Goal: Answer question/provide support: Share knowledge or assist other users

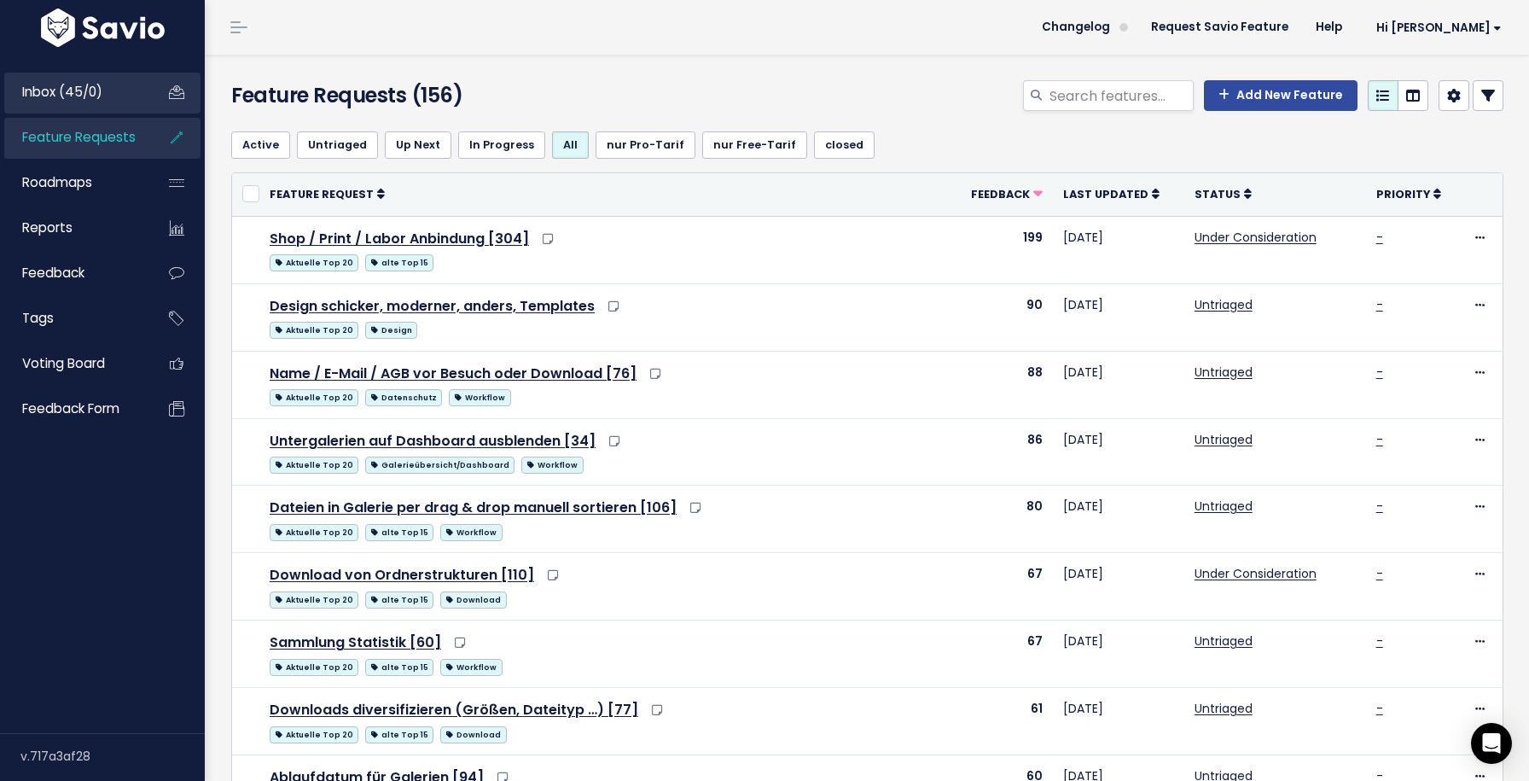
click at [96, 87] on span "Inbox (45/0)" at bounding box center [62, 92] width 80 height 18
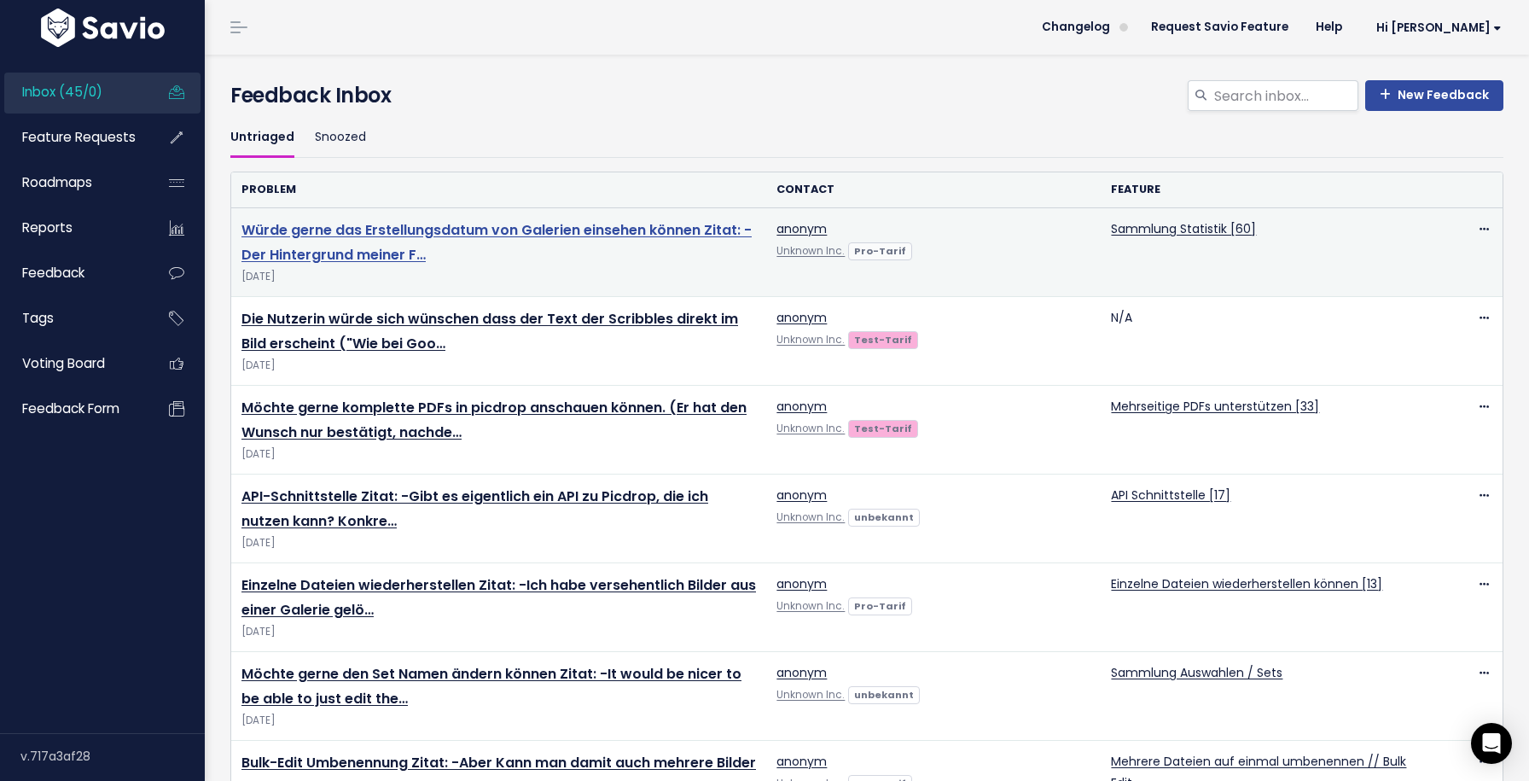
click at [555, 232] on link "Würde gerne das Erstellungsdatum von Galerien einsehen können Zitat: -Der Hinte…" at bounding box center [496, 242] width 510 height 44
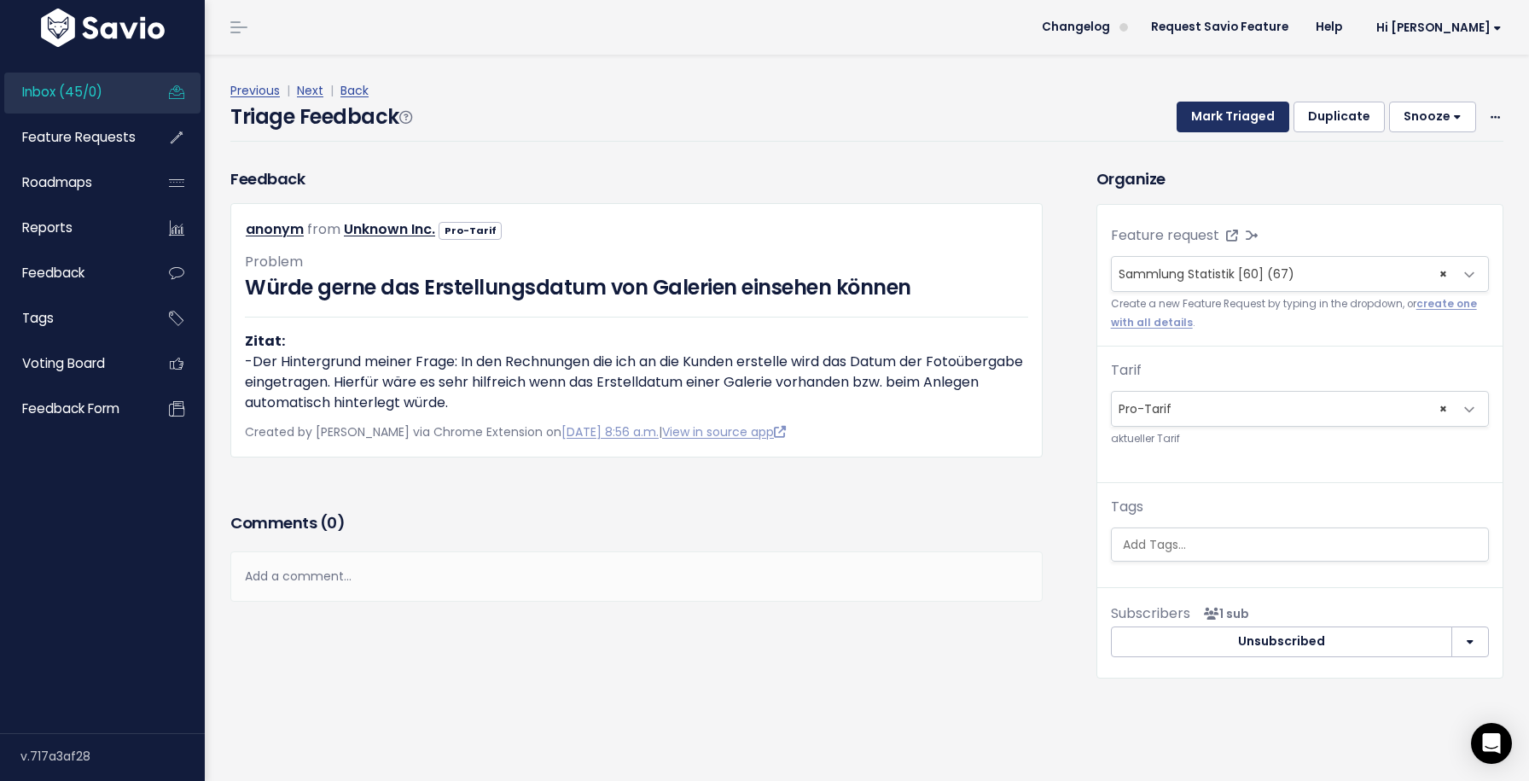
click at [1240, 125] on button "Mark Triaged" at bounding box center [1233, 117] width 113 height 31
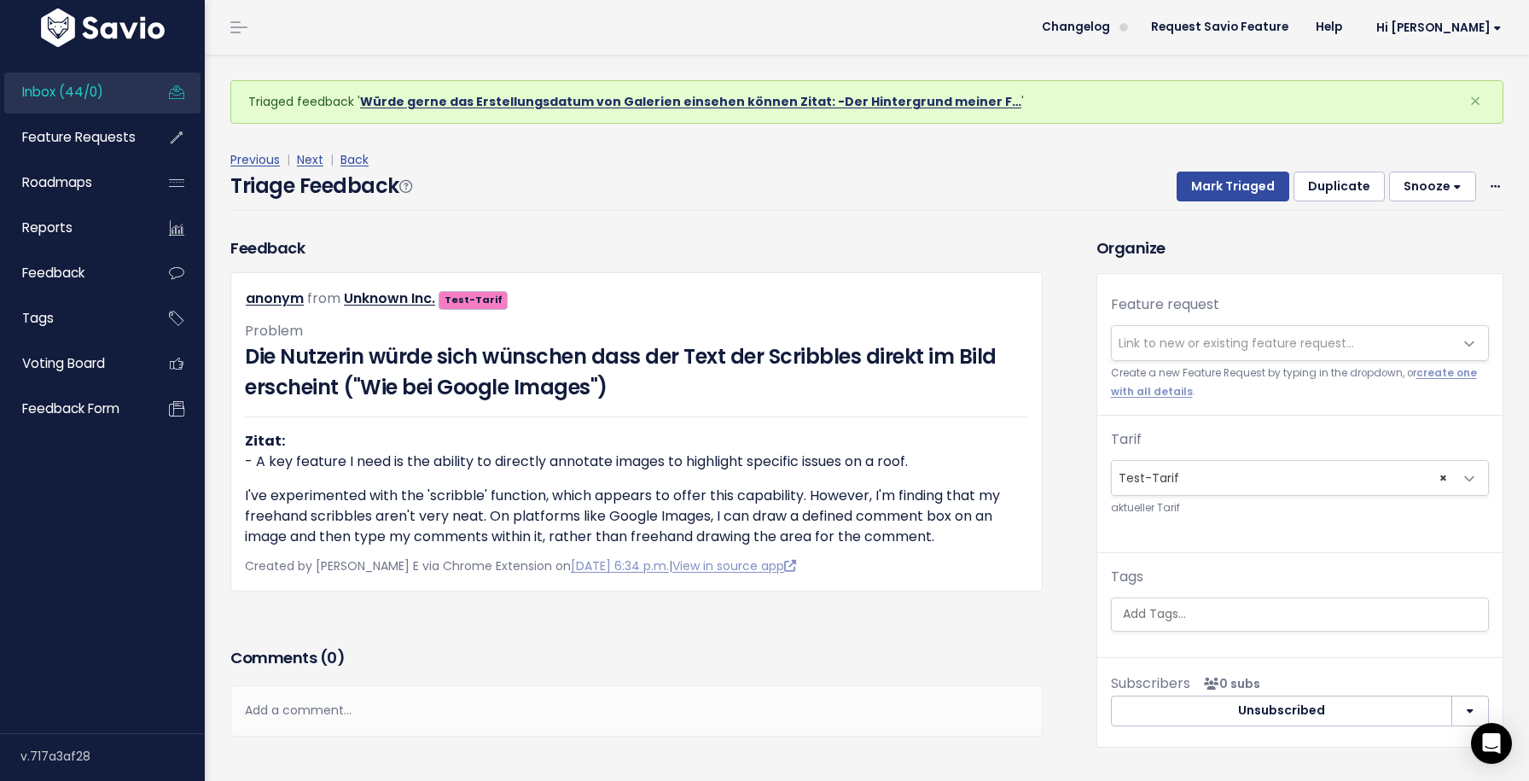
click at [887, 106] on link "Würde gerne das Erstellungsdatum von Galerien einsehen können Zitat: -Der Hinte…" at bounding box center [690, 101] width 661 height 17
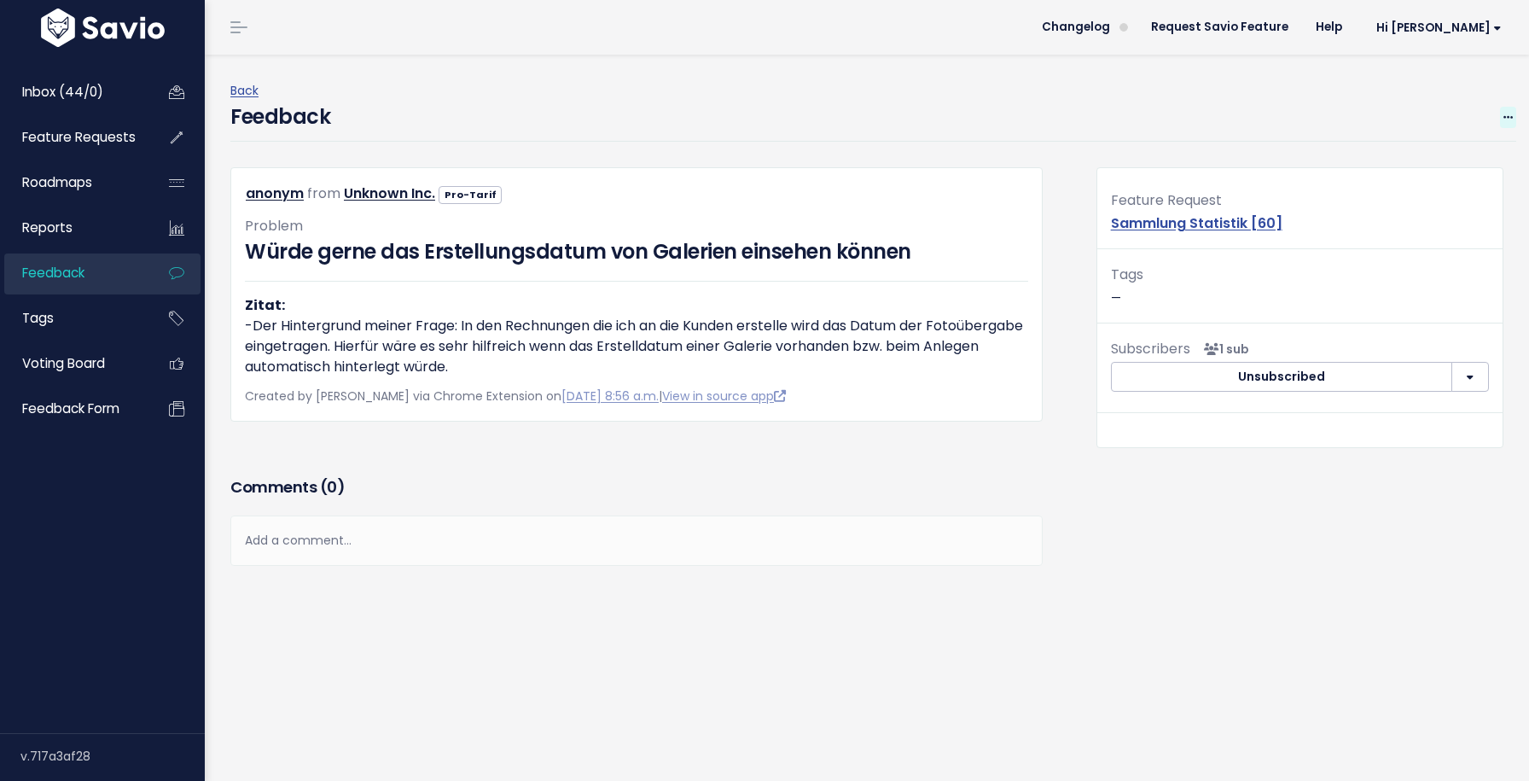
click at [1510, 113] on icon at bounding box center [1507, 118] width 9 height 11
click at [1419, 166] on link "Edit" at bounding box center [1440, 164] width 123 height 33
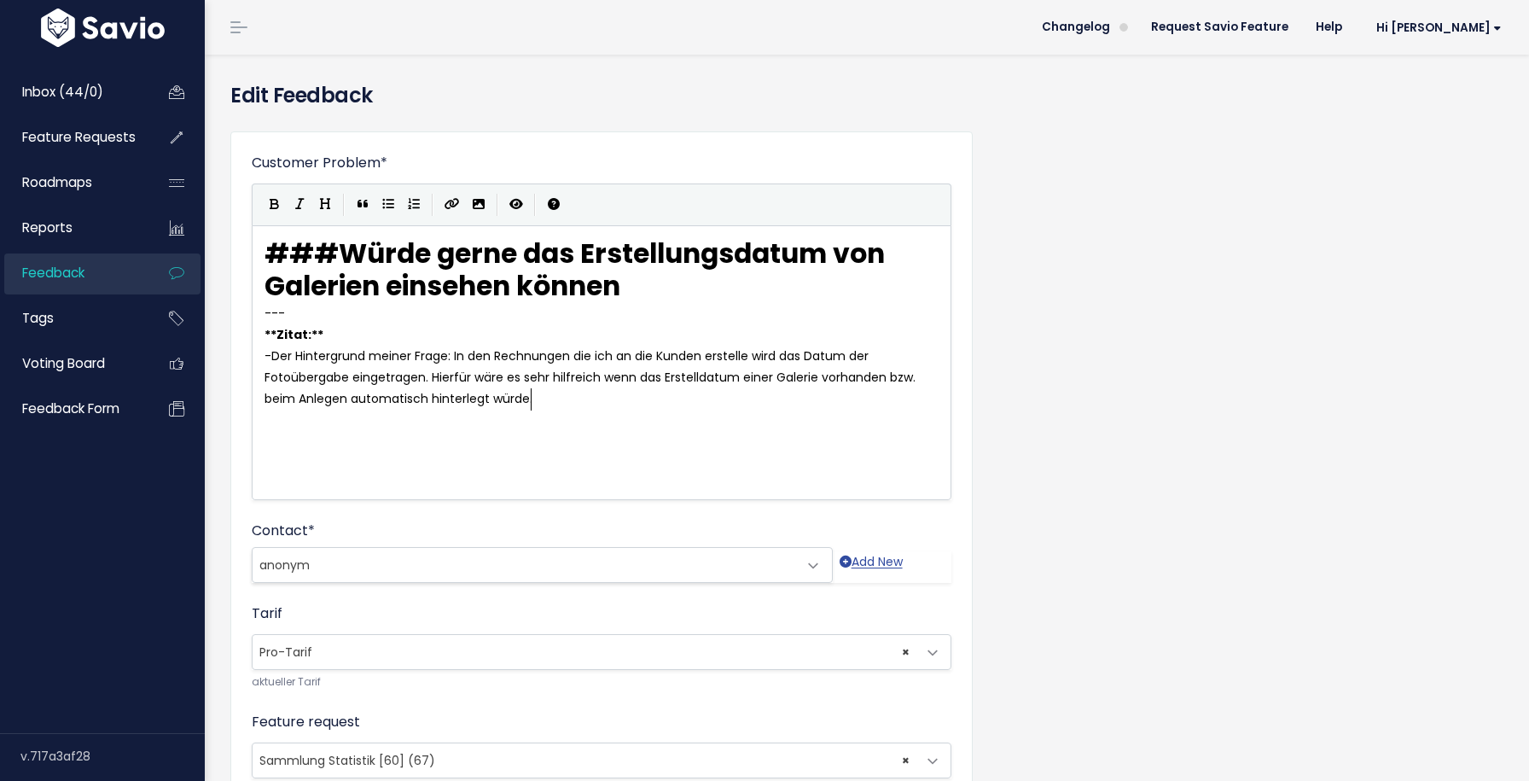
scroll to position [217, 0]
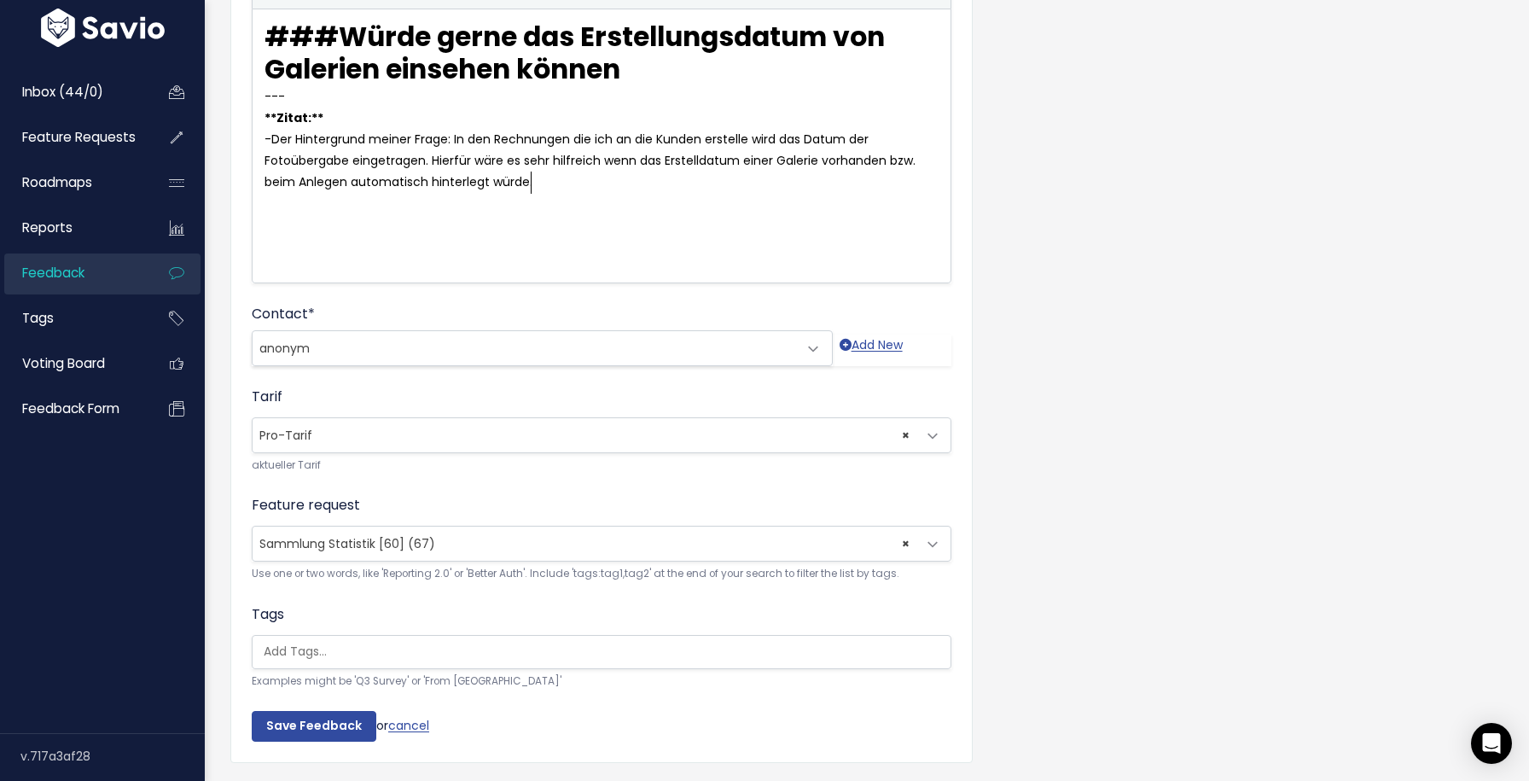
select select
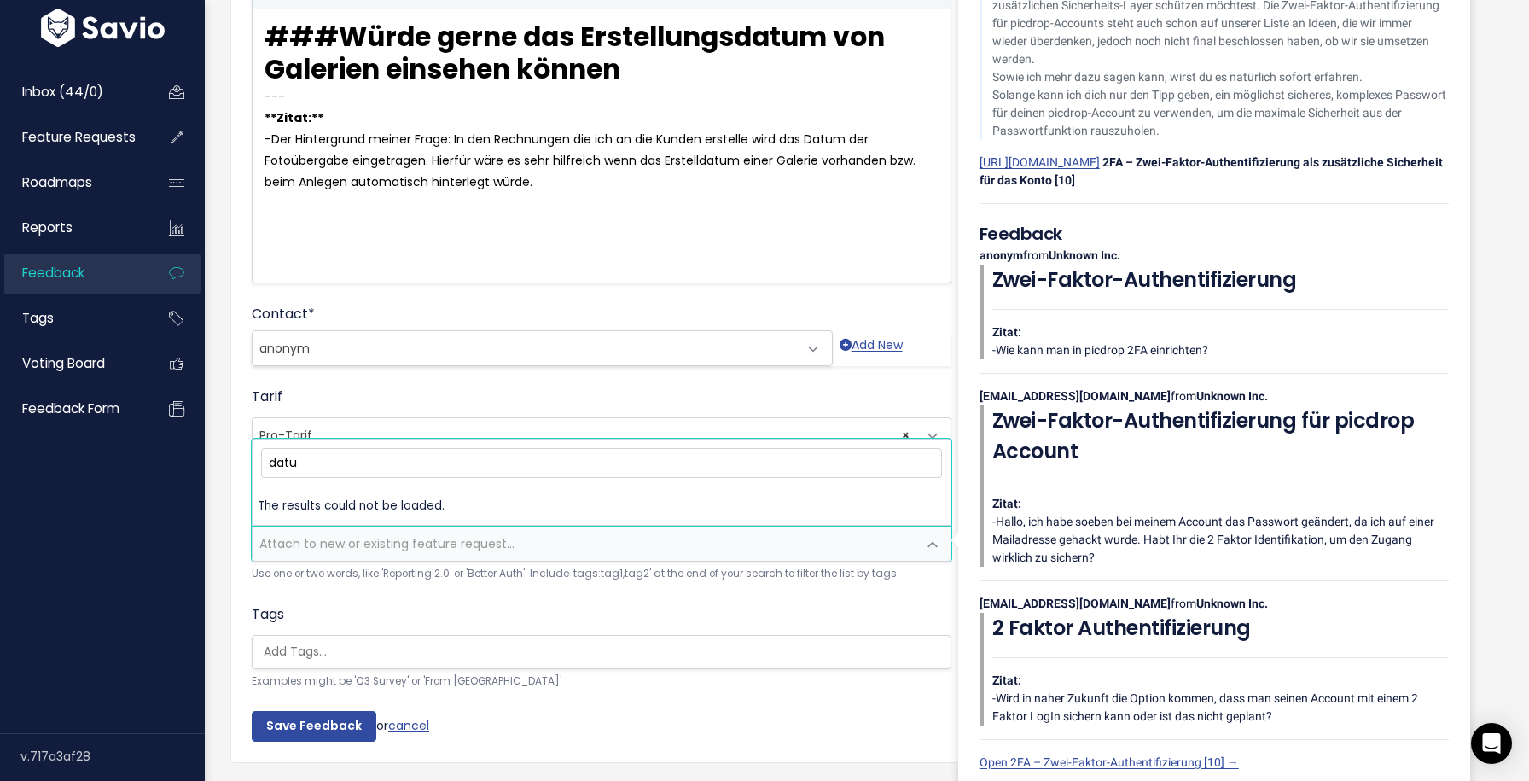
type input "datum"
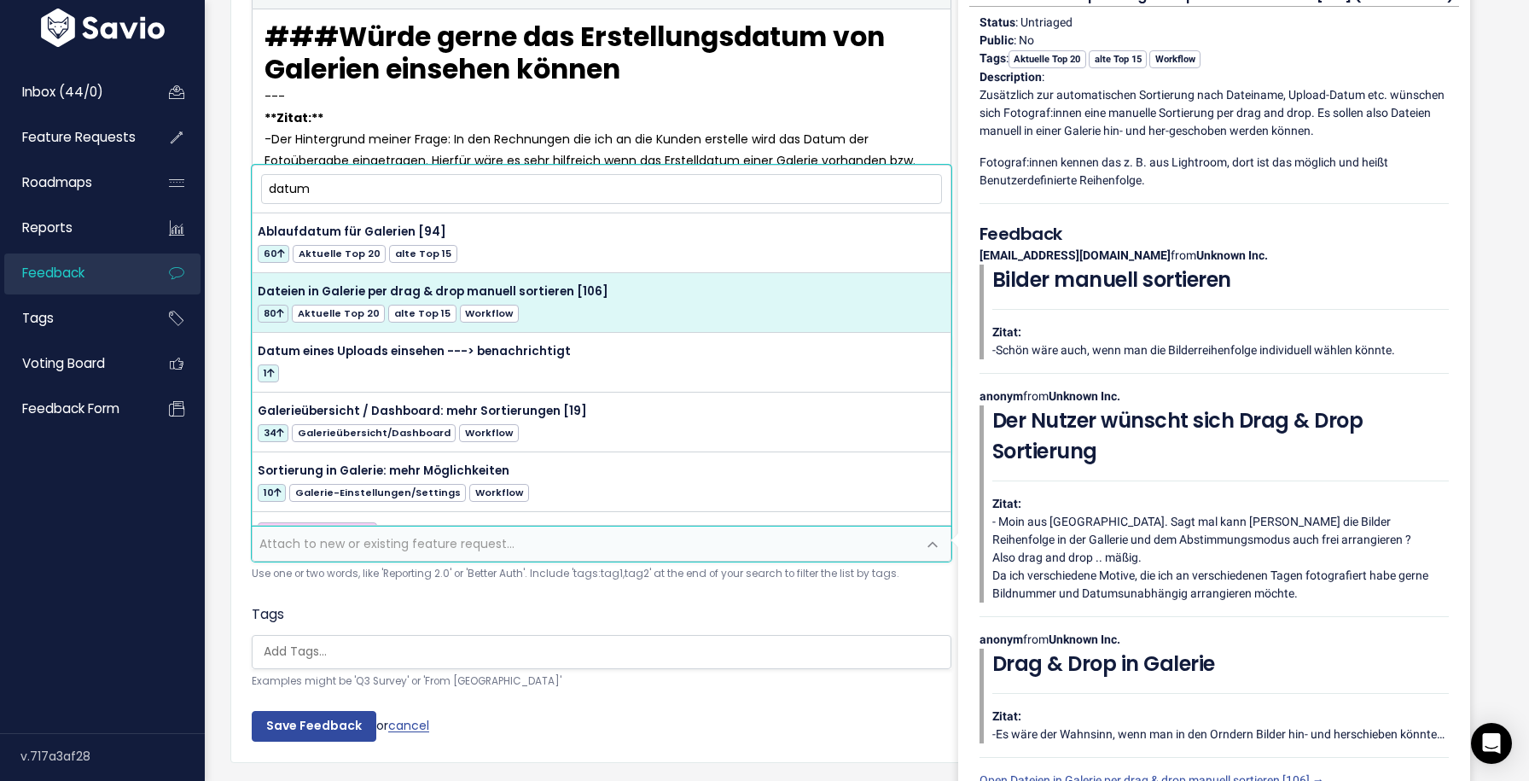
scroll to position [25, 0]
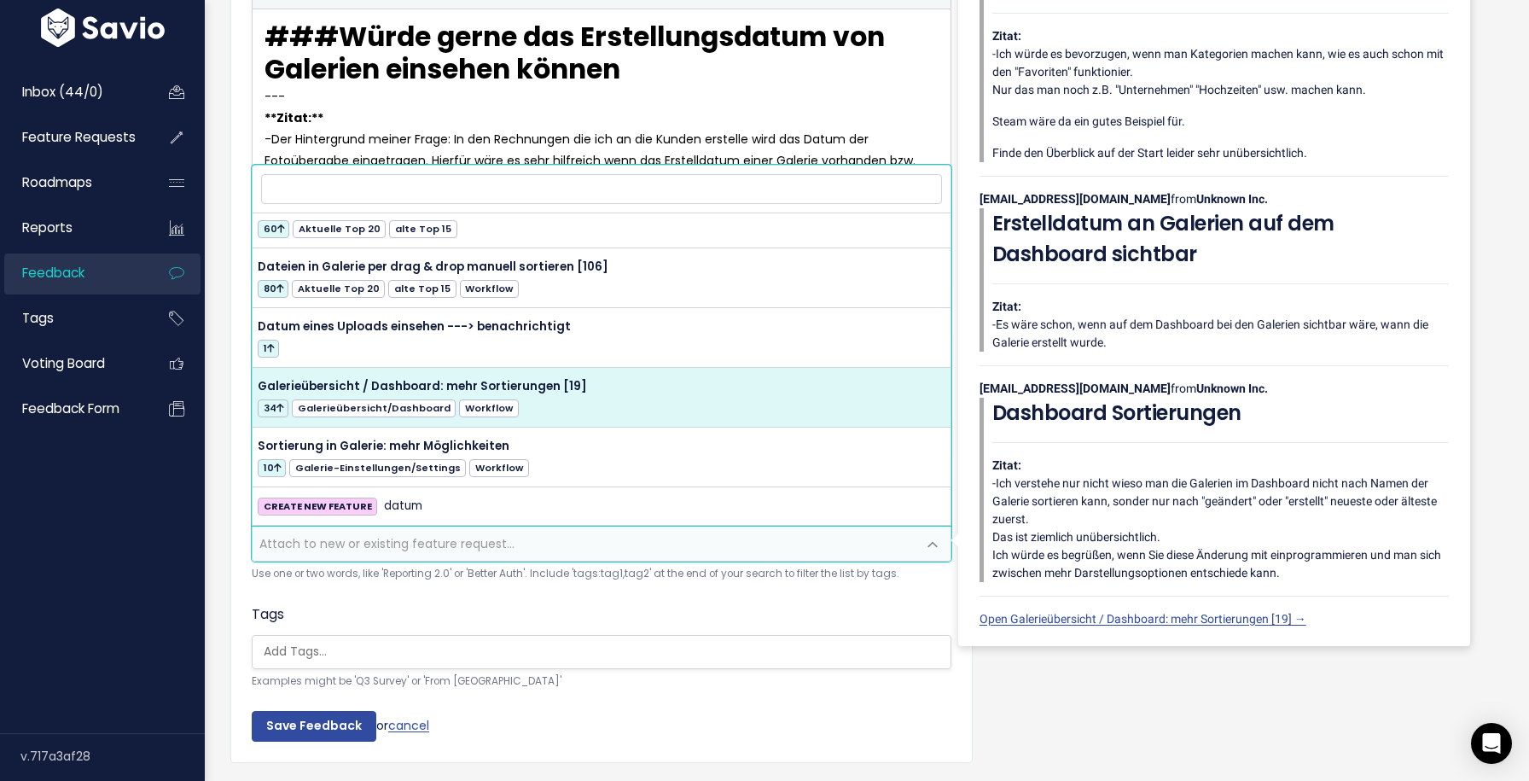
select select "39898"
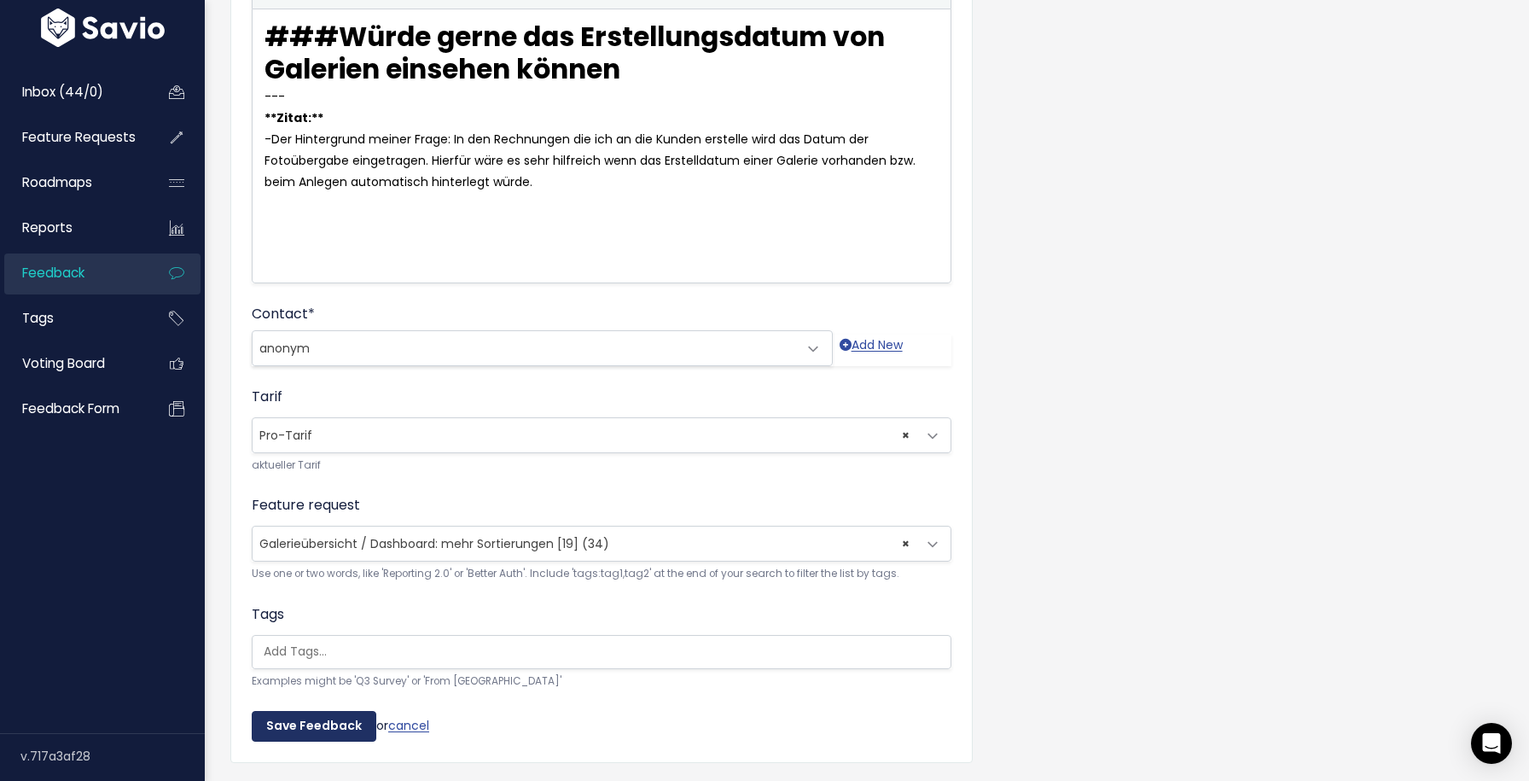
click at [335, 724] on input "Save Feedback" at bounding box center [314, 726] width 125 height 31
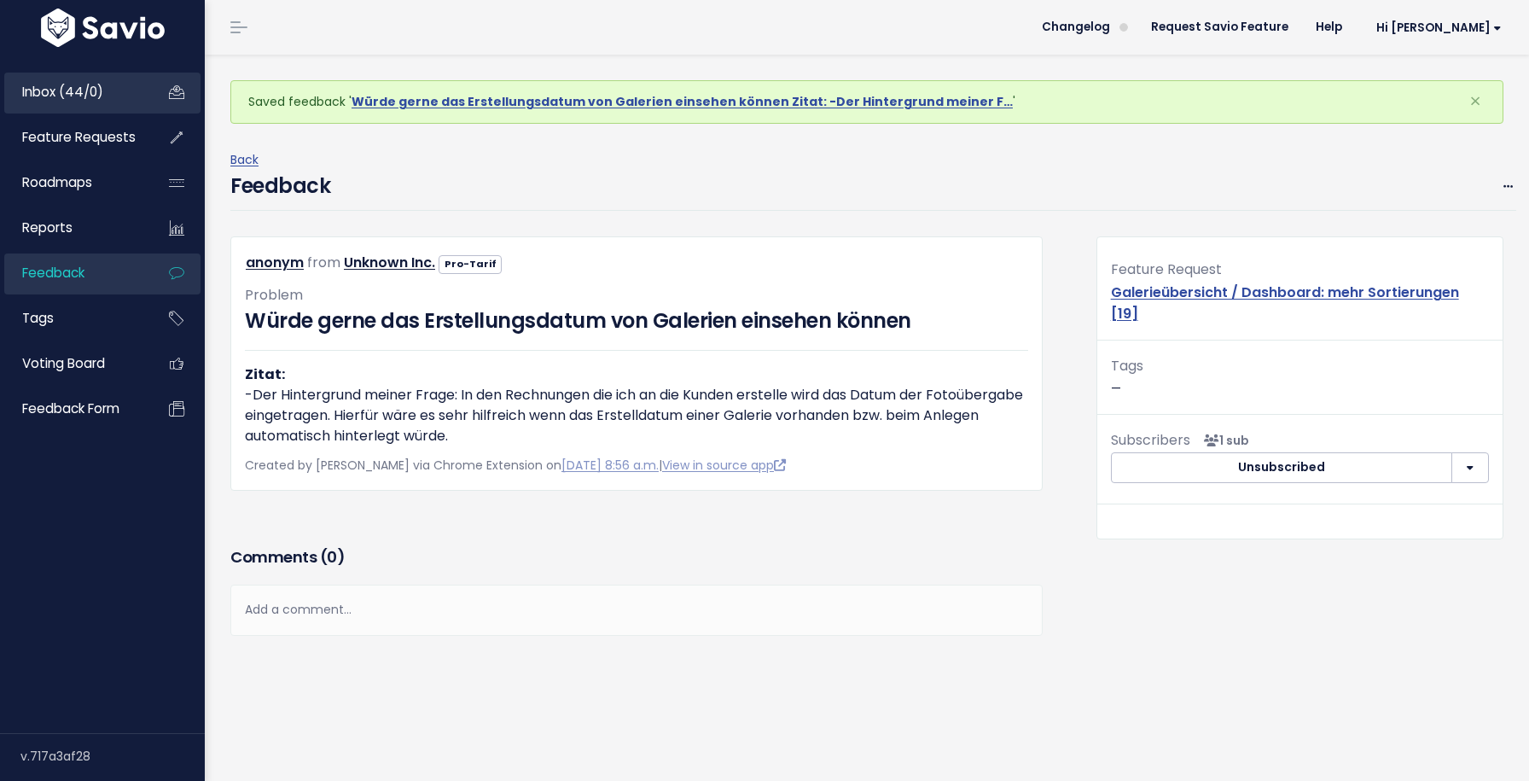
click at [86, 106] on link "Inbox (44/0)" at bounding box center [72, 92] width 137 height 39
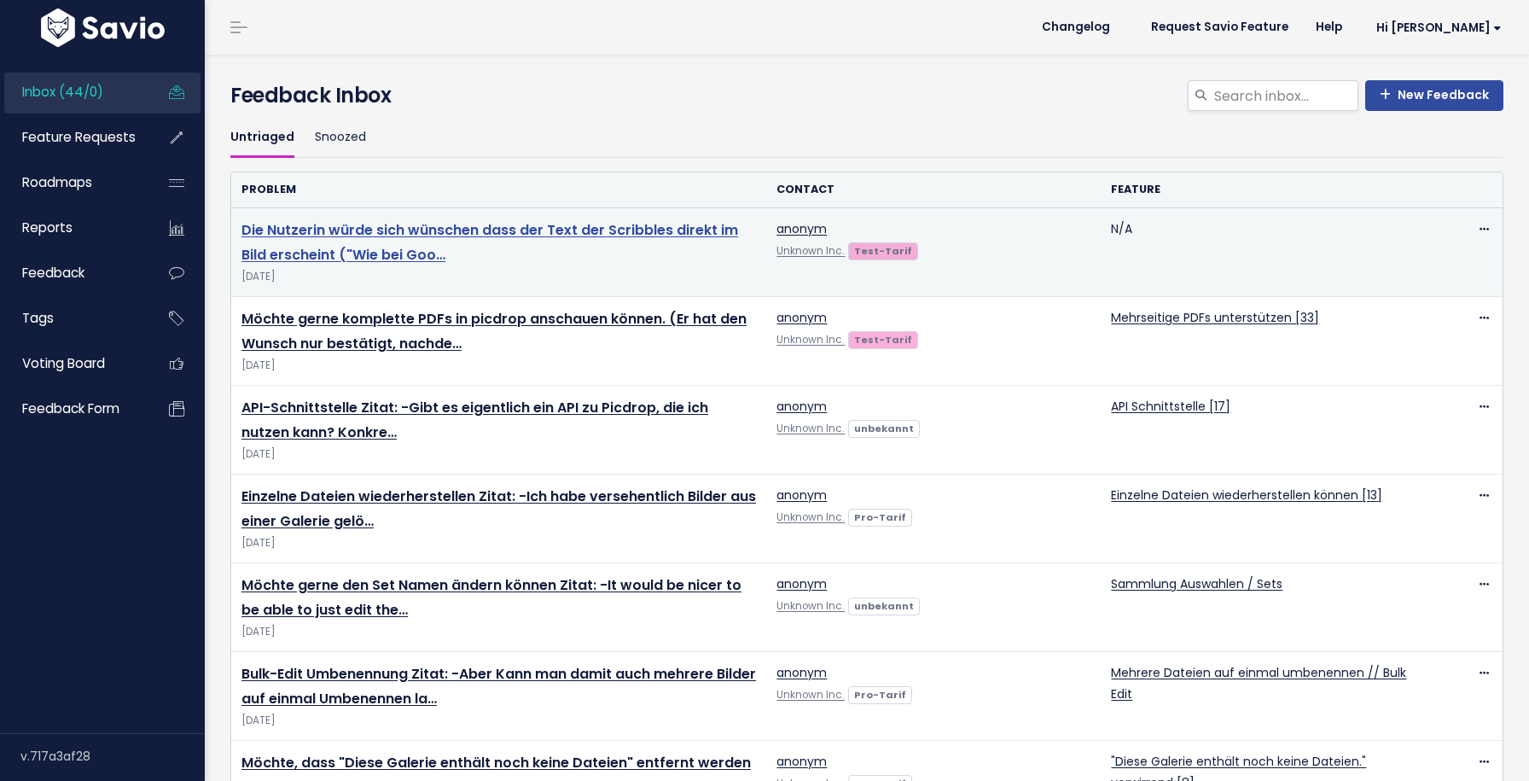
click at [636, 230] on link "Die Nutzerin würde sich wünschen dass der Text der Scribbles direkt im Bild ers…" at bounding box center [489, 242] width 497 height 44
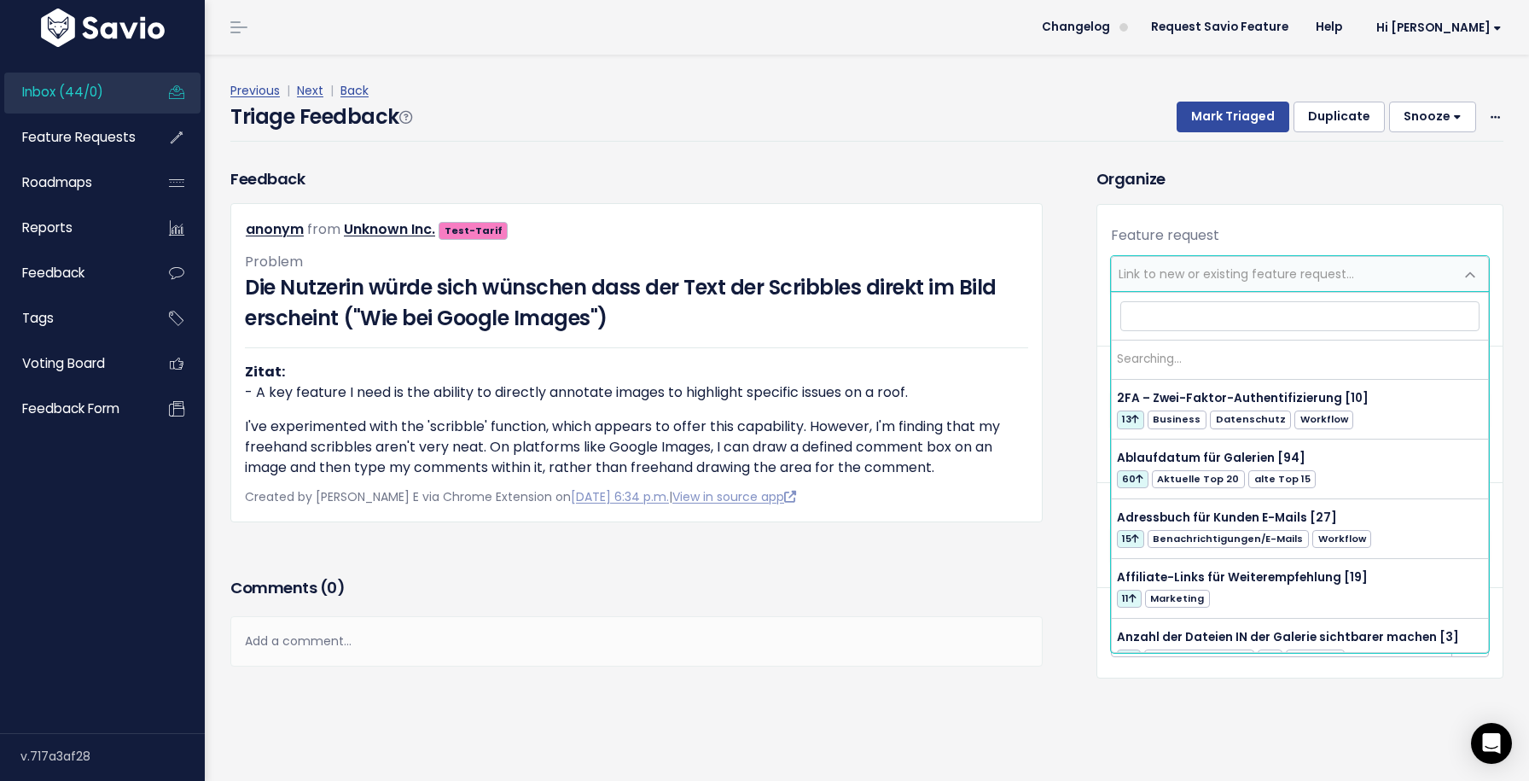
click at [1258, 275] on span "Link to new or existing feature request..." at bounding box center [1236, 273] width 235 height 17
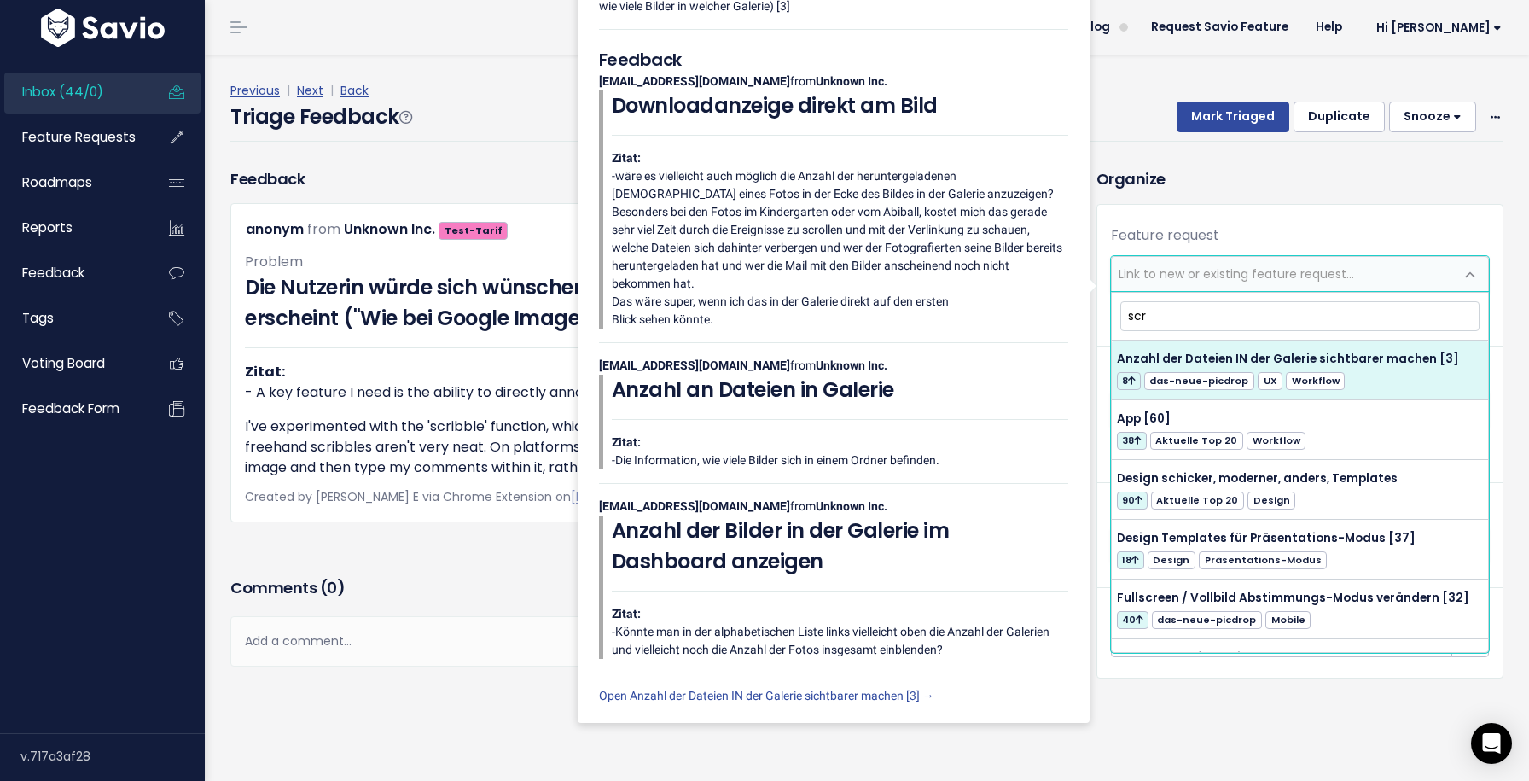
type input "scri"
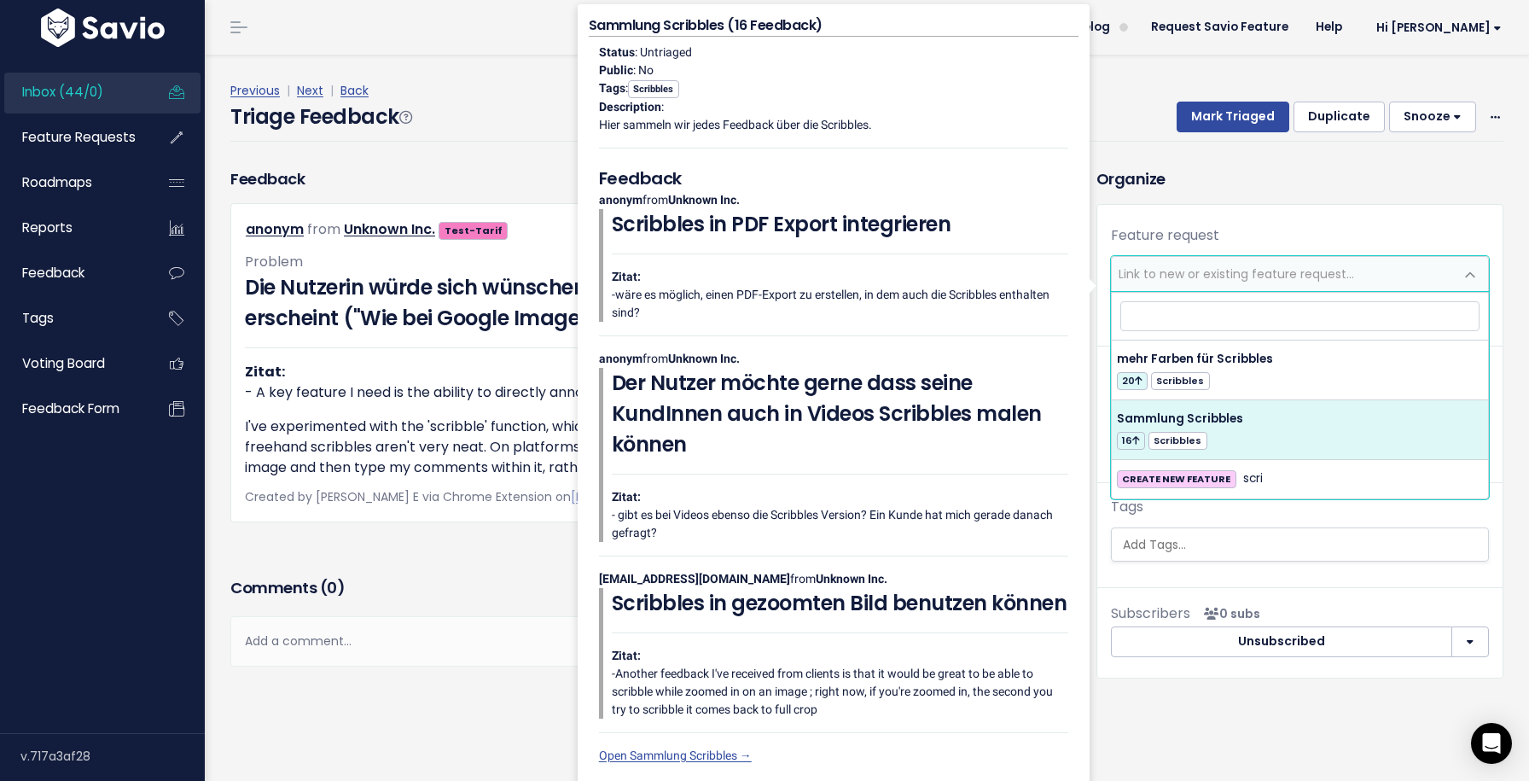
select select "41248"
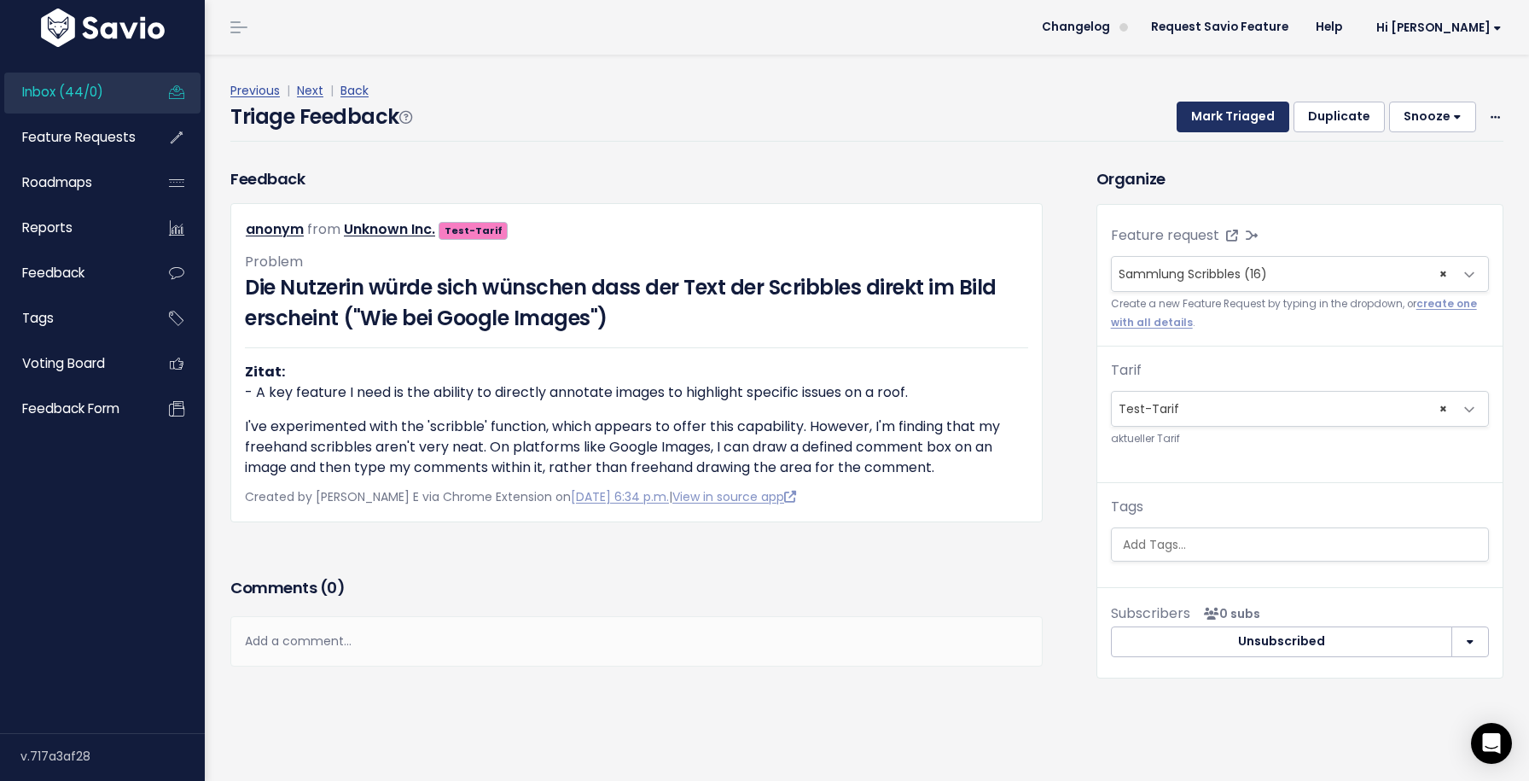
click at [1239, 105] on button "Mark Triaged" at bounding box center [1233, 117] width 113 height 31
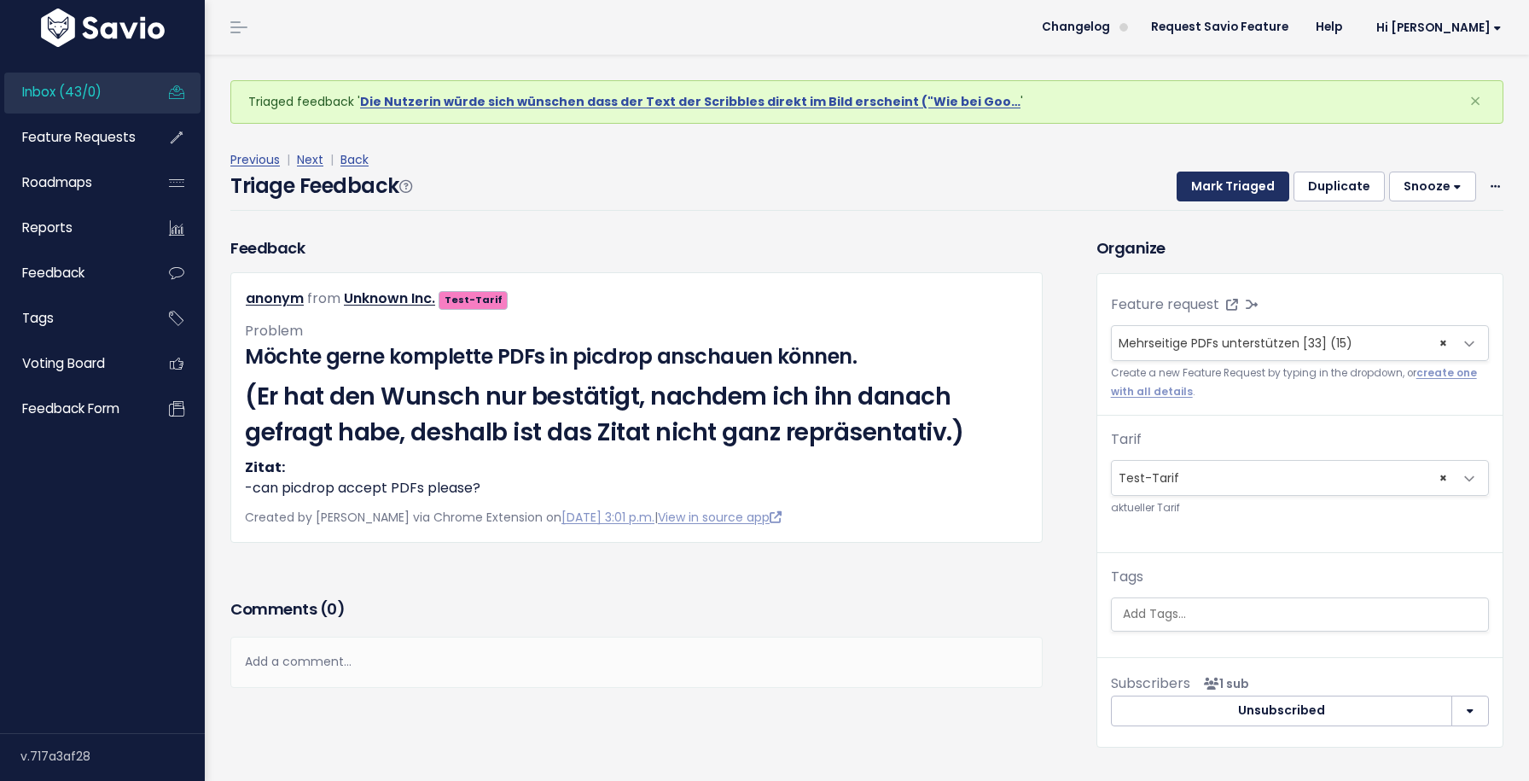
click at [1231, 197] on button "Mark Triaged" at bounding box center [1233, 186] width 113 height 31
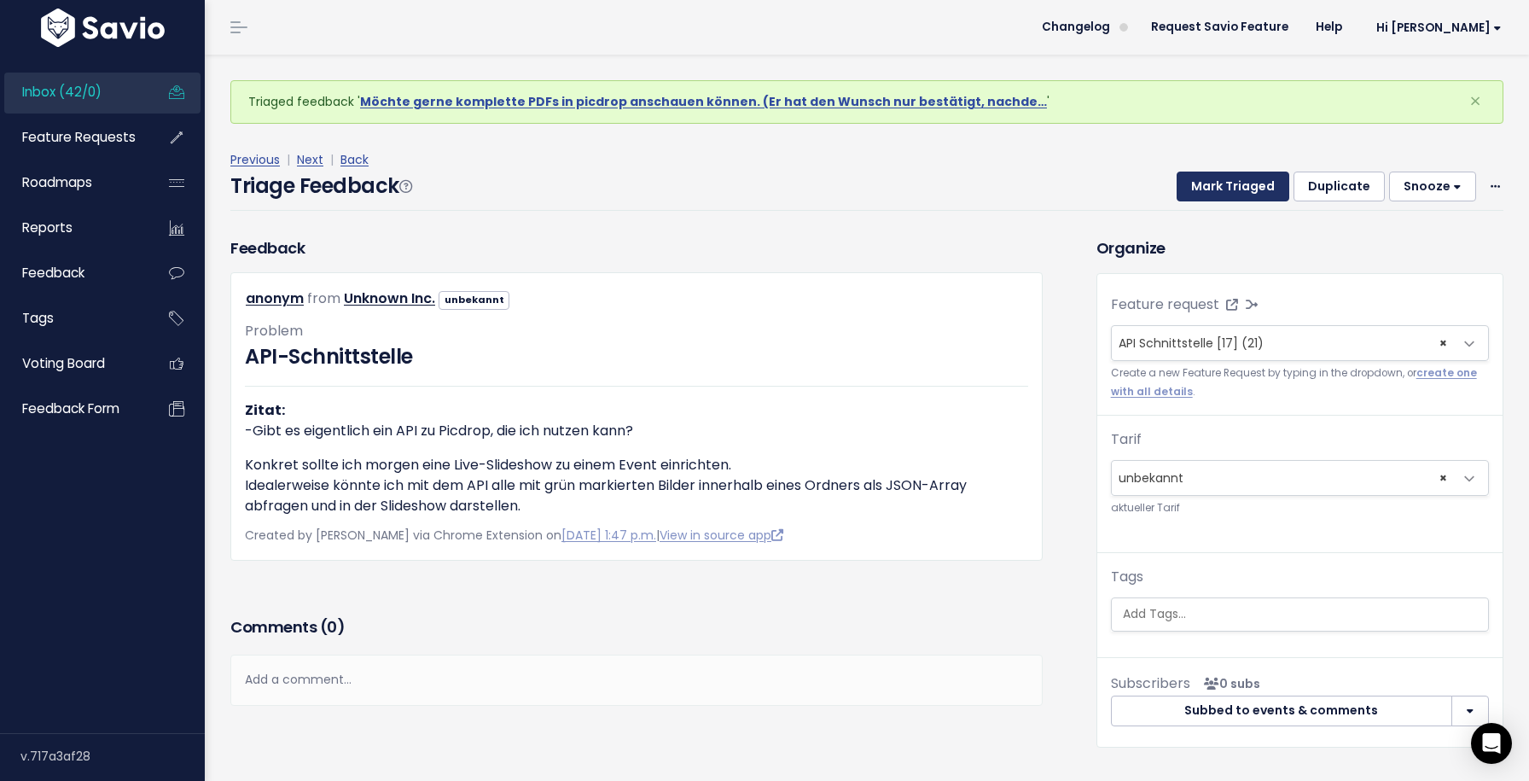
click at [1231, 197] on button "Mark Triaged" at bounding box center [1233, 186] width 113 height 31
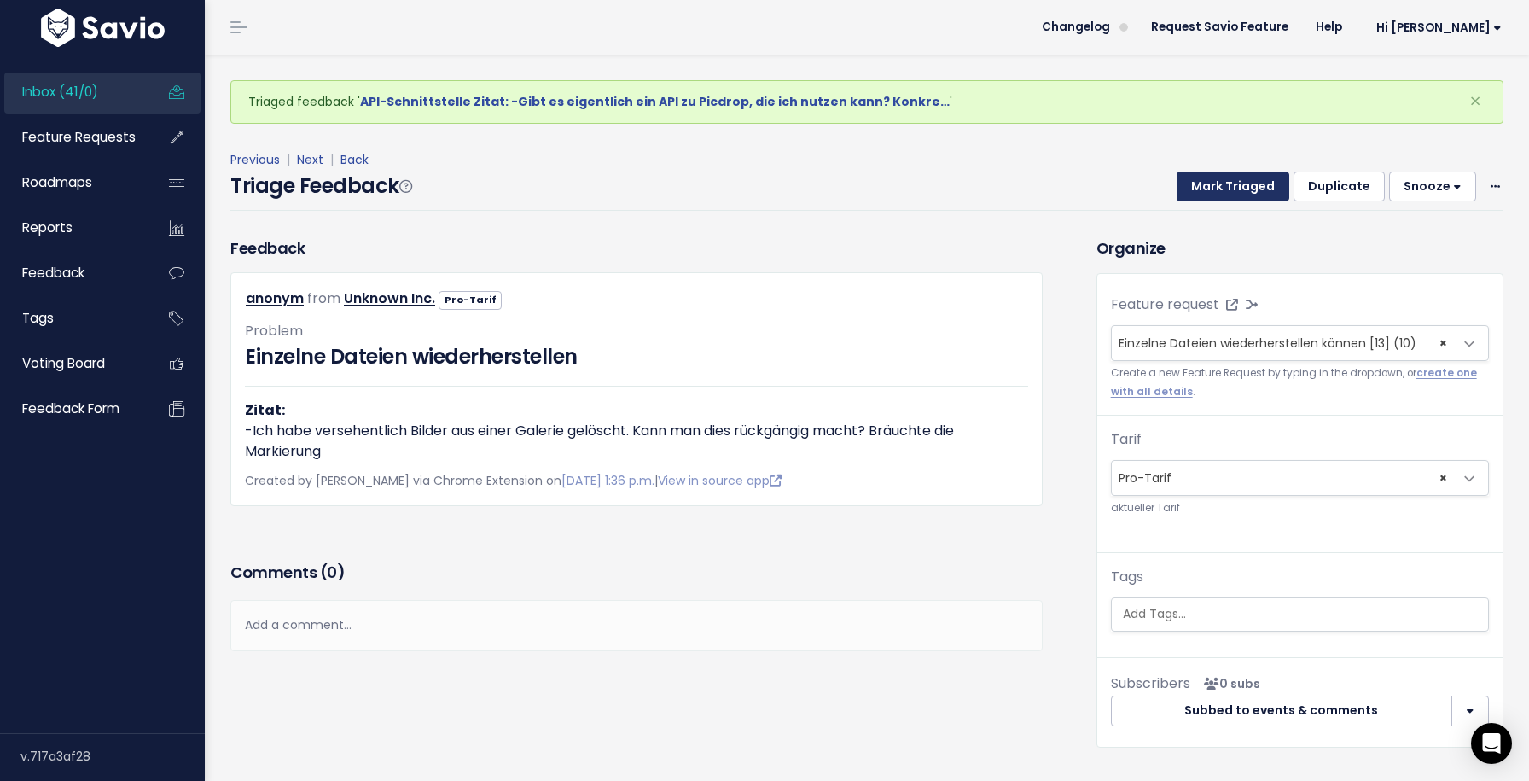
click at [1226, 173] on button "Mark Triaged" at bounding box center [1233, 186] width 113 height 31
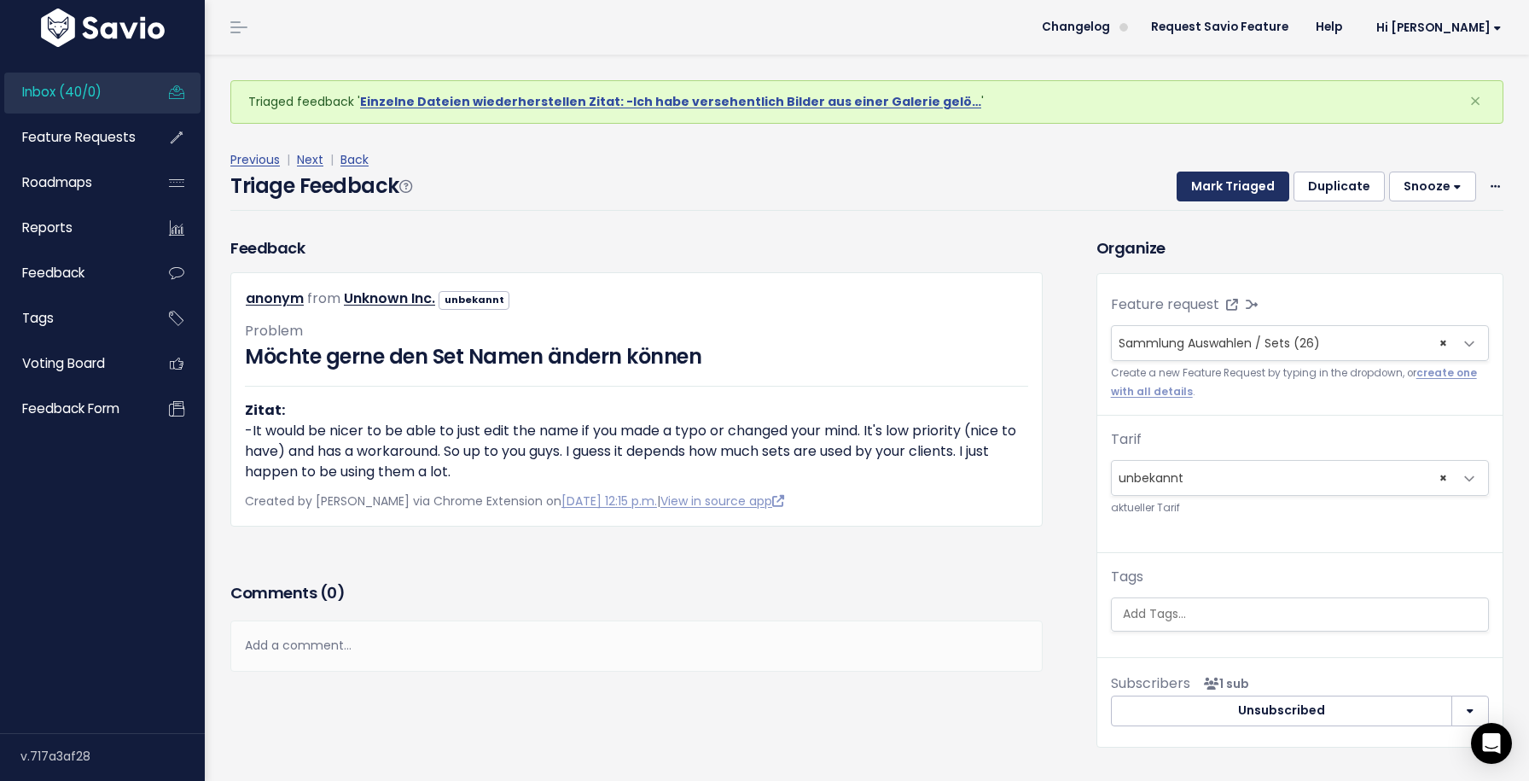
click at [1230, 188] on button "Mark Triaged" at bounding box center [1233, 186] width 113 height 31
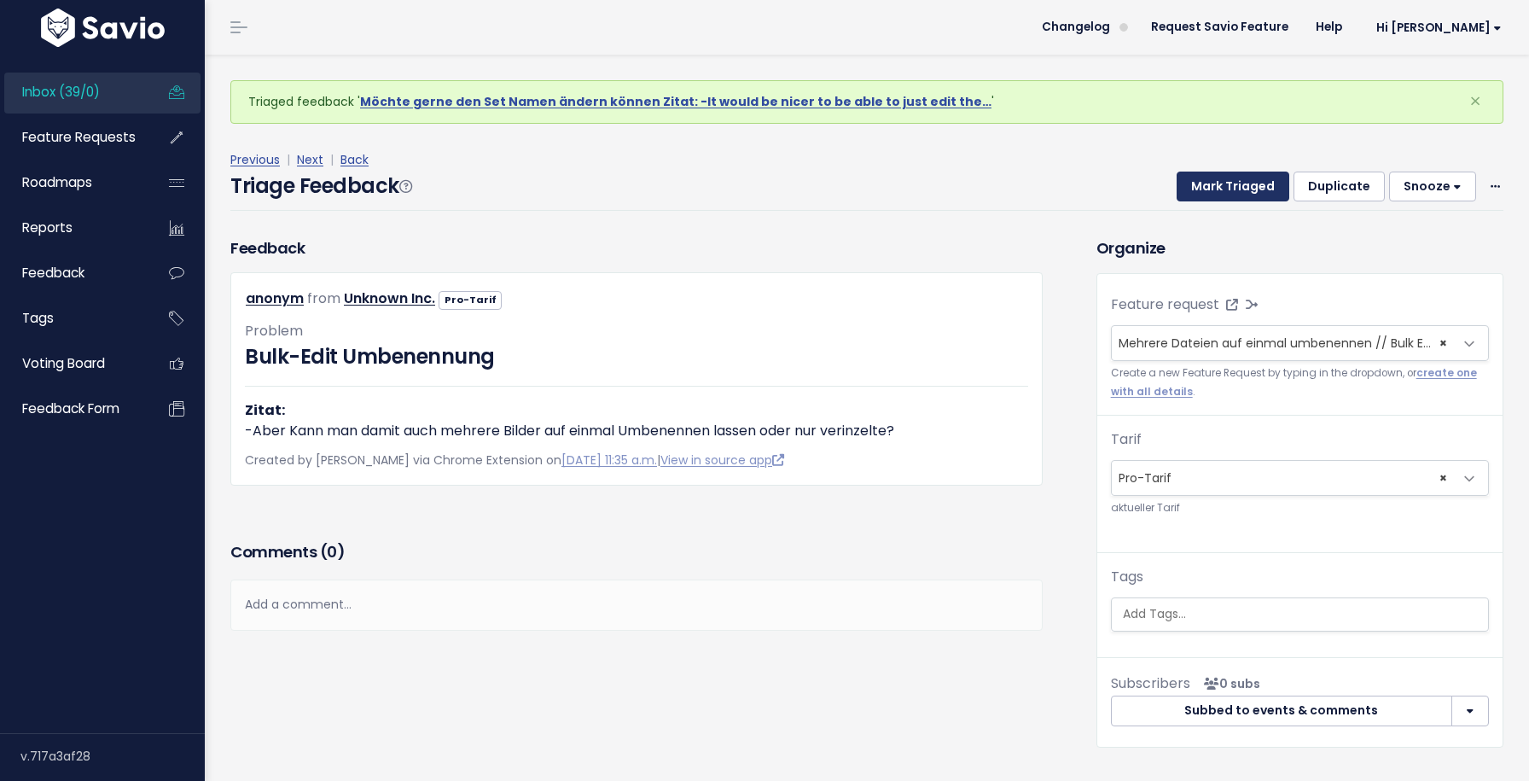
click at [1230, 188] on button "Mark Triaged" at bounding box center [1233, 186] width 113 height 31
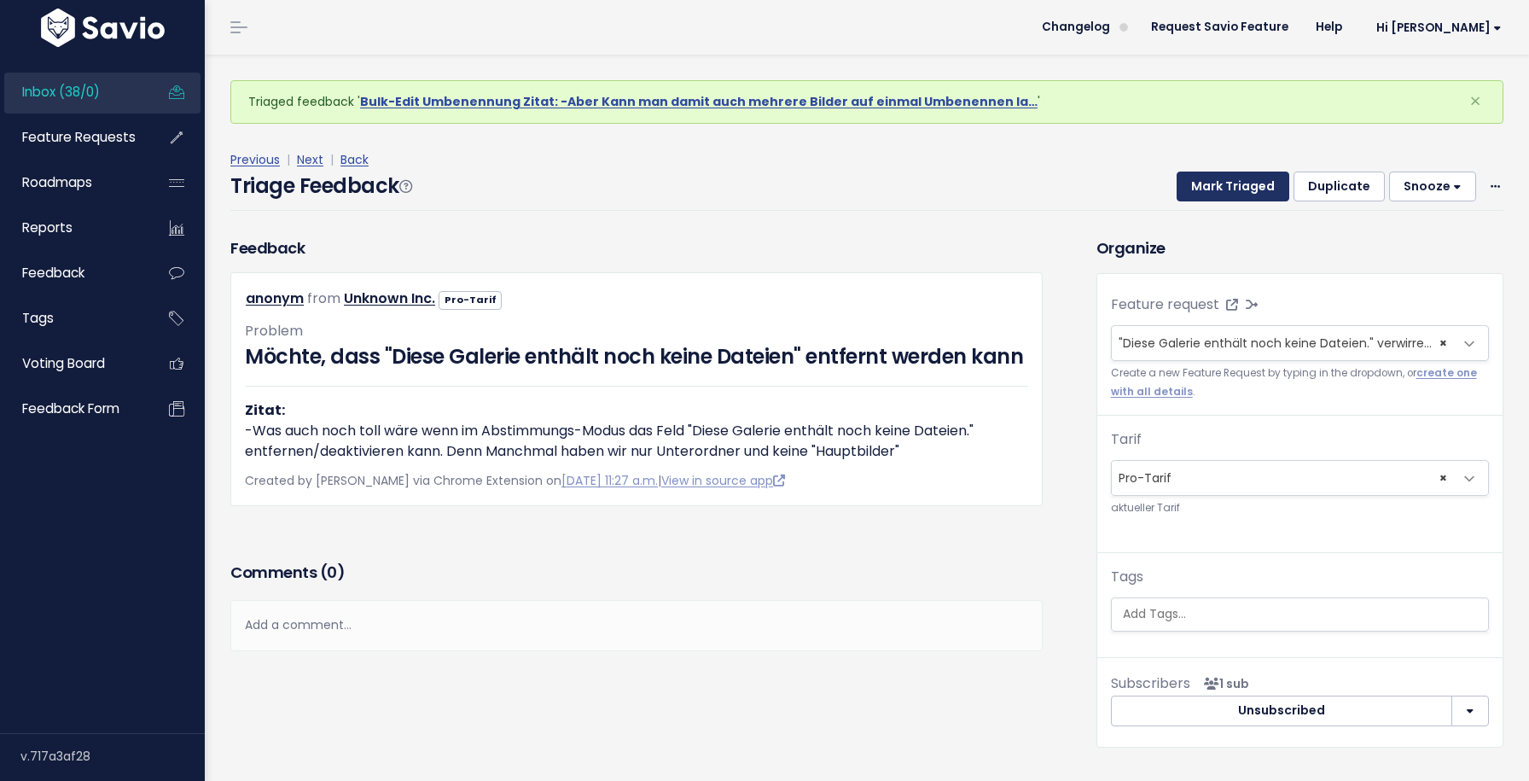
click at [1230, 188] on button "Mark Triaged" at bounding box center [1233, 186] width 113 height 31
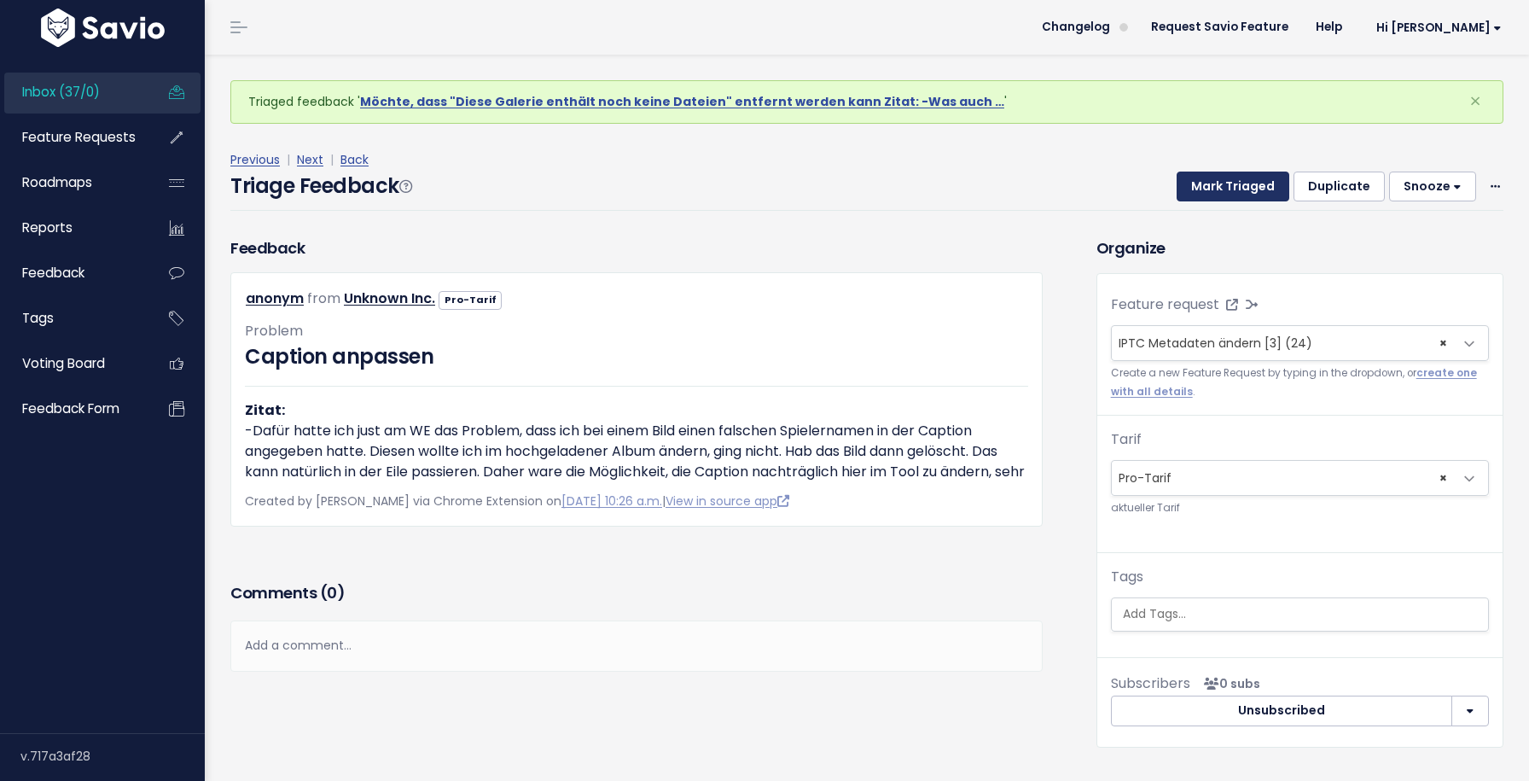
click at [1230, 188] on button "Mark Triaged" at bounding box center [1233, 186] width 113 height 31
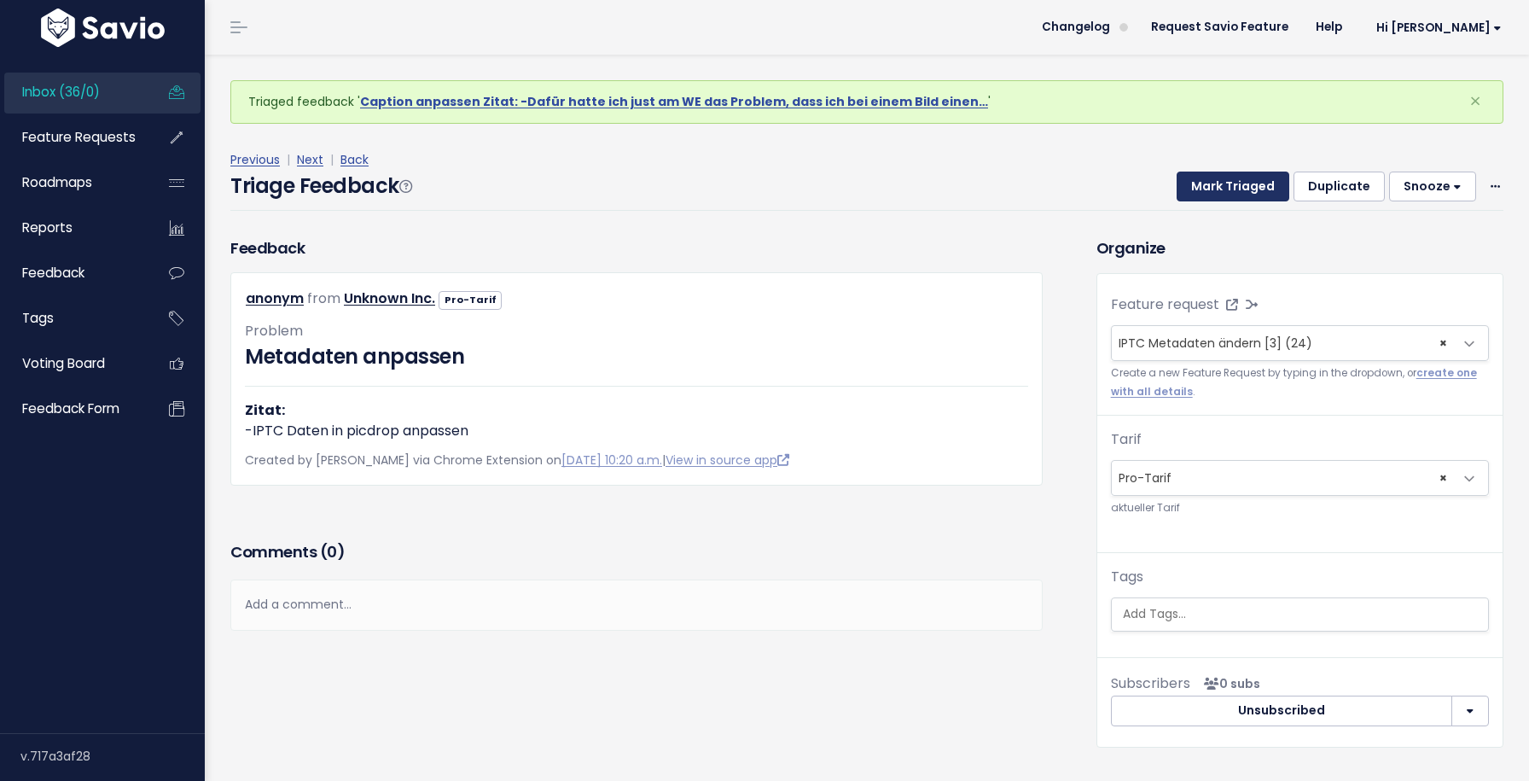
click at [1227, 189] on button "Mark Triaged" at bounding box center [1233, 186] width 113 height 31
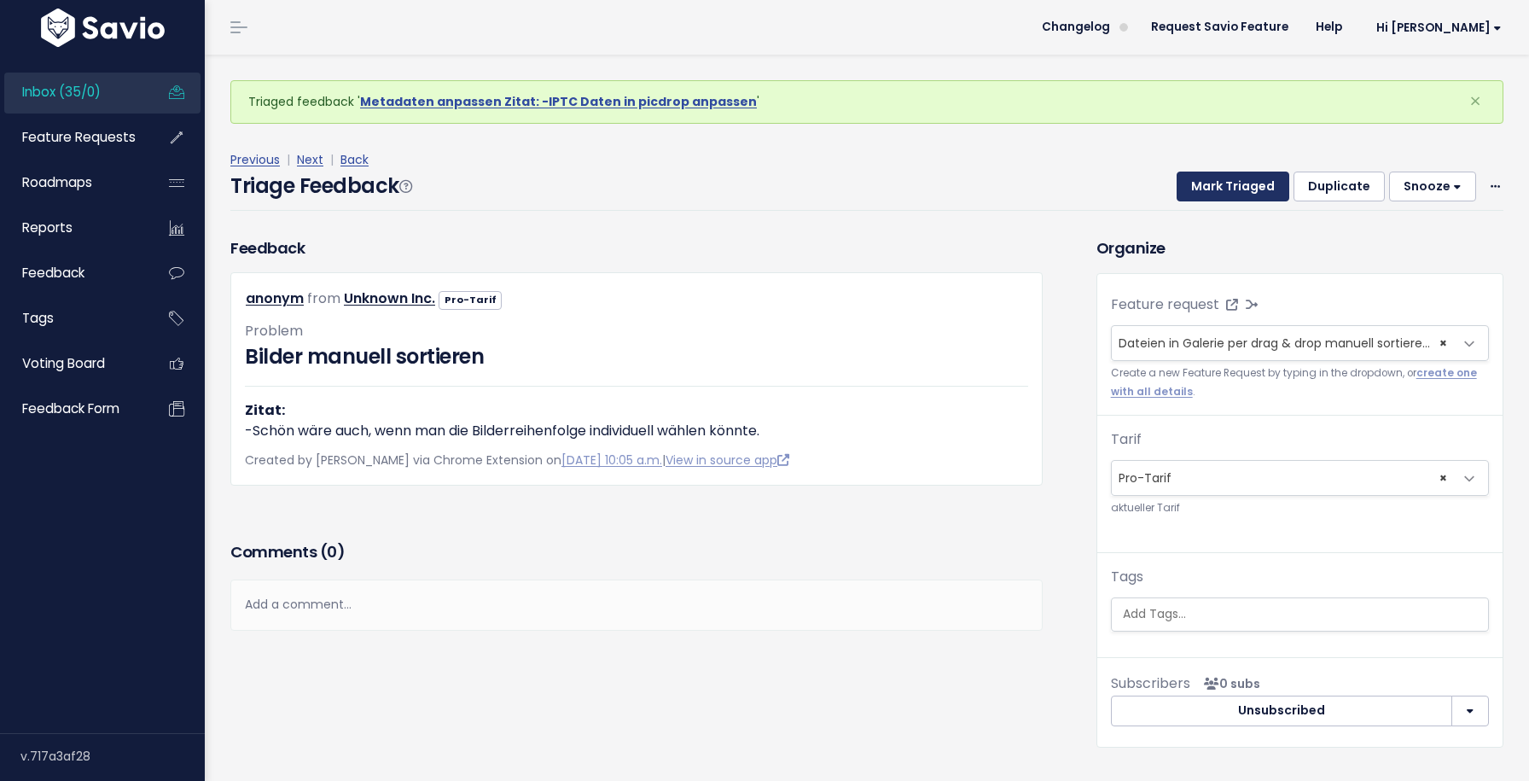
click at [1227, 189] on button "Mark Triaged" at bounding box center [1233, 186] width 113 height 31
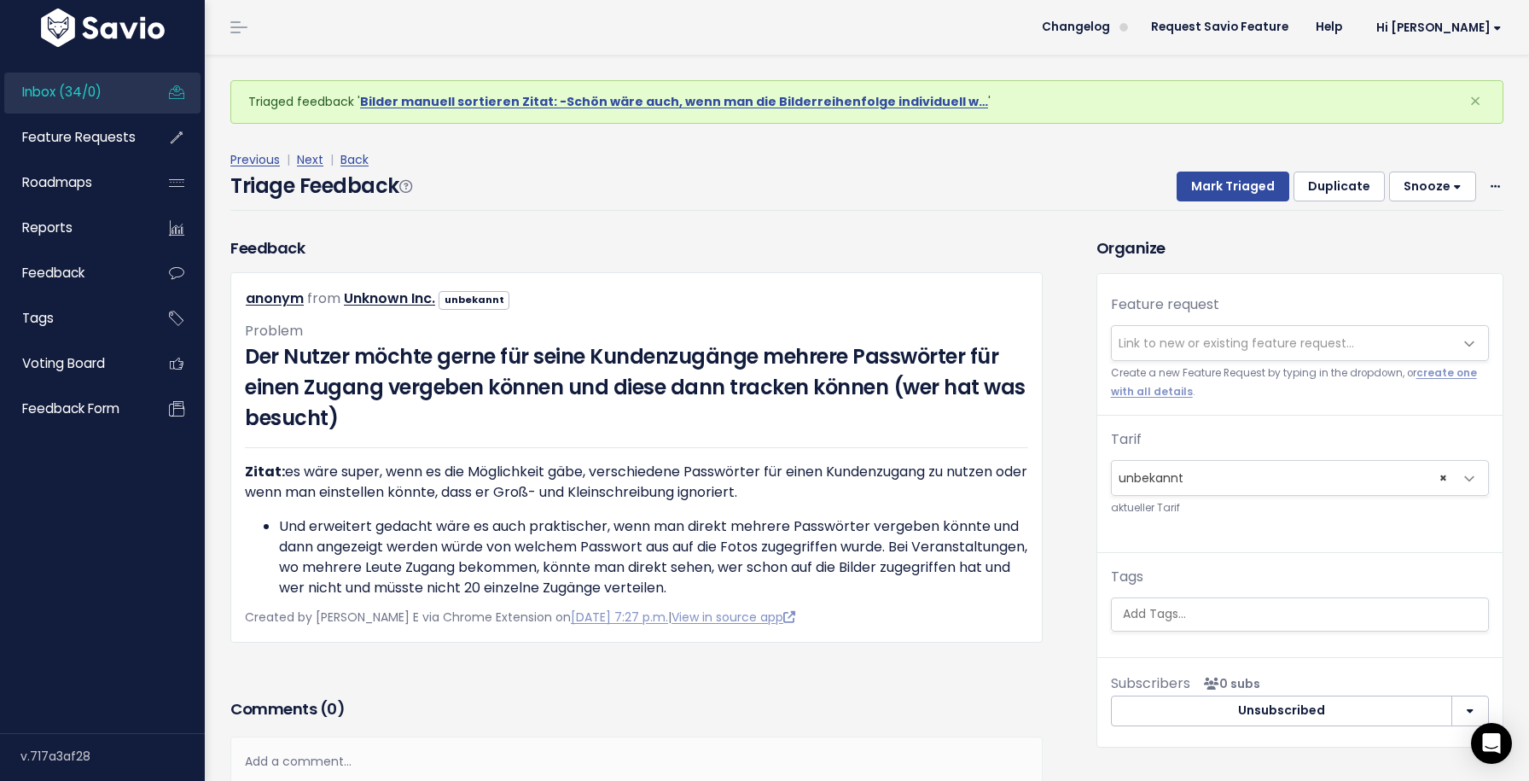
click at [1213, 349] on span "Link to new or existing feature request..." at bounding box center [1236, 342] width 235 height 17
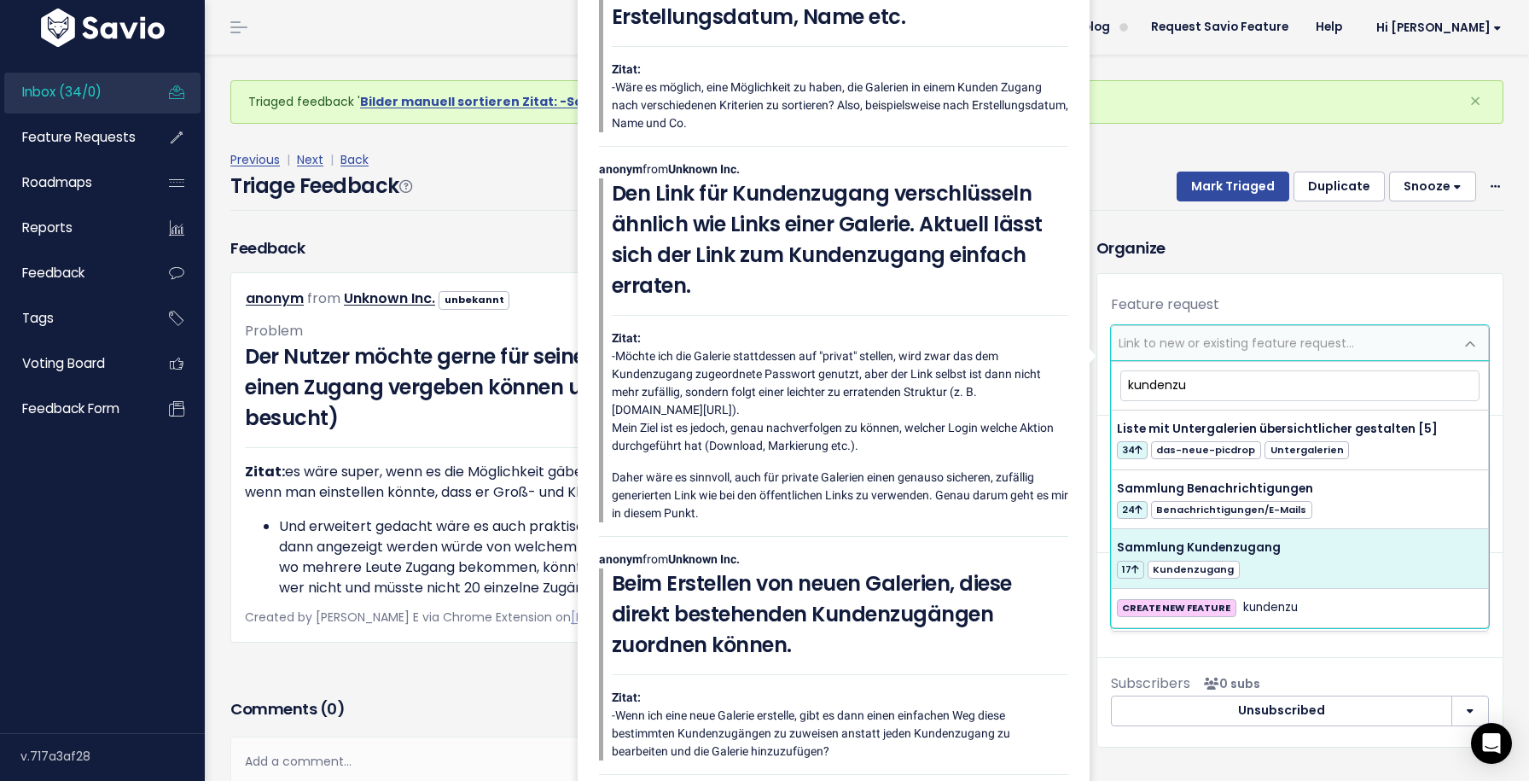
type input "kundenzu"
select select "42999"
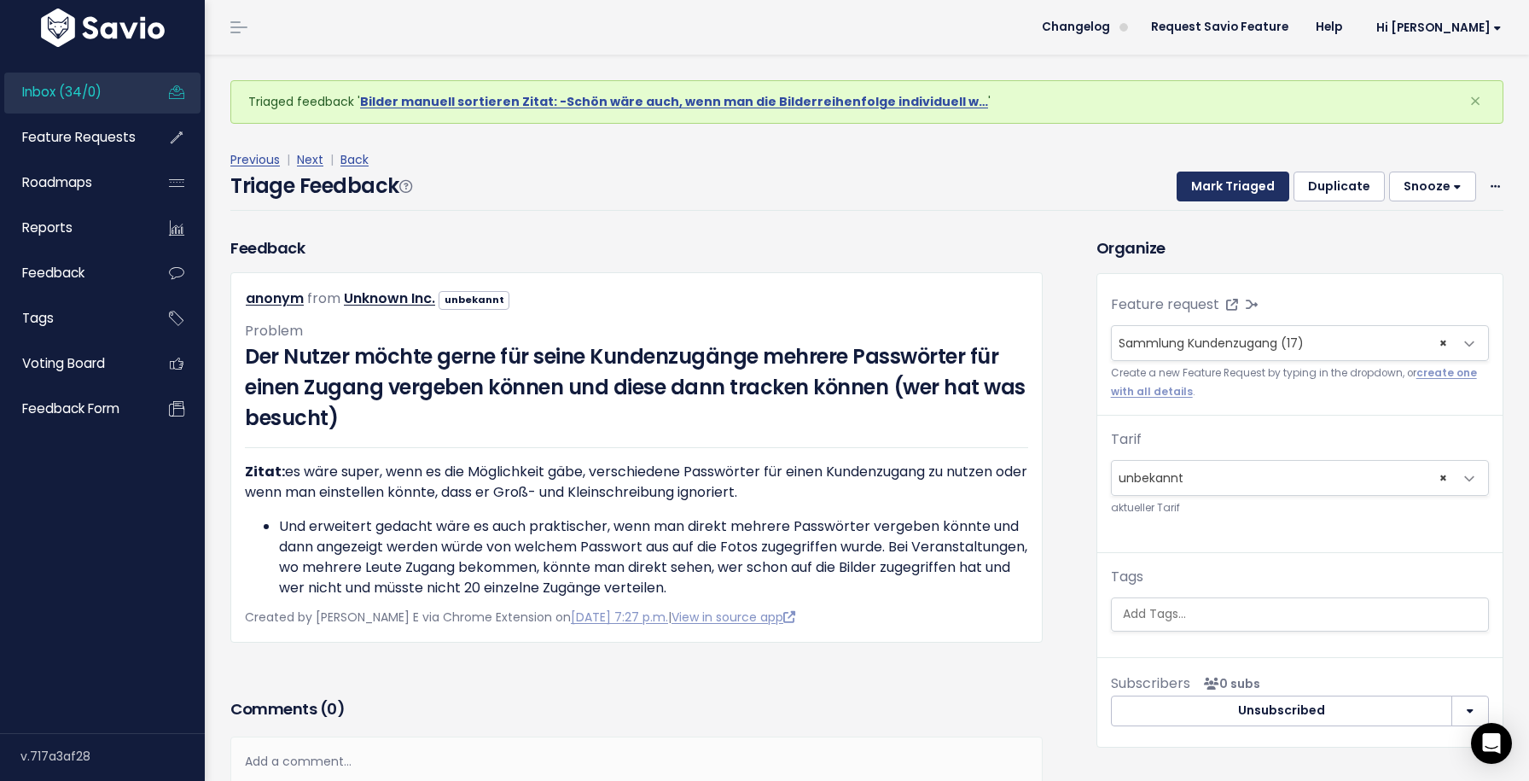
click at [1224, 185] on button "Mark Triaged" at bounding box center [1233, 186] width 113 height 31
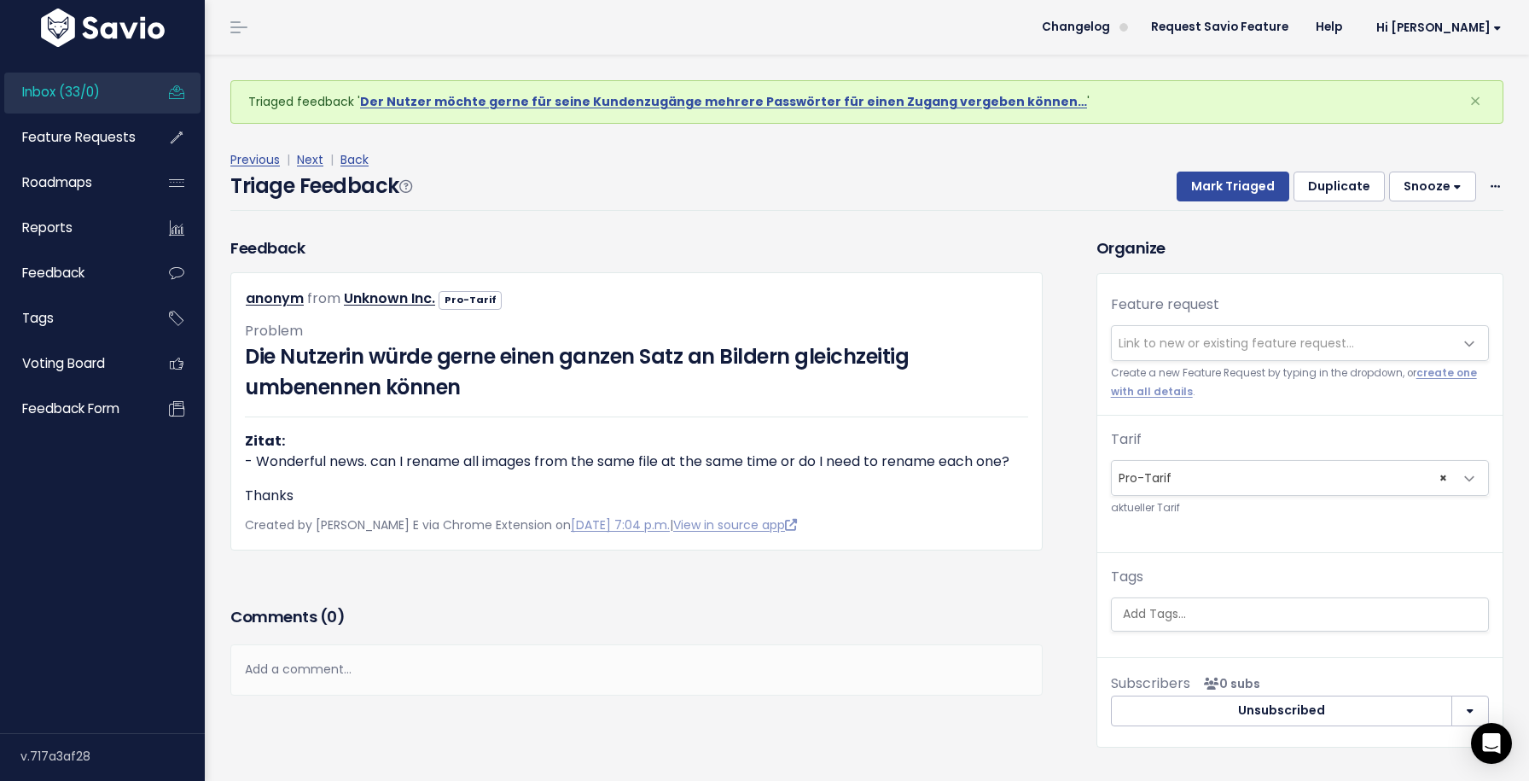
click at [1206, 342] on span "Link to new or existing feature request..." at bounding box center [1236, 342] width 235 height 17
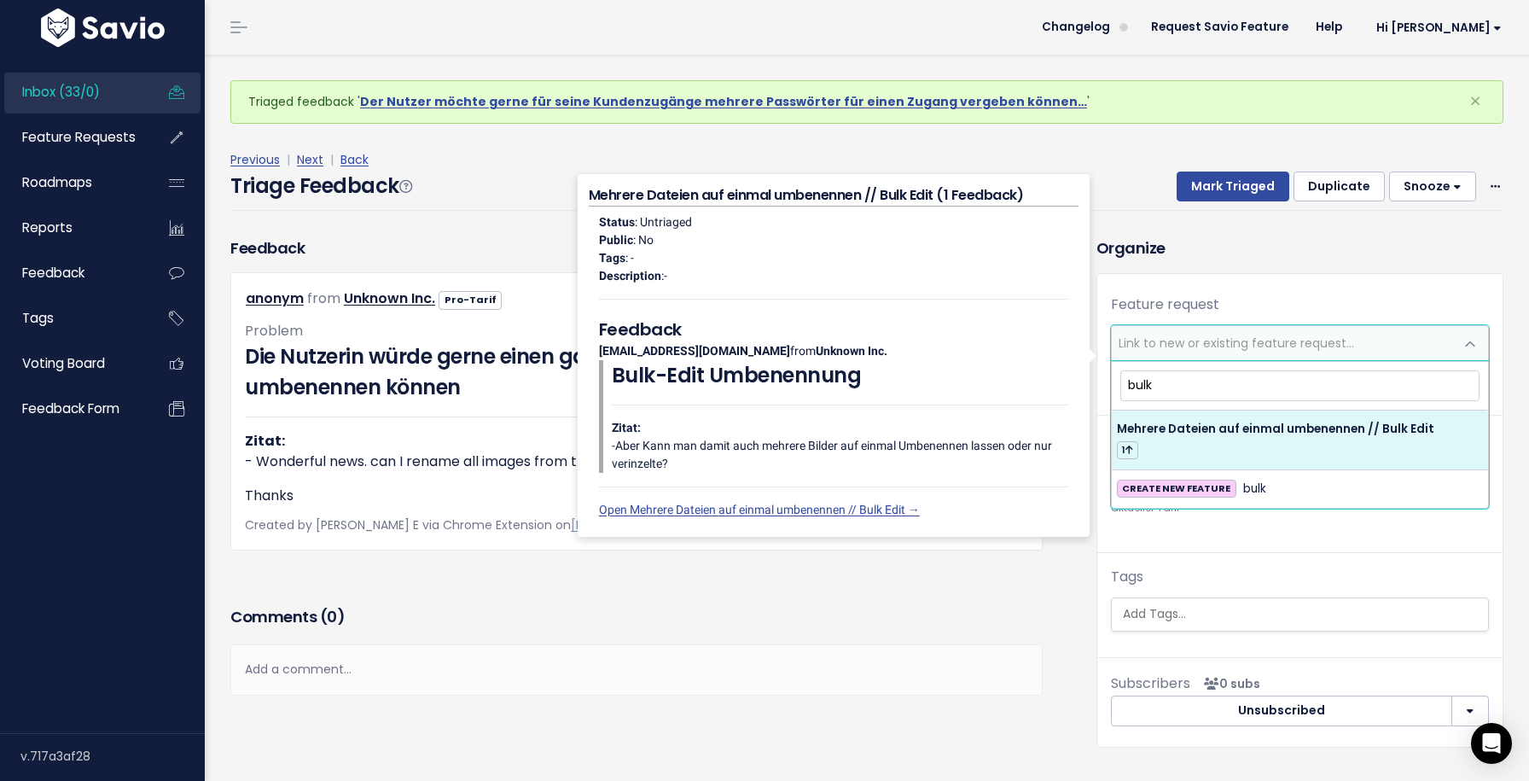
type input "bulk"
select select "63585"
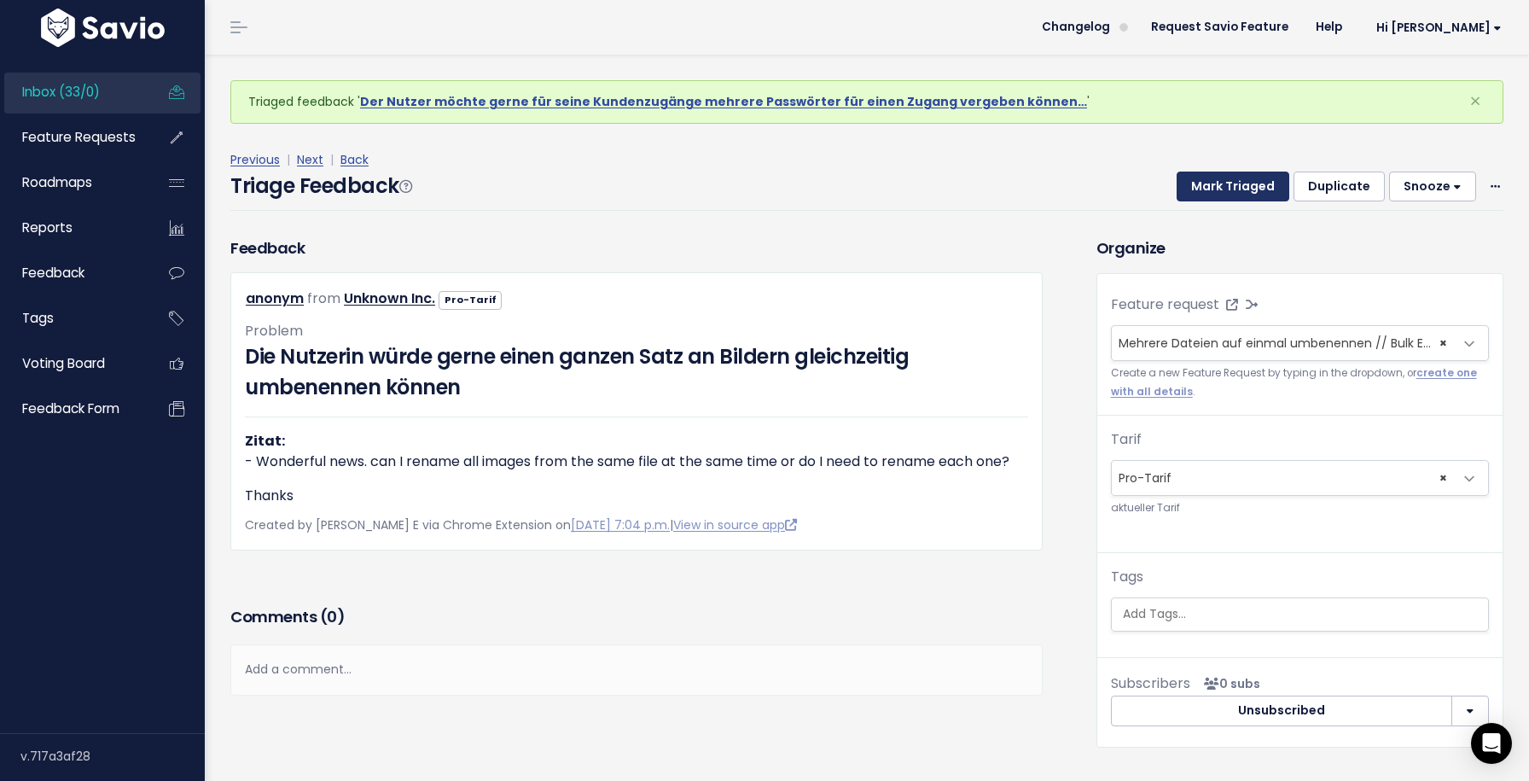
click at [1247, 177] on button "Mark Triaged" at bounding box center [1233, 186] width 113 height 31
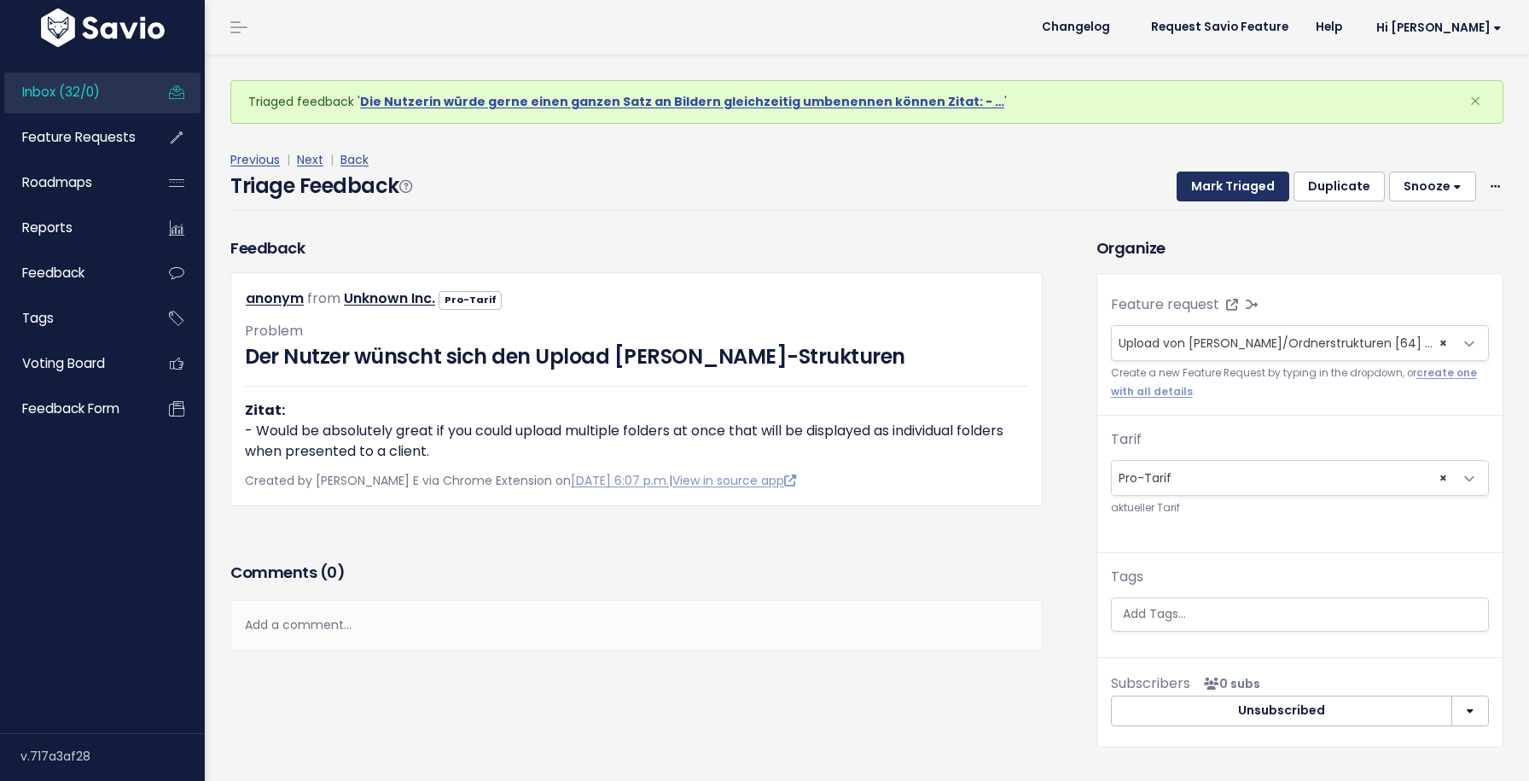
click at [1244, 183] on button "Mark Triaged" at bounding box center [1233, 186] width 113 height 31
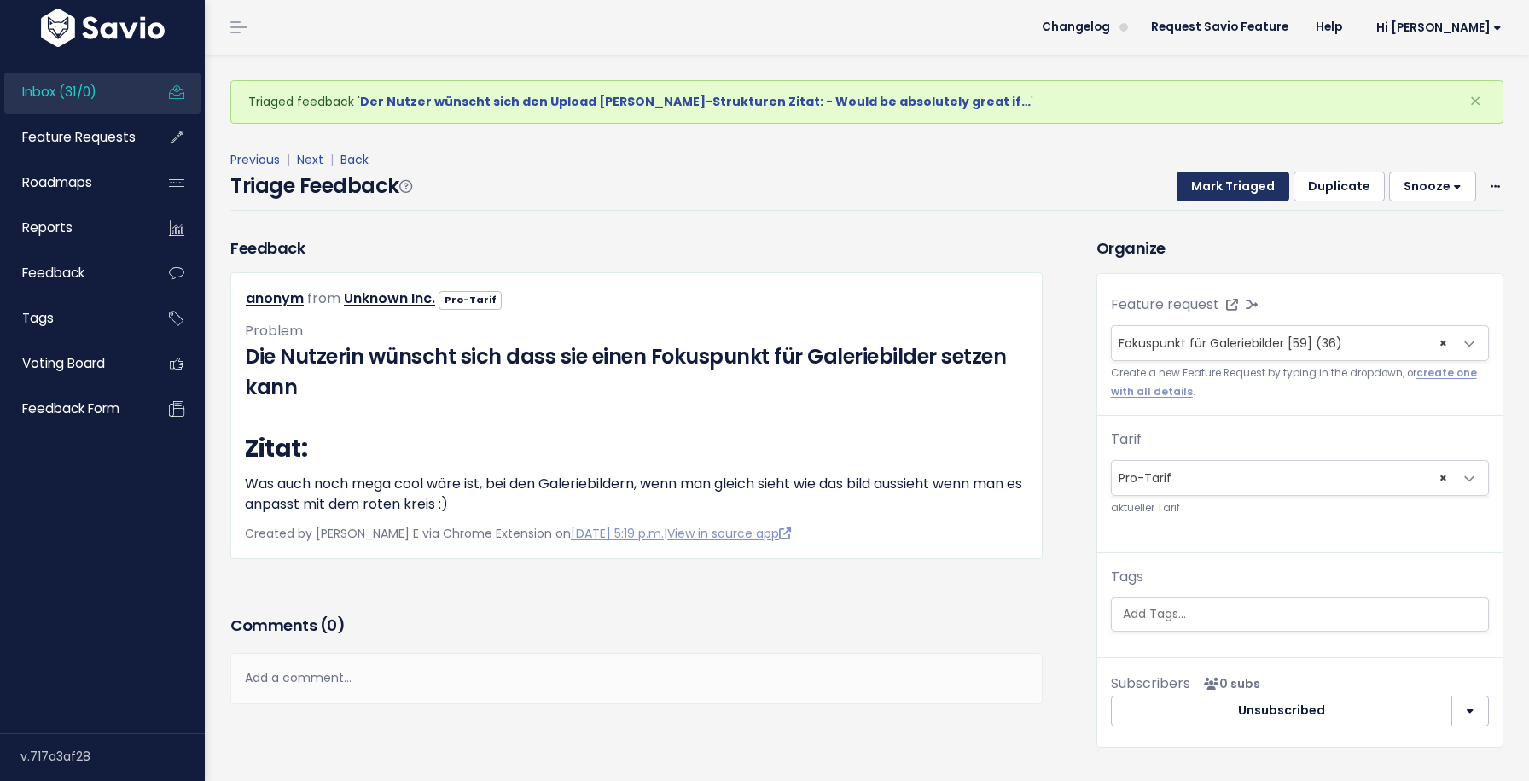
click at [1223, 192] on button "Mark Triaged" at bounding box center [1233, 186] width 113 height 31
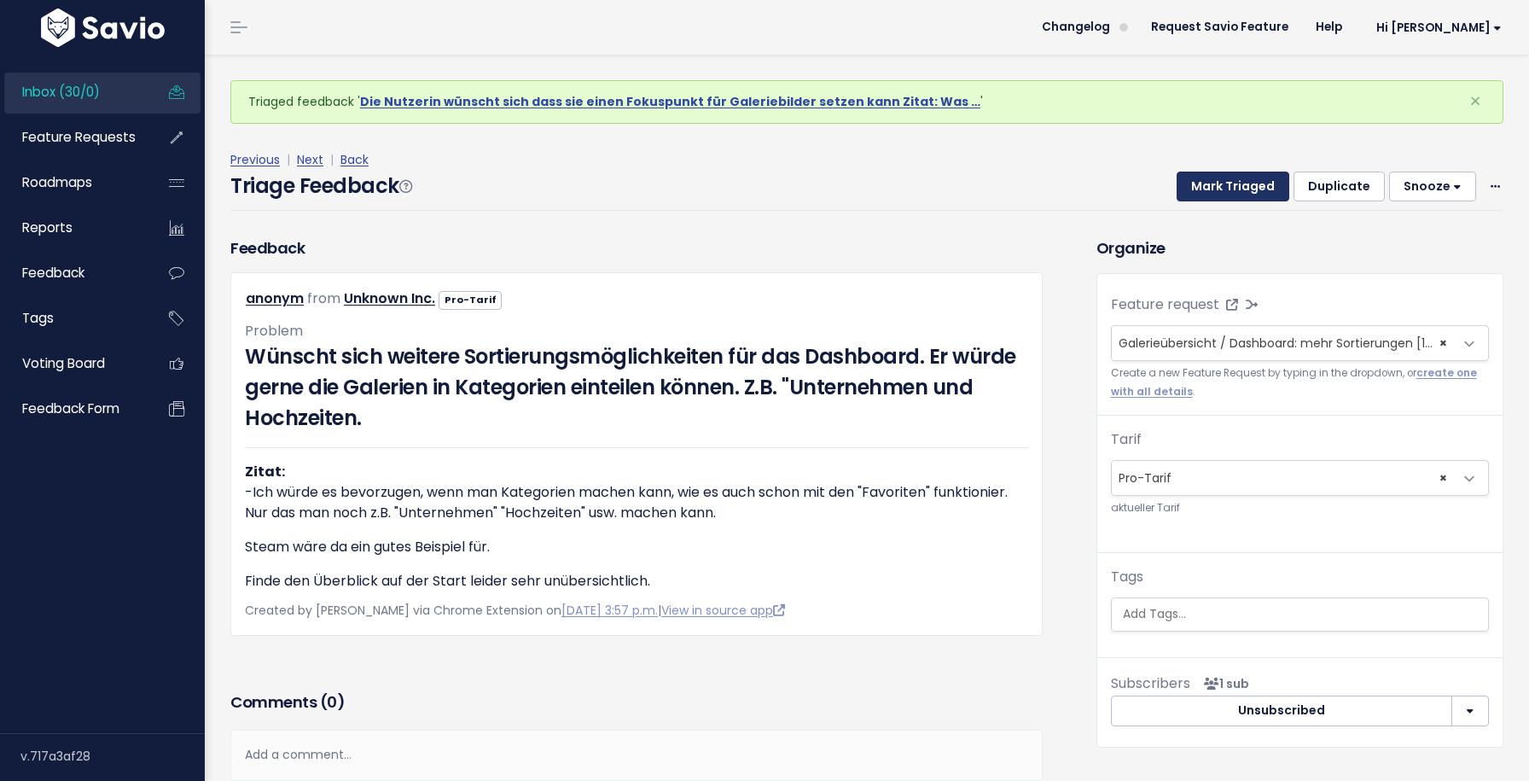
click at [1223, 192] on button "Mark Triaged" at bounding box center [1233, 186] width 113 height 31
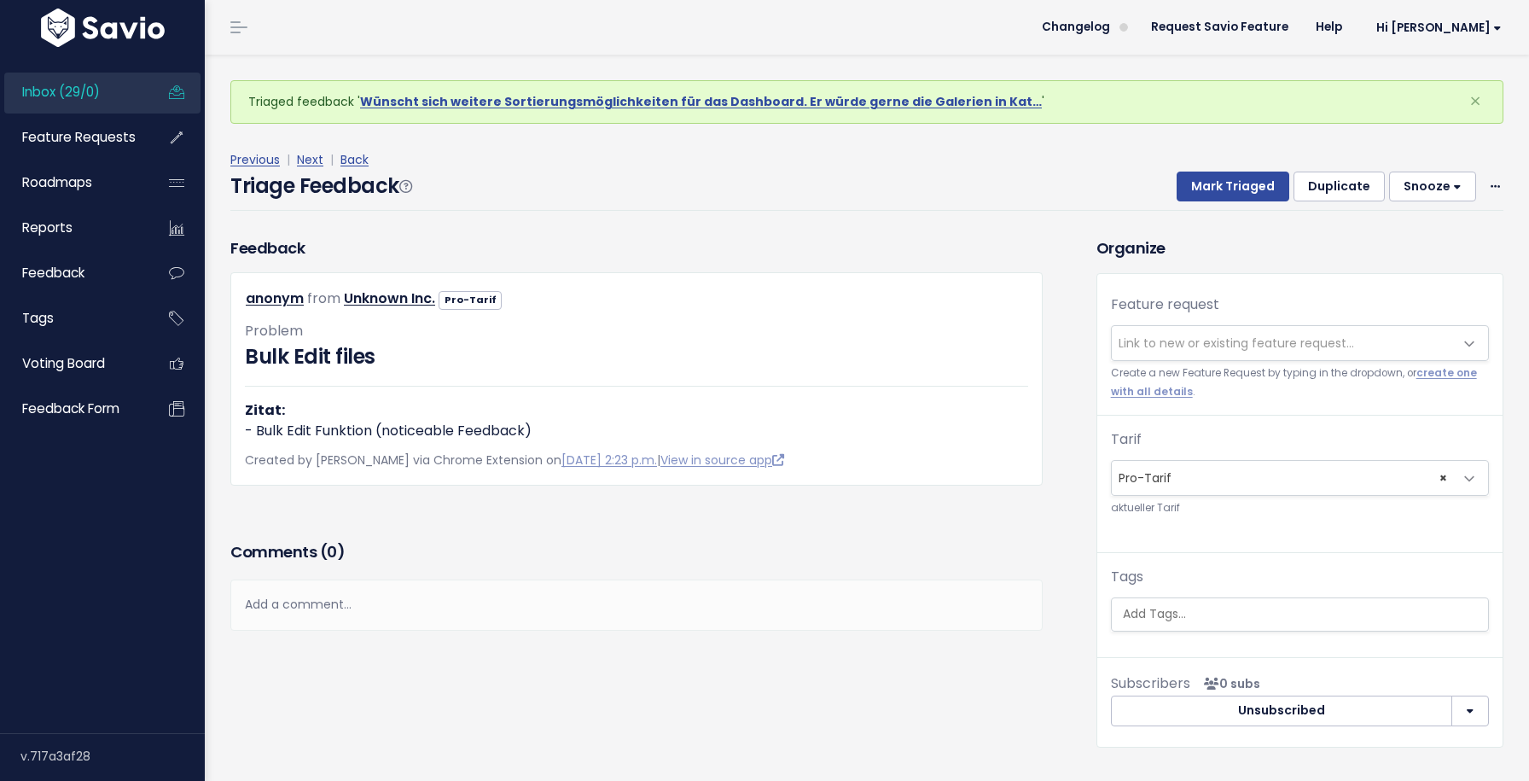
click at [1218, 366] on small "Create a new Feature Request by typing in the dropdown, or create one with all …" at bounding box center [1300, 382] width 378 height 37
click at [1207, 334] on span "Link to new or existing feature request..." at bounding box center [1236, 342] width 235 height 17
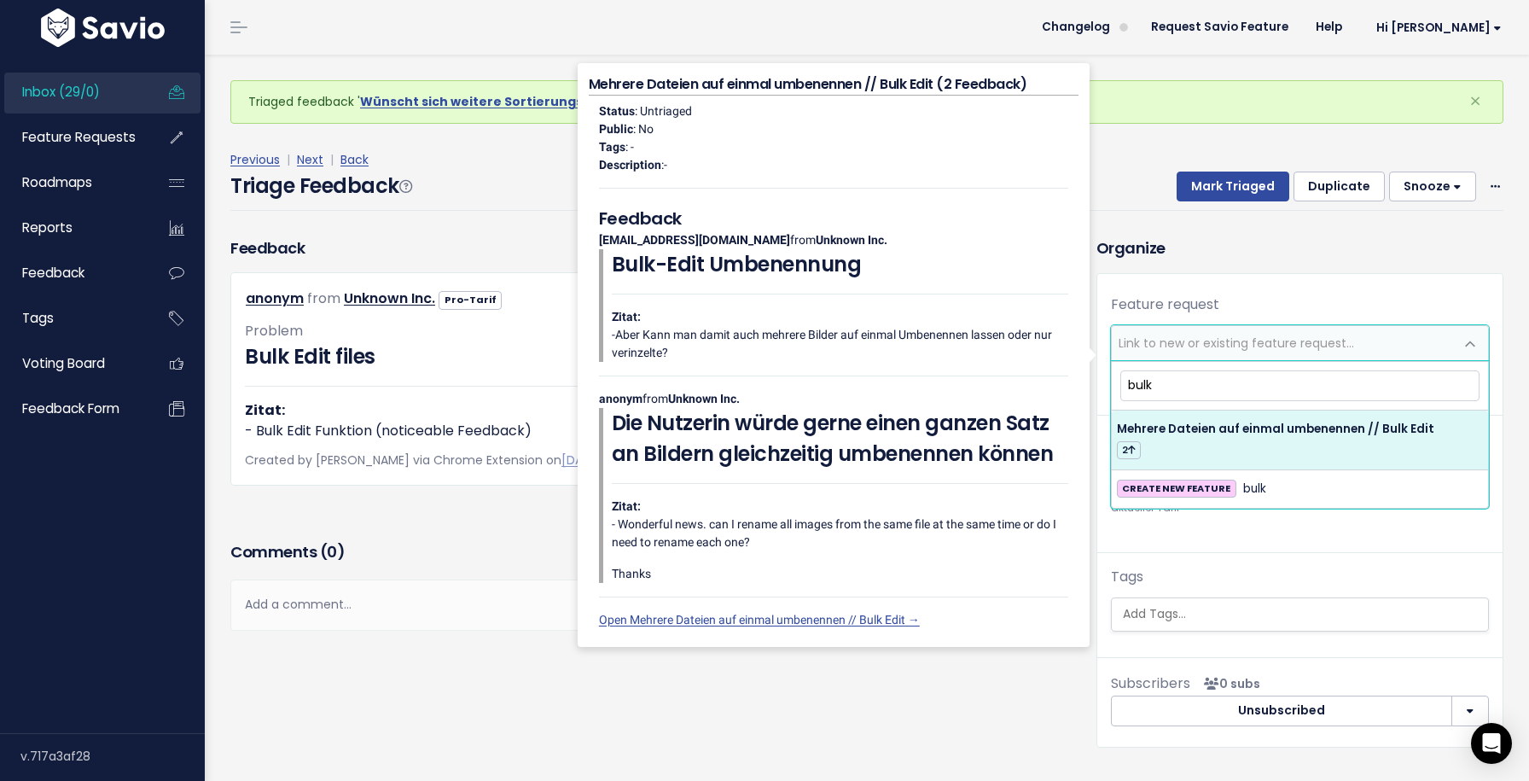
type input "bulk"
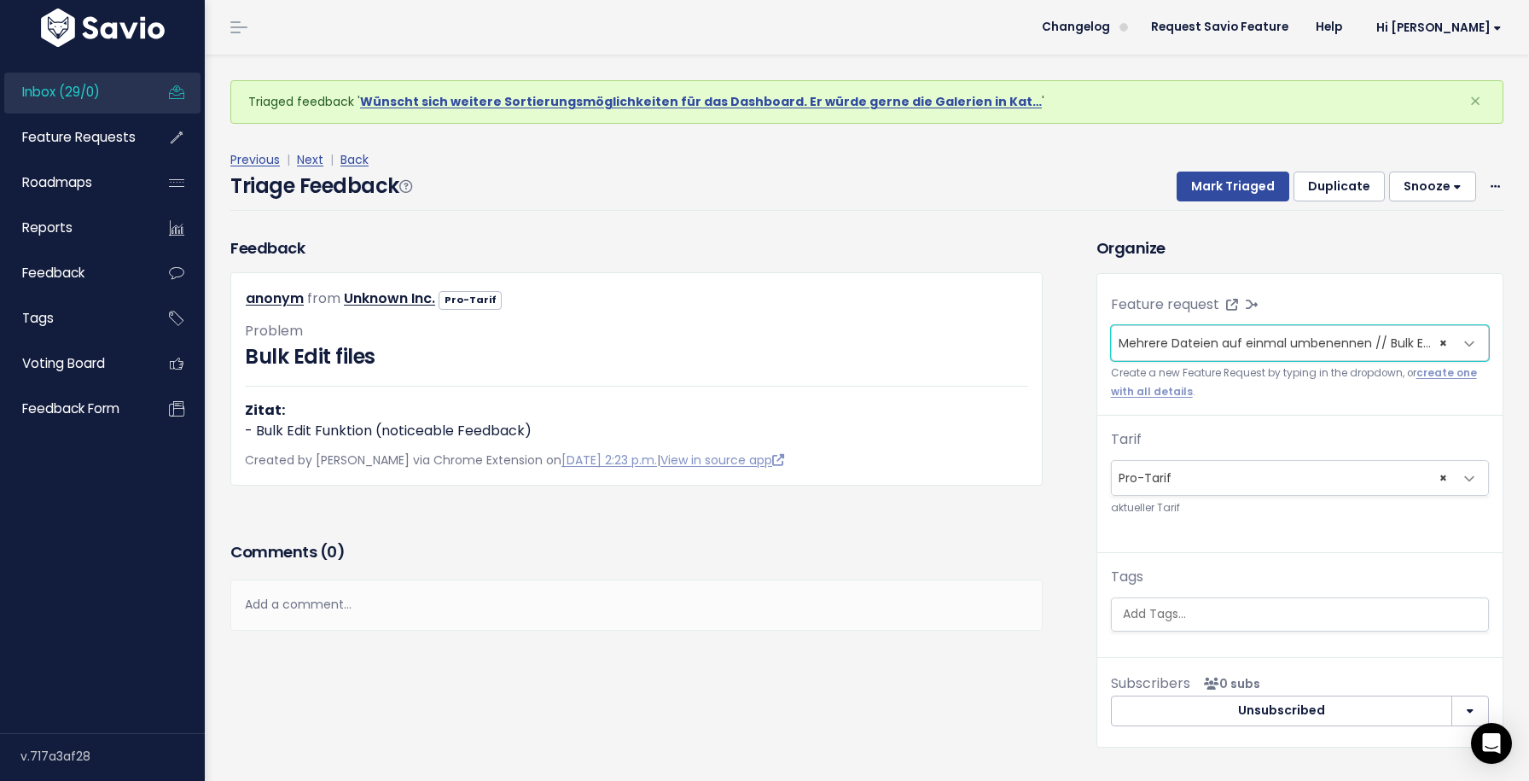
select select "63585"
click at [1235, 168] on div "Previous | Next | Back" at bounding box center [866, 159] width 1273 height 21
click at [1235, 171] on button "Mark Triaged" at bounding box center [1233, 186] width 113 height 31
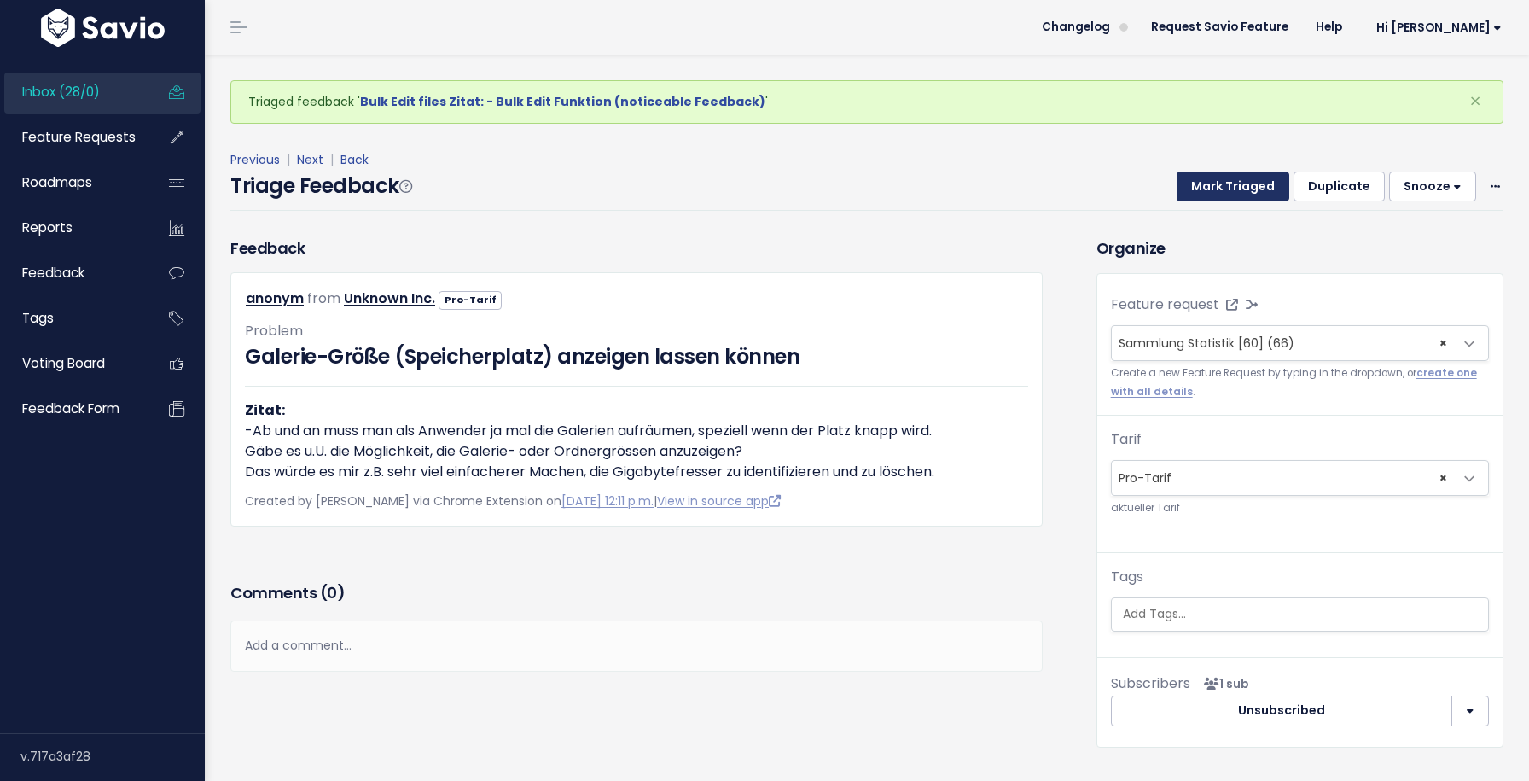
click at [1235, 180] on button "Mark Triaged" at bounding box center [1233, 186] width 113 height 31
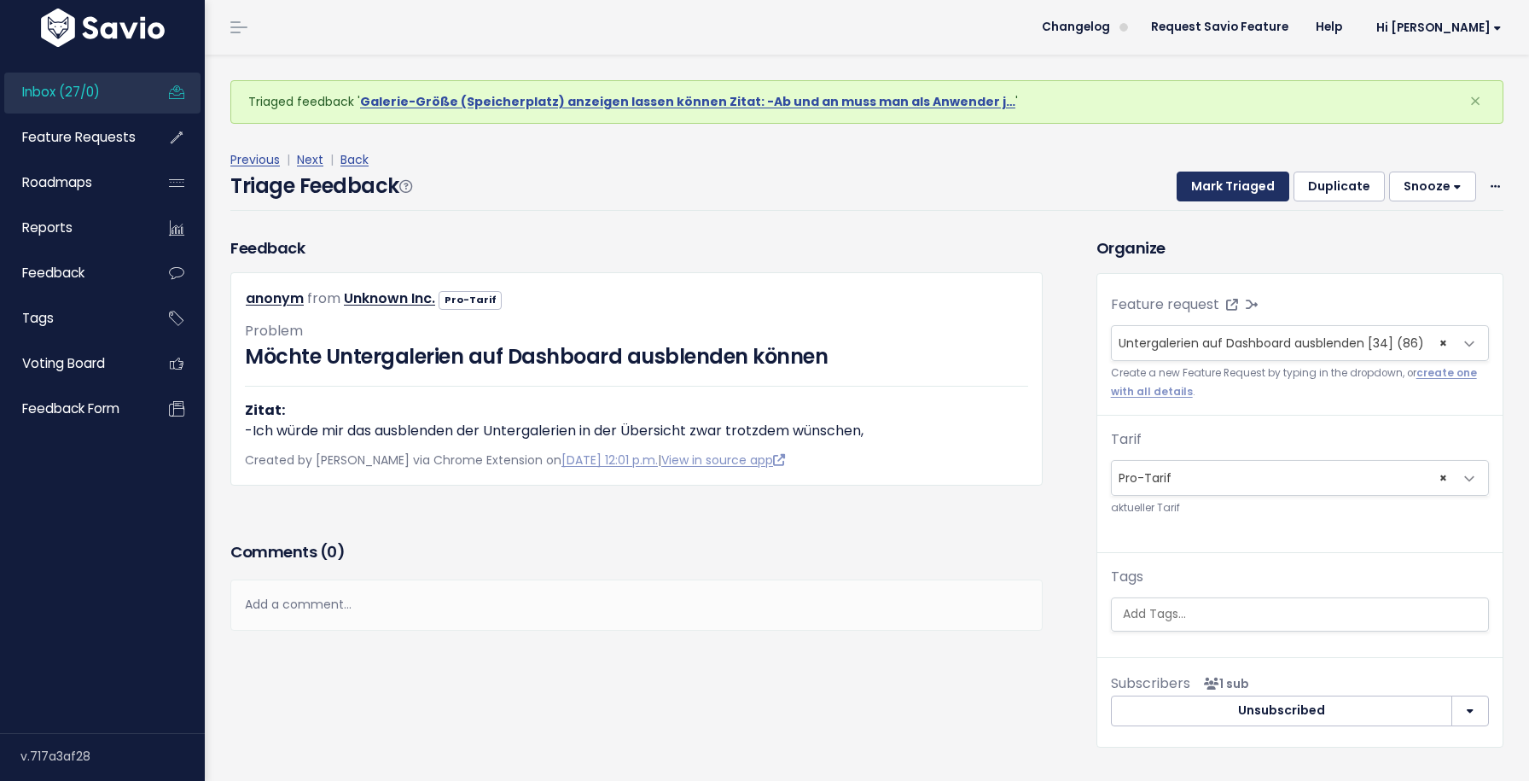
click at [1235, 180] on button "Mark Triaged" at bounding box center [1233, 186] width 113 height 31
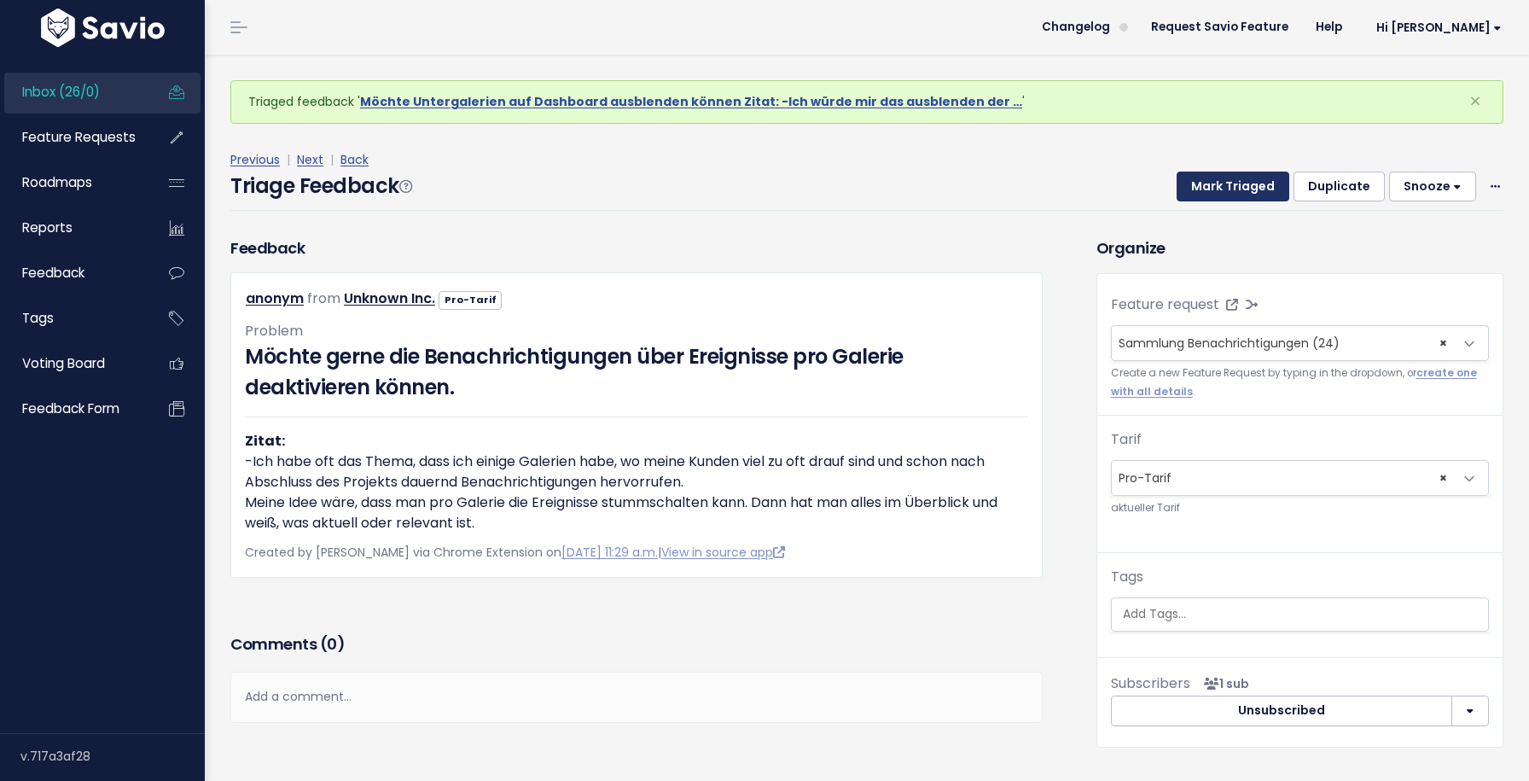
click at [1235, 180] on button "Mark Triaged" at bounding box center [1233, 186] width 113 height 31
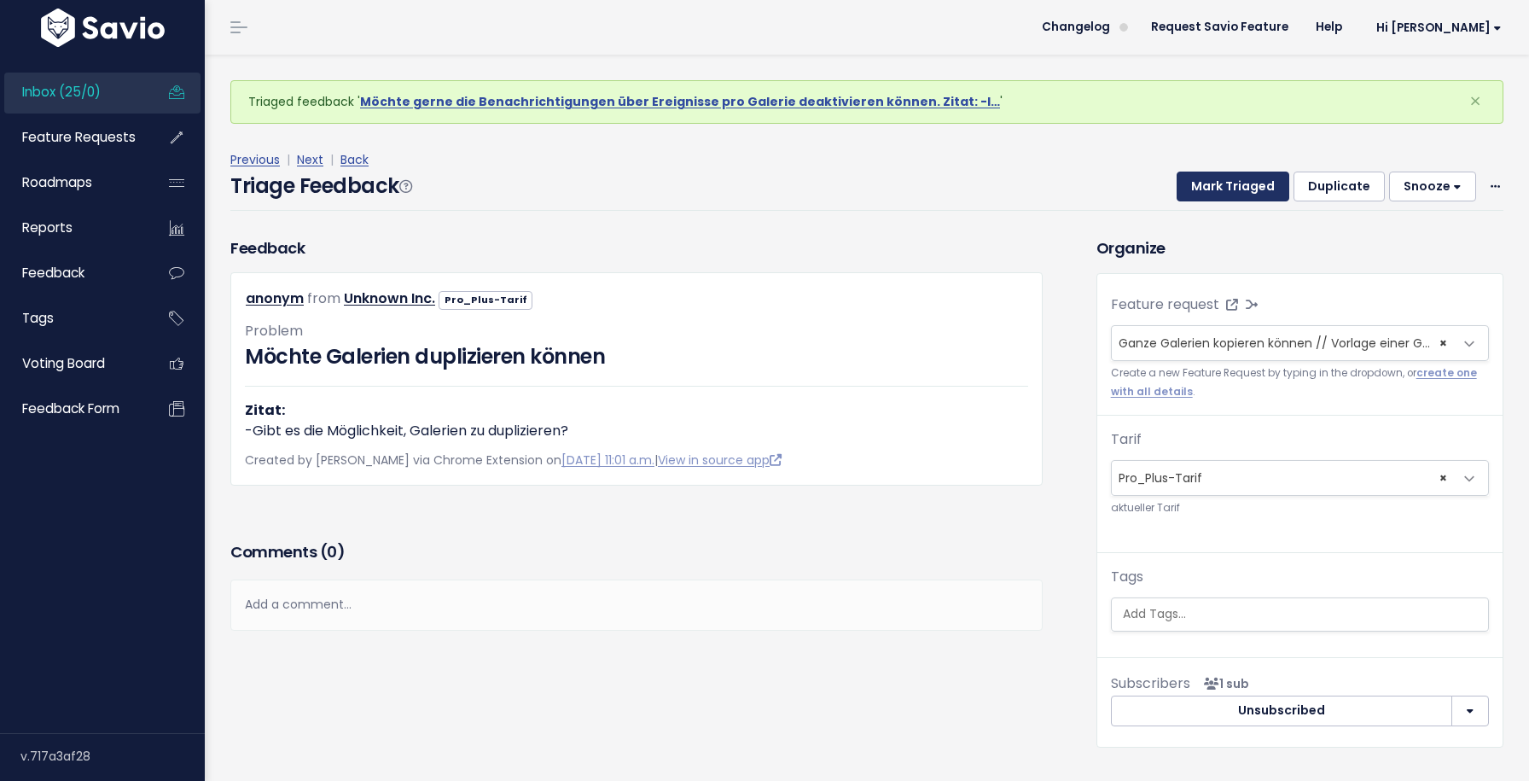
click at [1235, 180] on button "Mark Triaged" at bounding box center [1233, 186] width 113 height 31
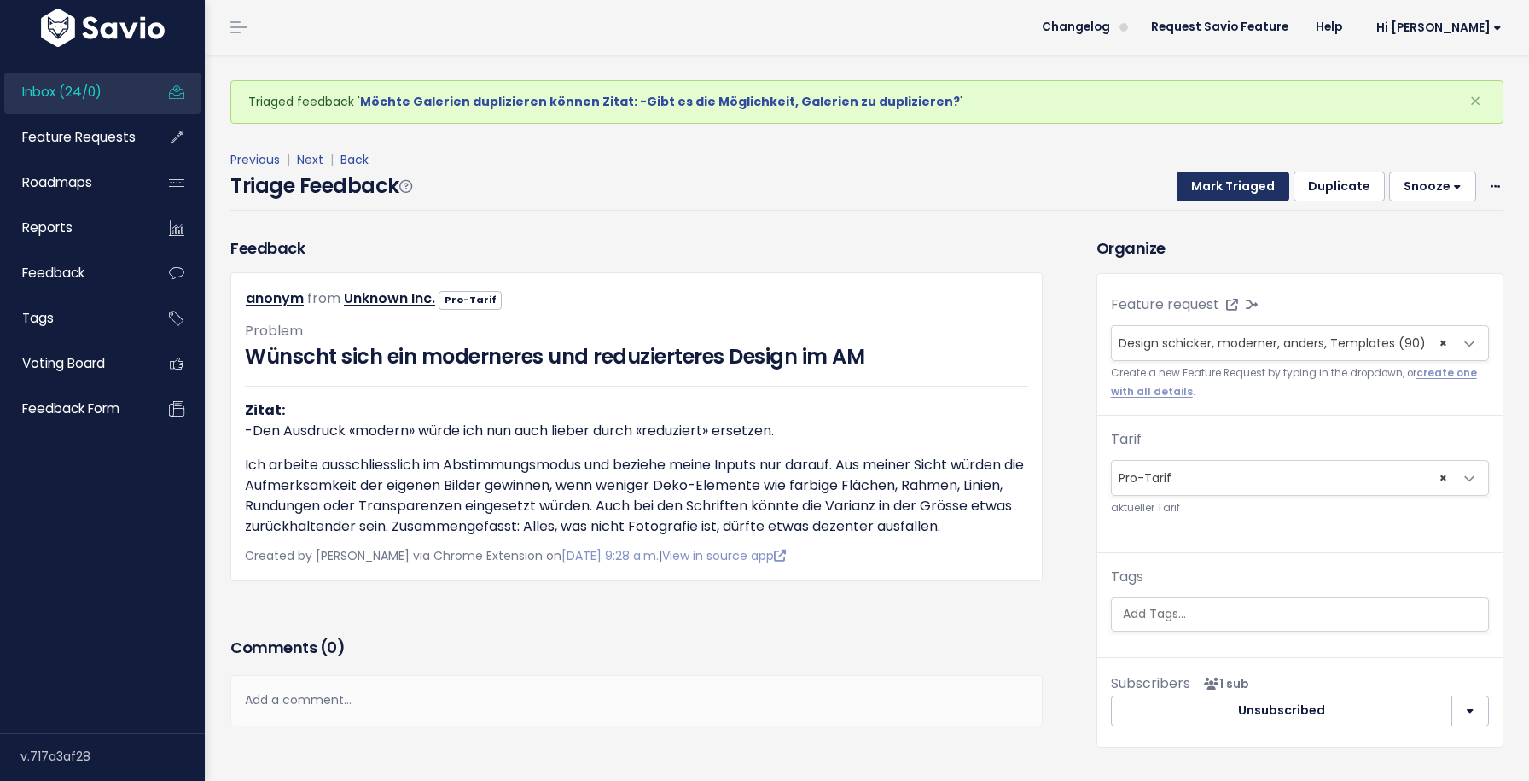
click at [1235, 180] on button "Mark Triaged" at bounding box center [1233, 186] width 113 height 31
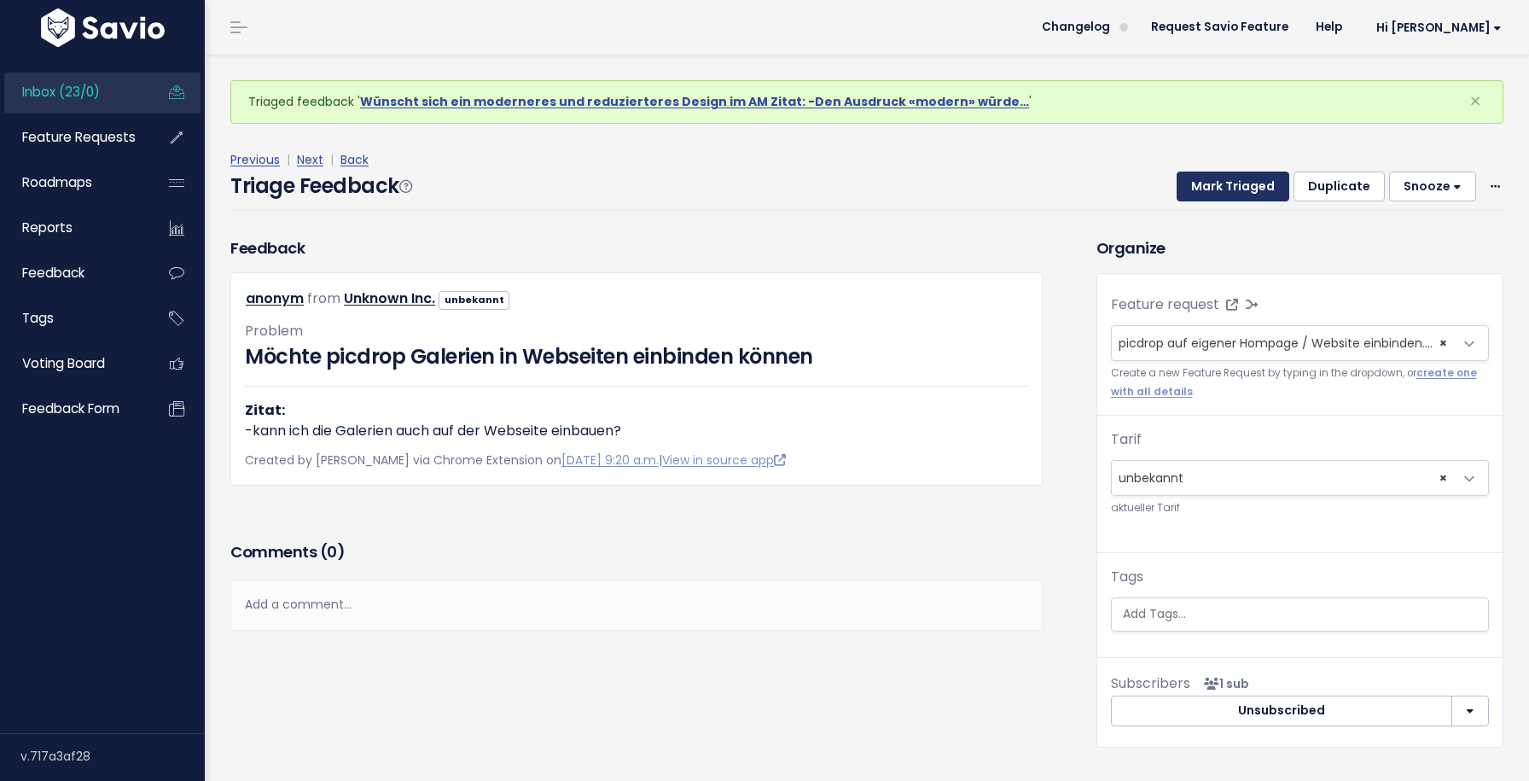
click at [1235, 180] on button "Mark Triaged" at bounding box center [1233, 186] width 113 height 31
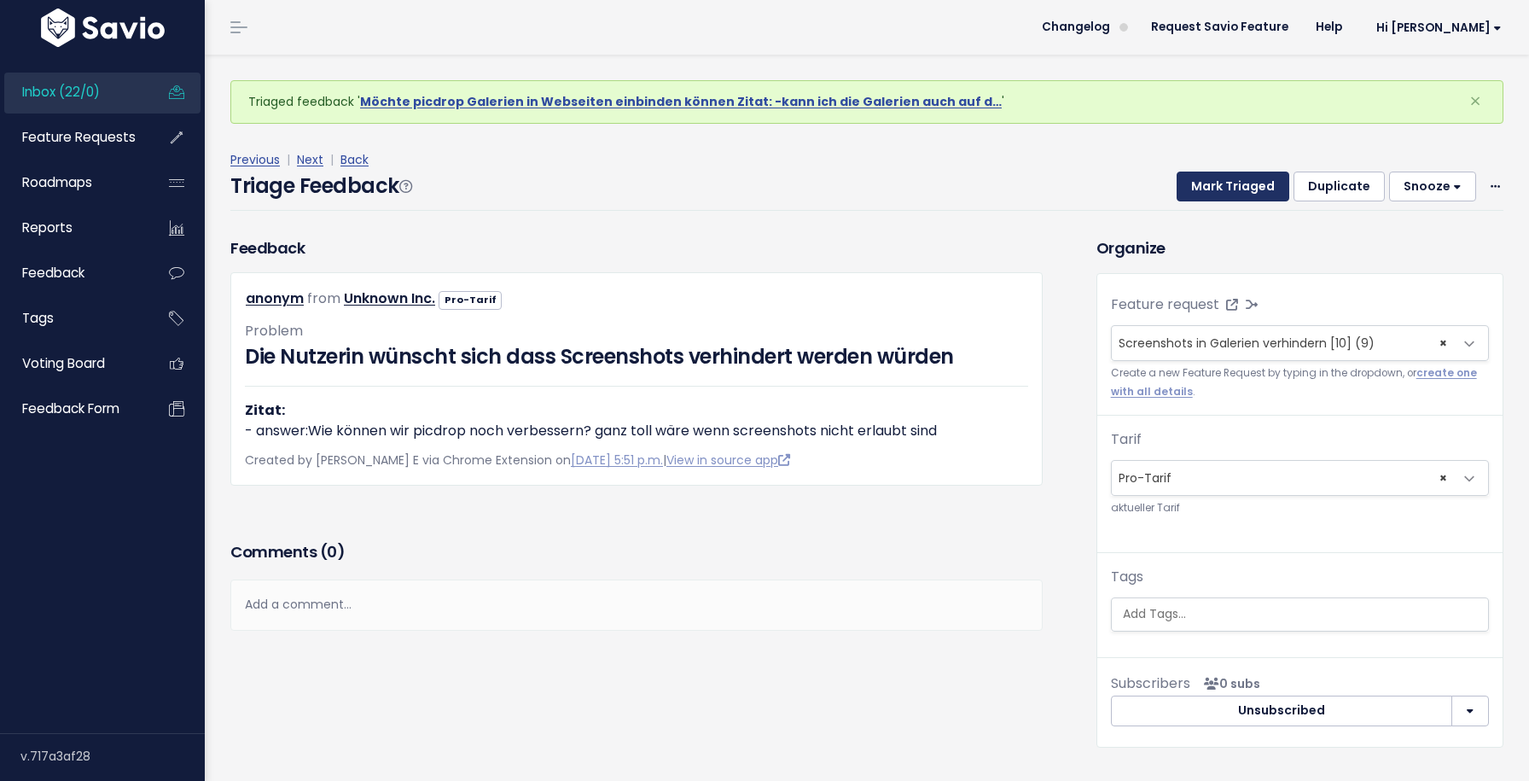
click at [1235, 180] on button "Mark Triaged" at bounding box center [1233, 186] width 113 height 31
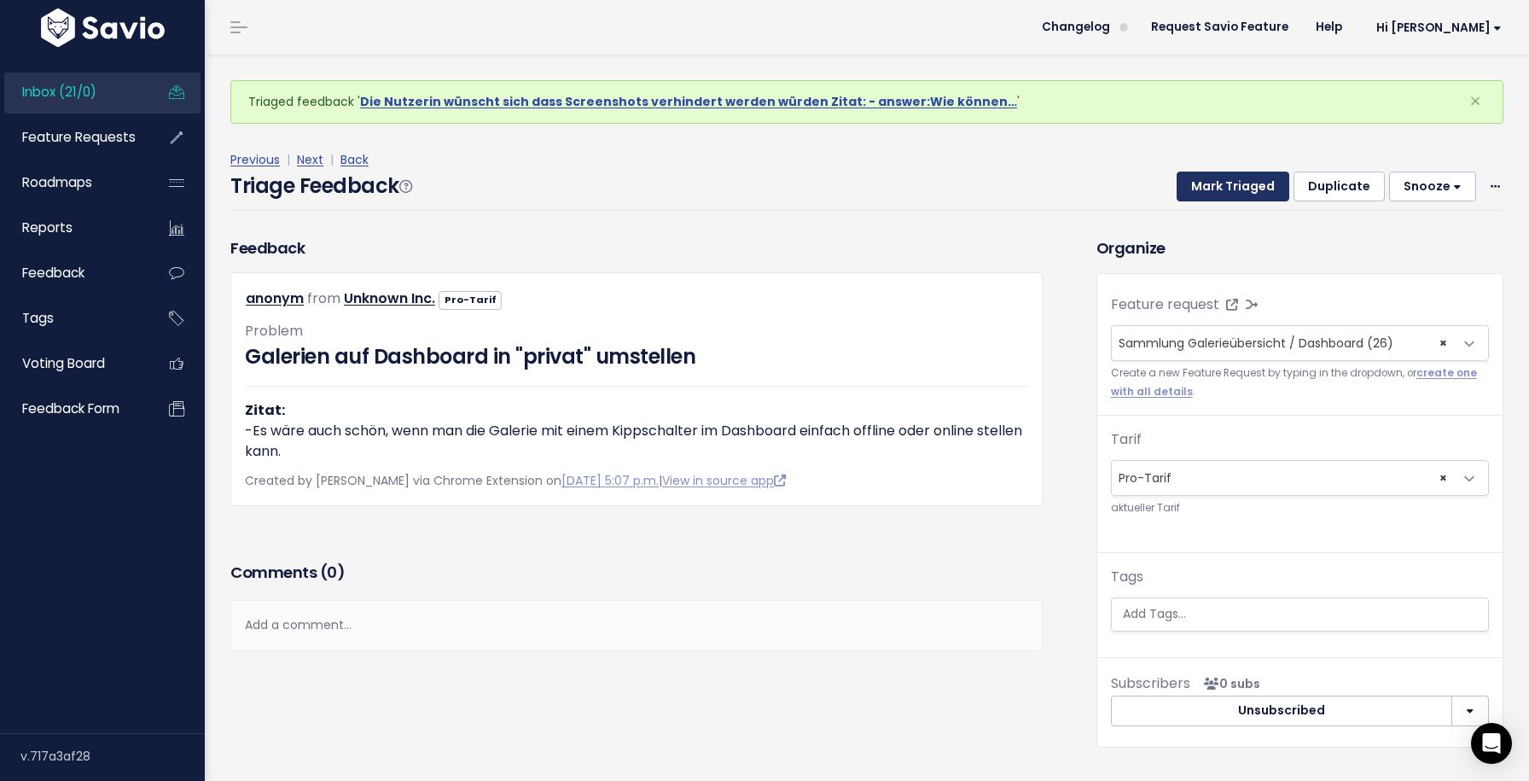
click at [1235, 181] on button "Mark Triaged" at bounding box center [1233, 186] width 113 height 31
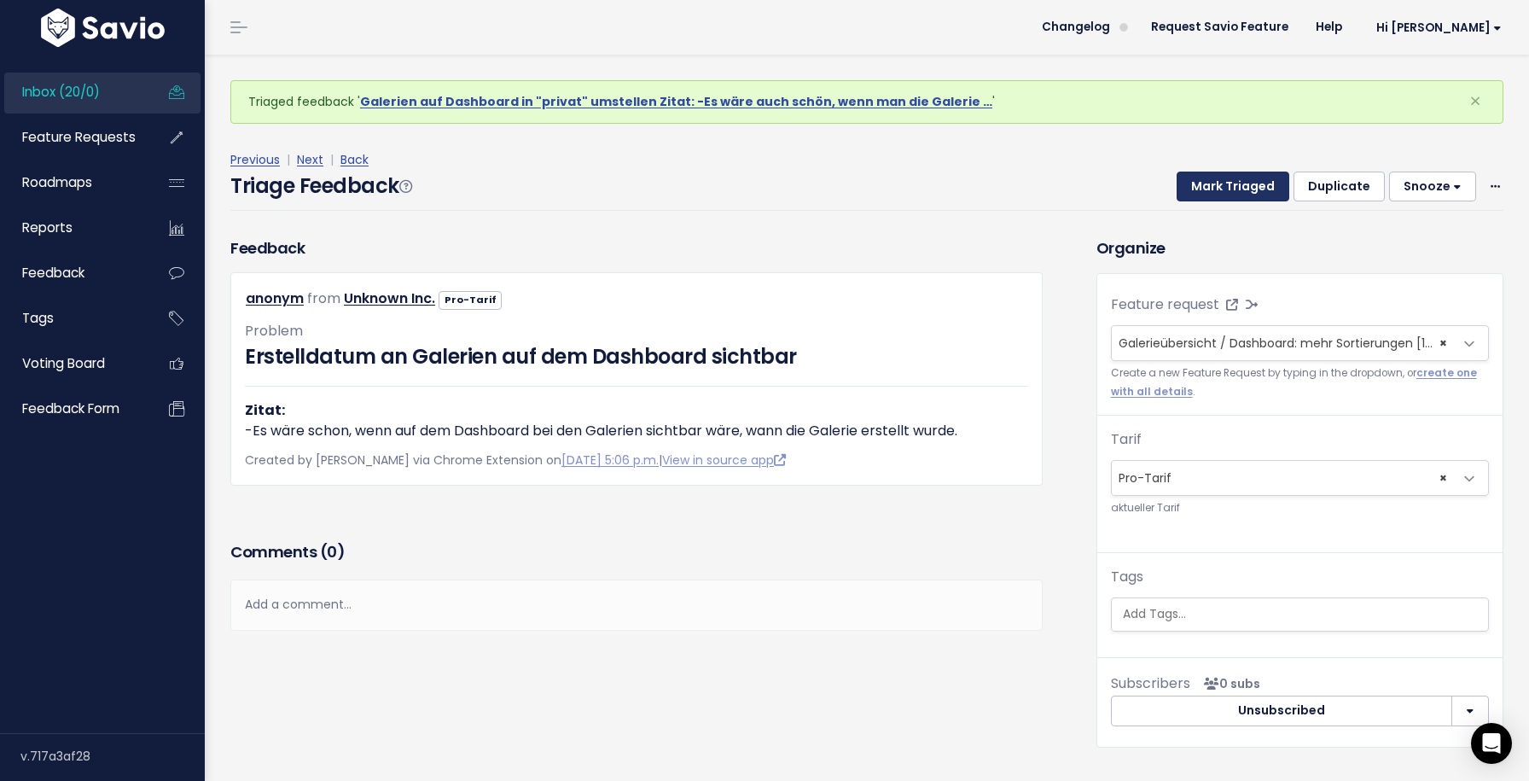
click at [1235, 181] on button "Mark Triaged" at bounding box center [1233, 186] width 113 height 31
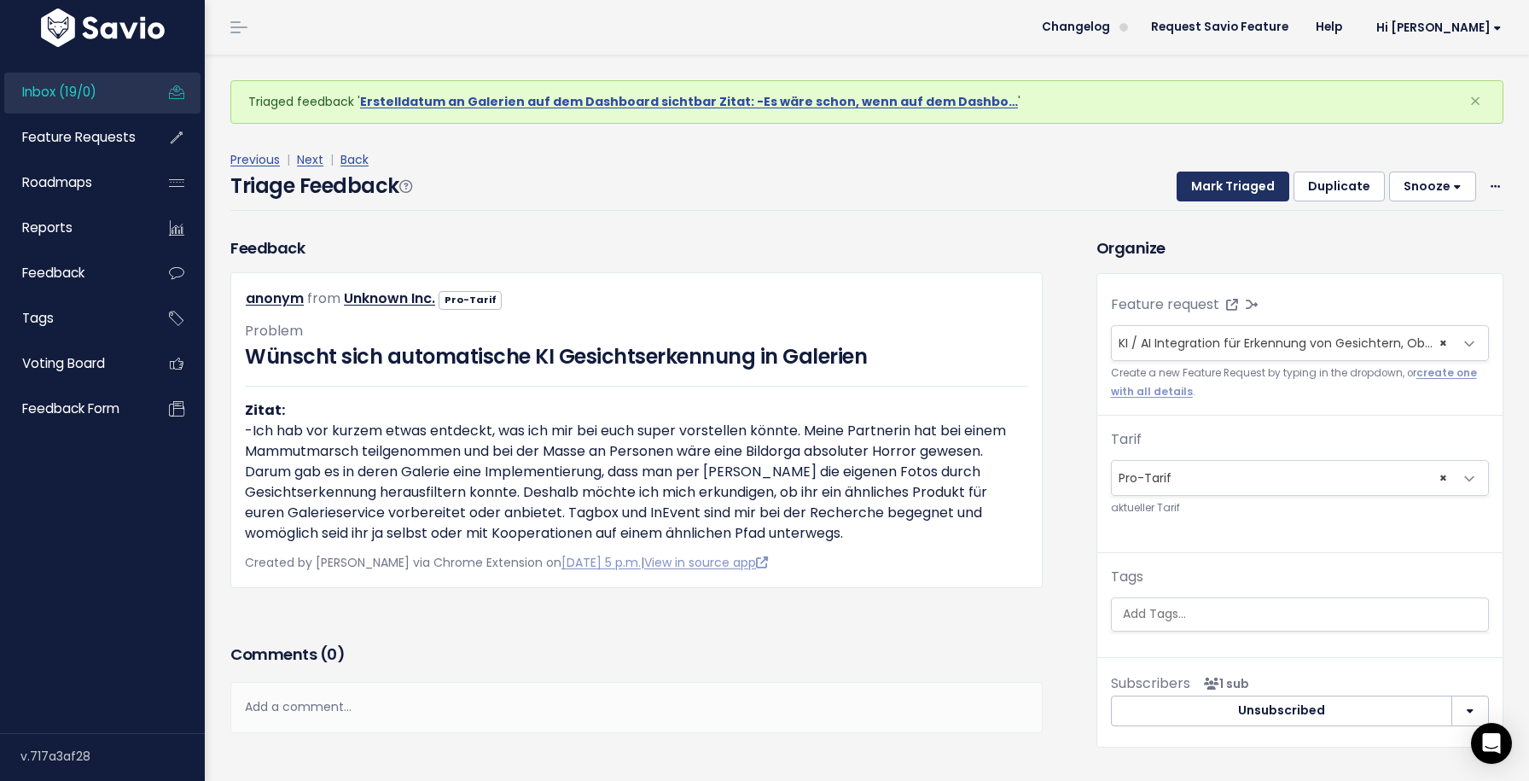
click at [1234, 186] on button "Mark Triaged" at bounding box center [1233, 186] width 113 height 31
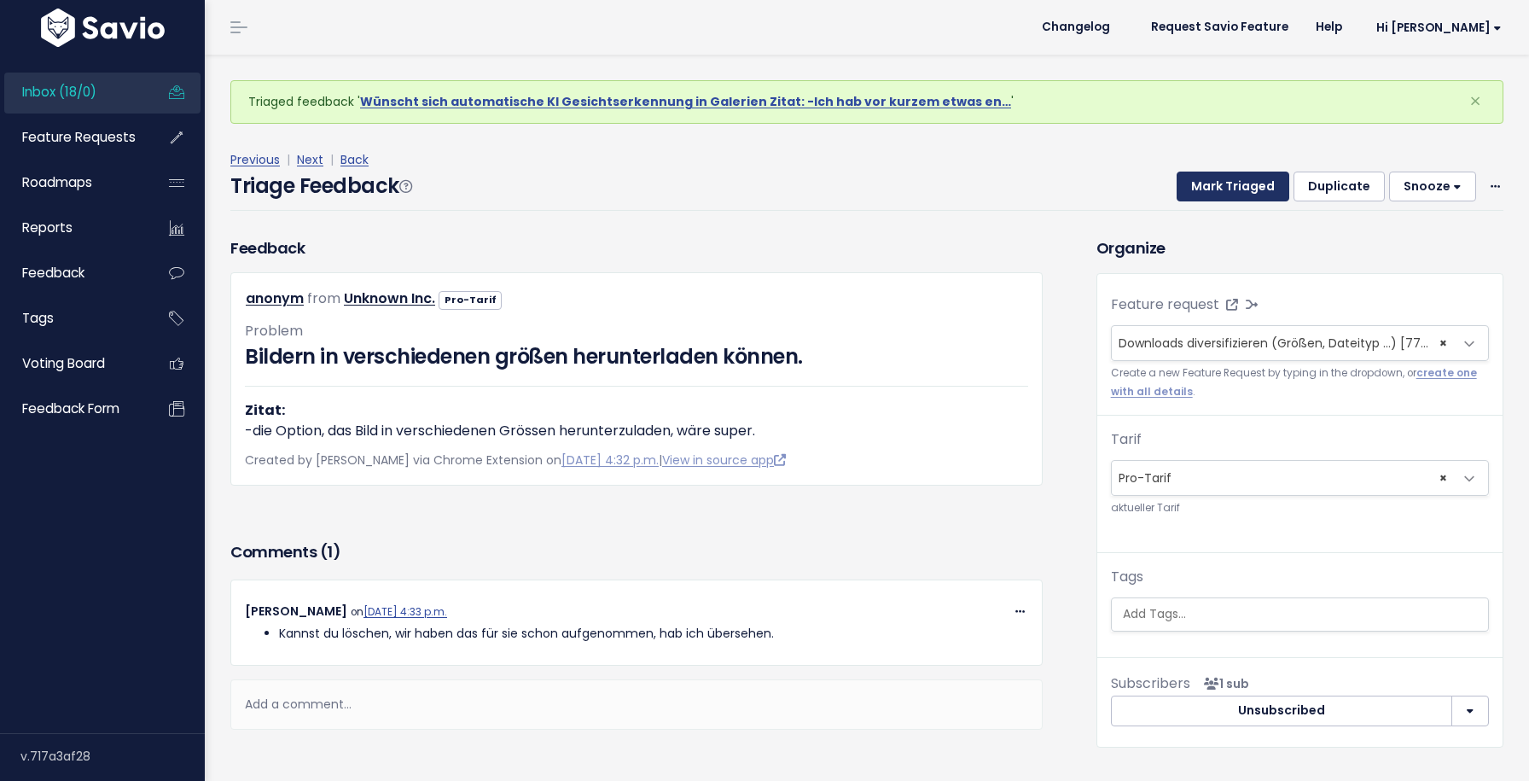
click at [1234, 186] on button "Mark Triaged" at bounding box center [1233, 186] width 113 height 31
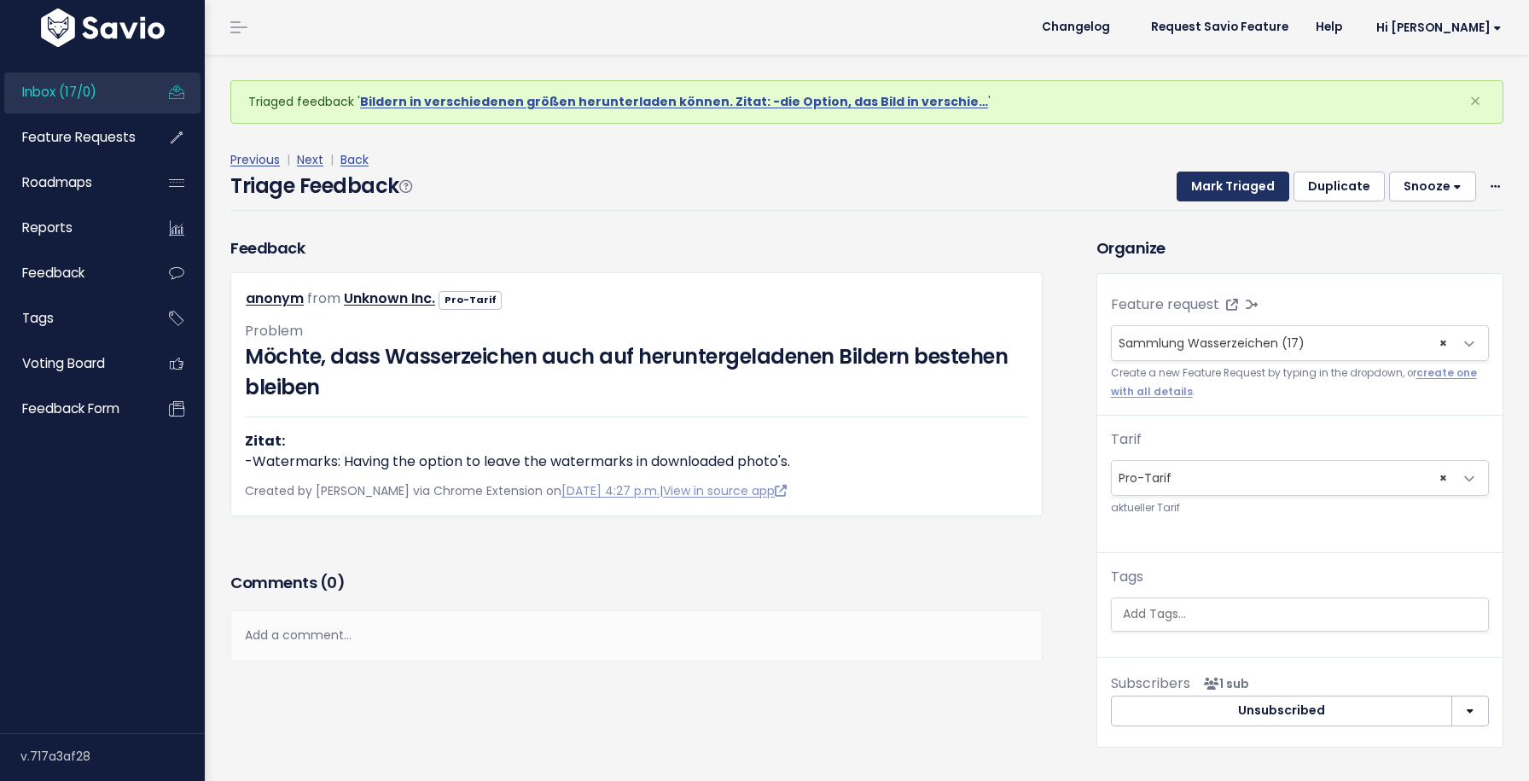
click at [1234, 186] on button "Mark Triaged" at bounding box center [1233, 186] width 113 height 31
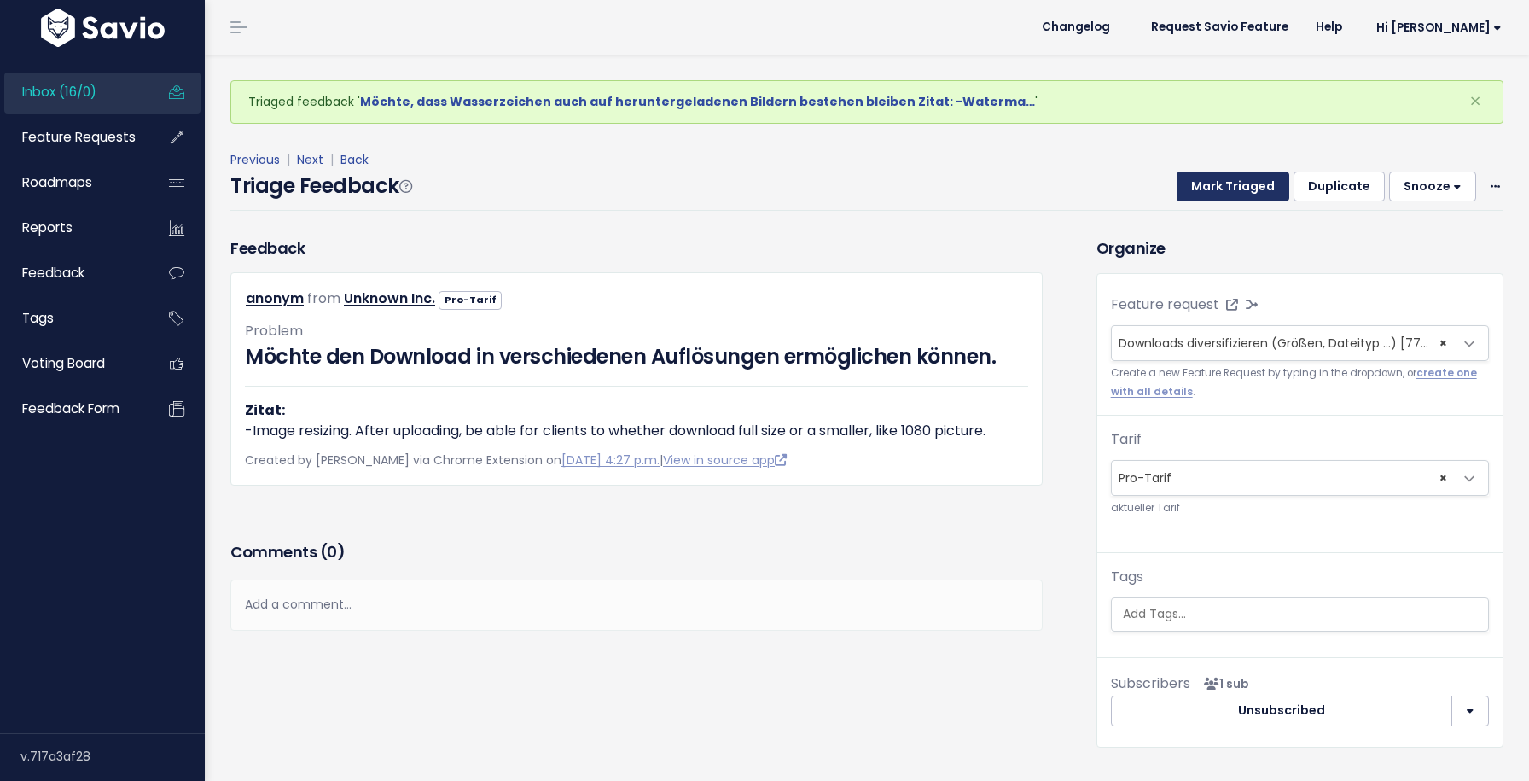
click at [1234, 186] on button "Mark Triaged" at bounding box center [1233, 186] width 113 height 31
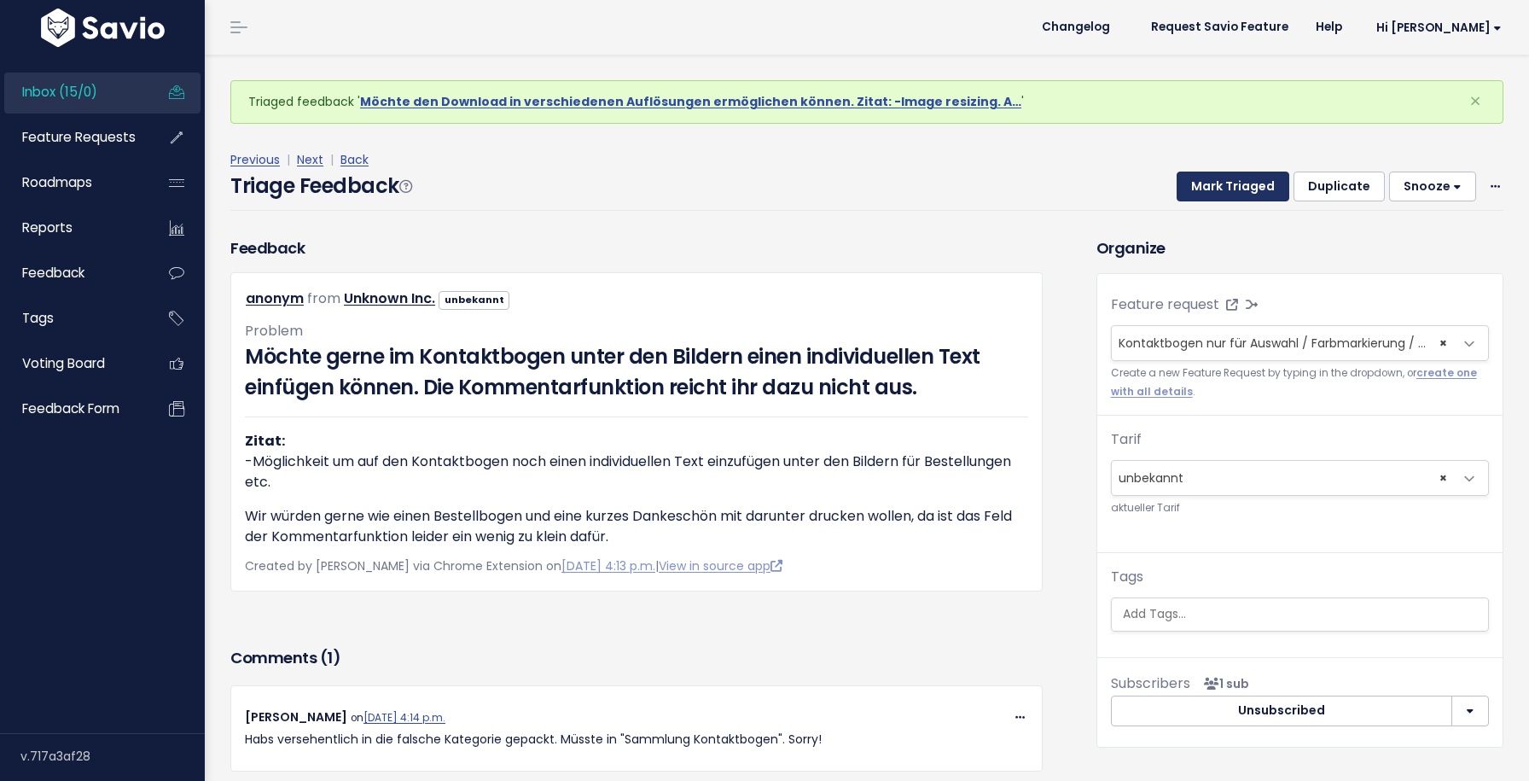
click at [1234, 186] on button "Mark Triaged" at bounding box center [1233, 186] width 113 height 31
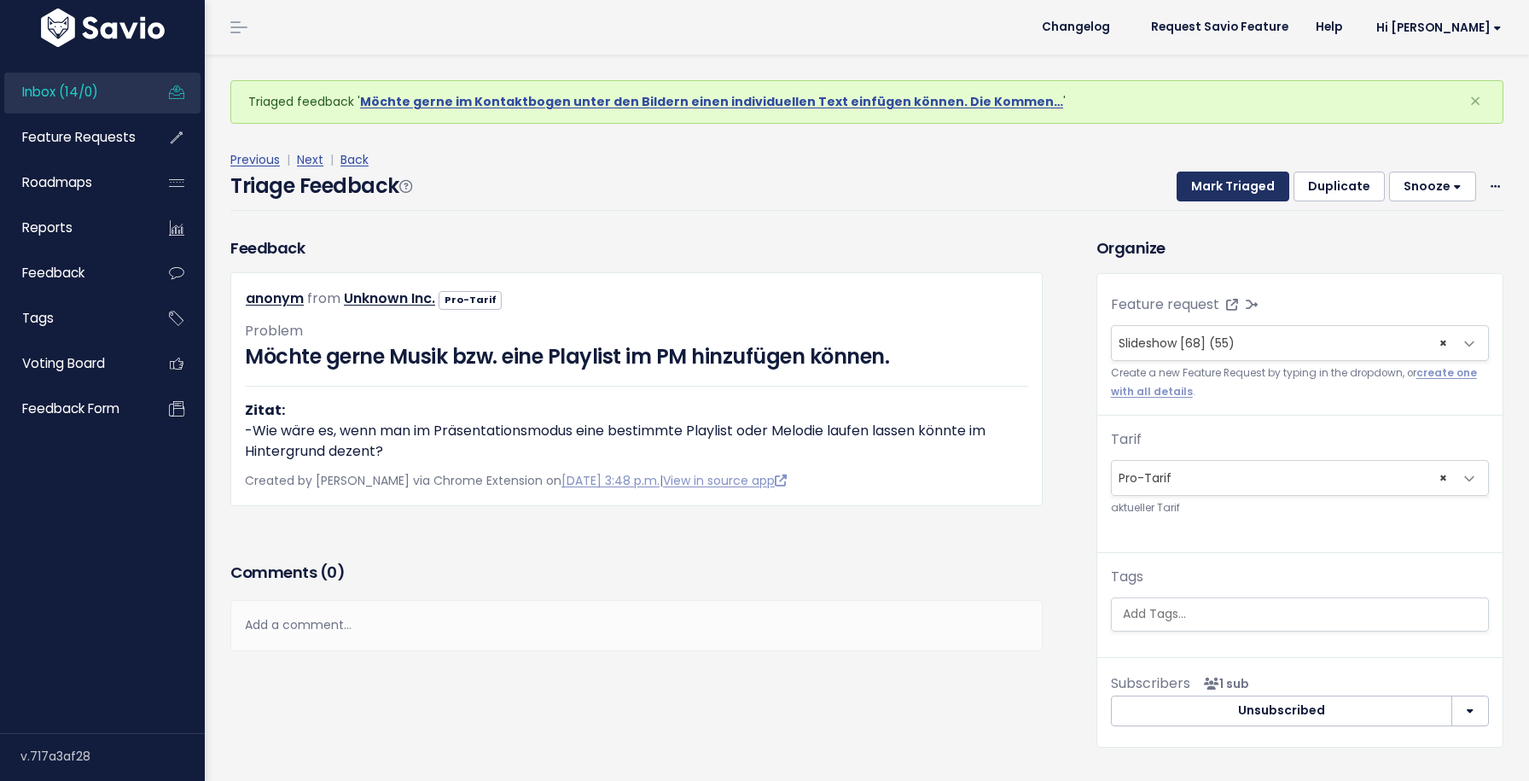
click at [1234, 186] on button "Mark Triaged" at bounding box center [1233, 186] width 113 height 31
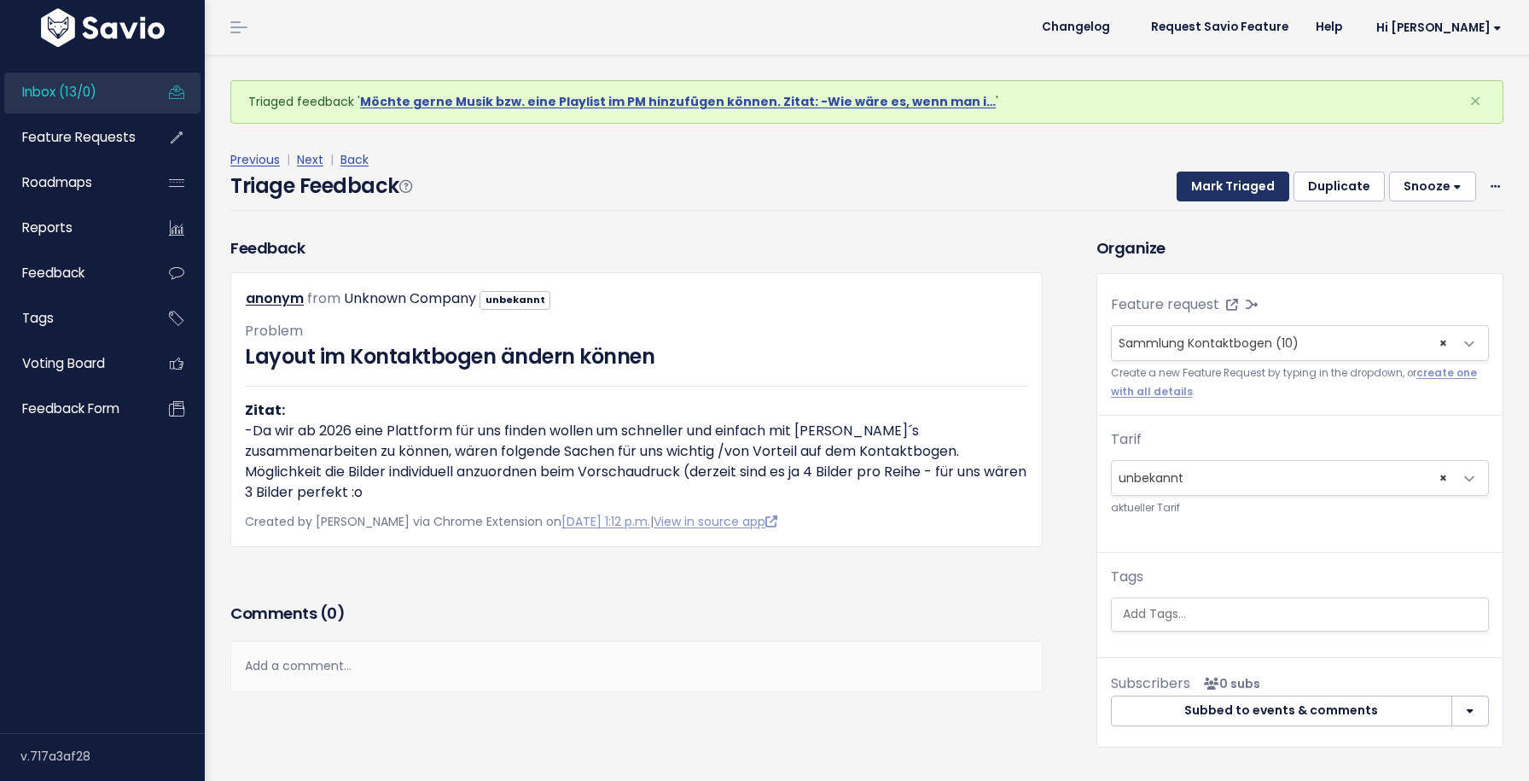
click at [1234, 186] on button "Mark Triaged" at bounding box center [1233, 186] width 113 height 31
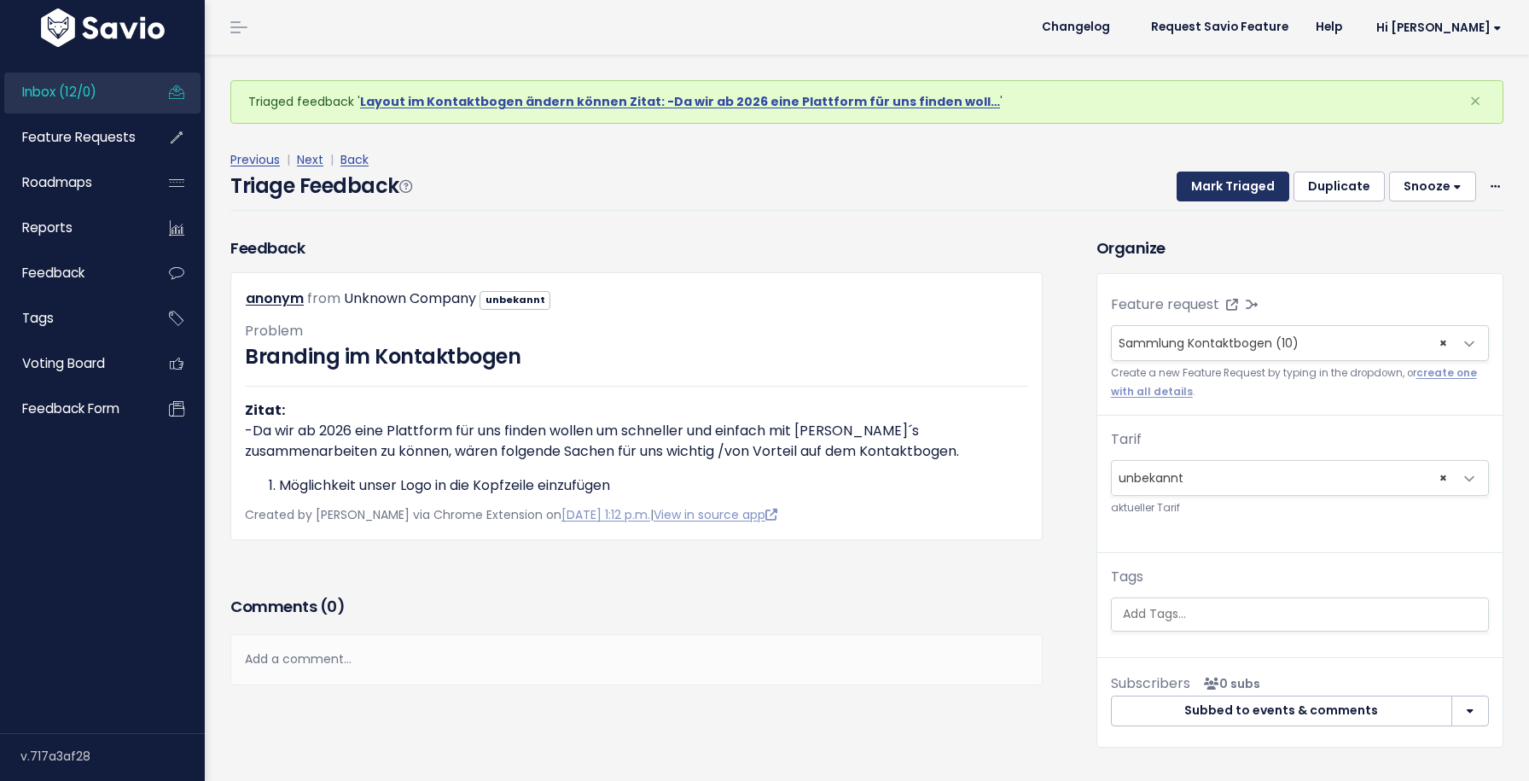
click at [1234, 186] on button "Mark Triaged" at bounding box center [1233, 186] width 113 height 31
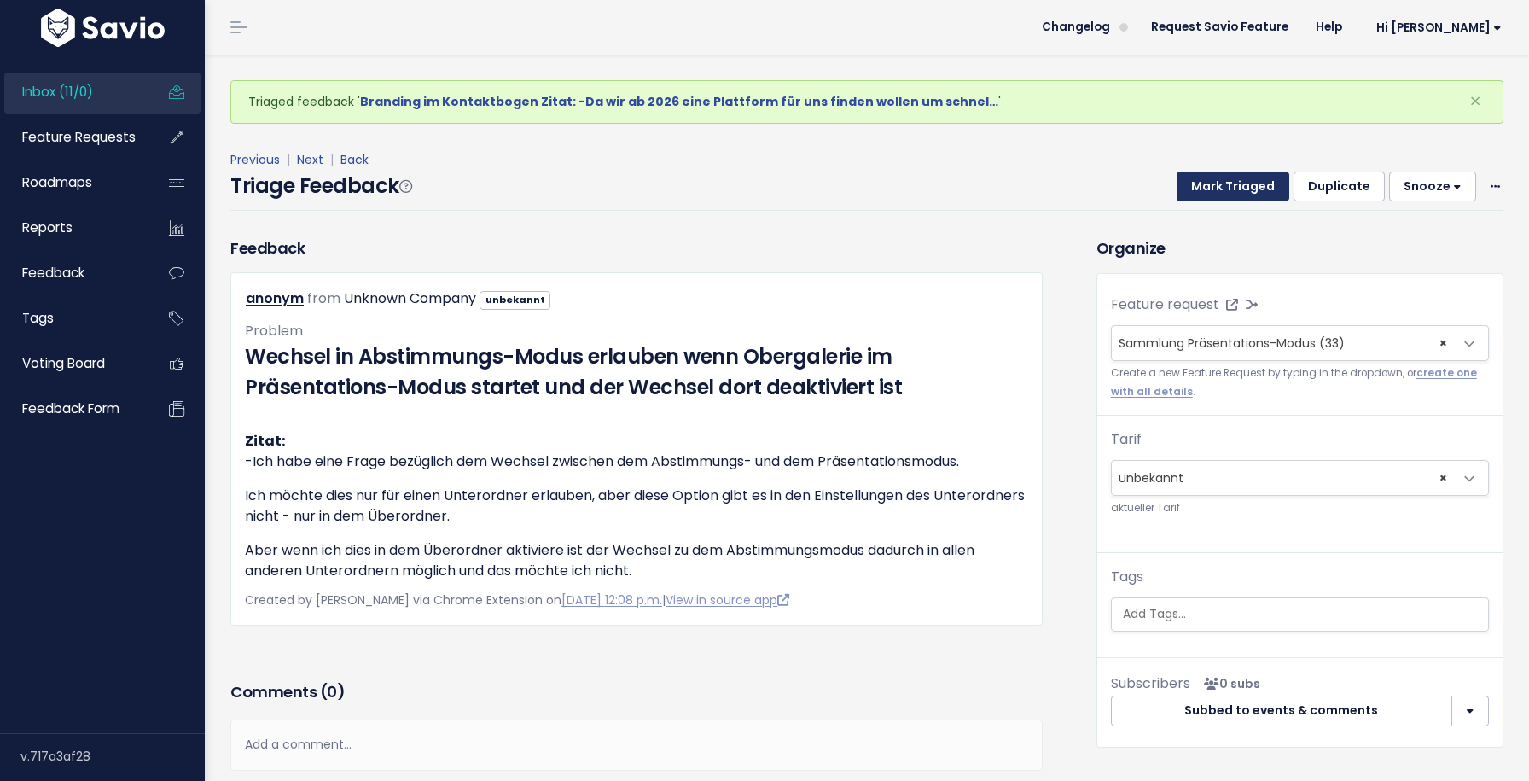
click at [1234, 186] on button "Mark Triaged" at bounding box center [1233, 186] width 113 height 31
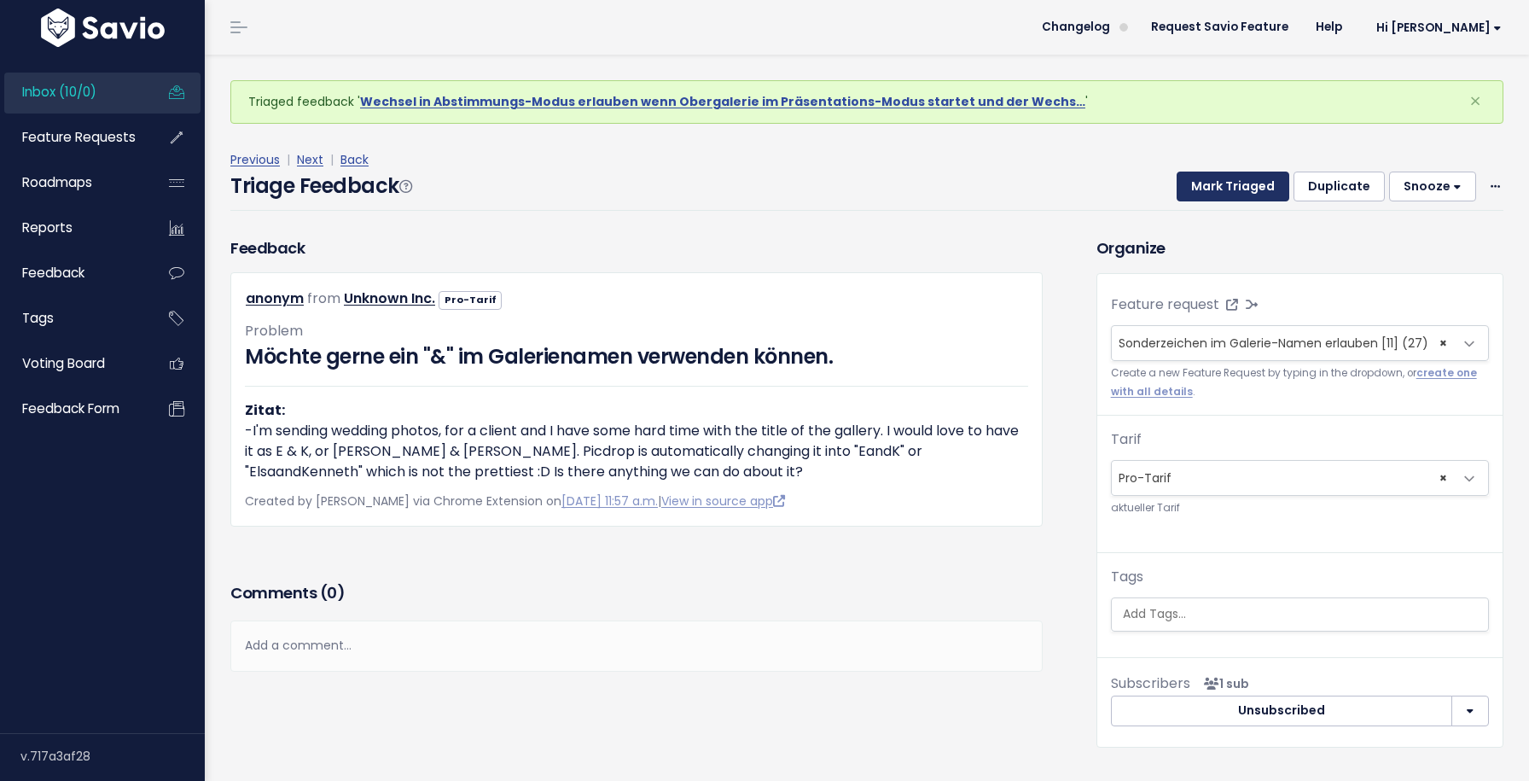
click at [1234, 186] on button "Mark Triaged" at bounding box center [1233, 186] width 113 height 31
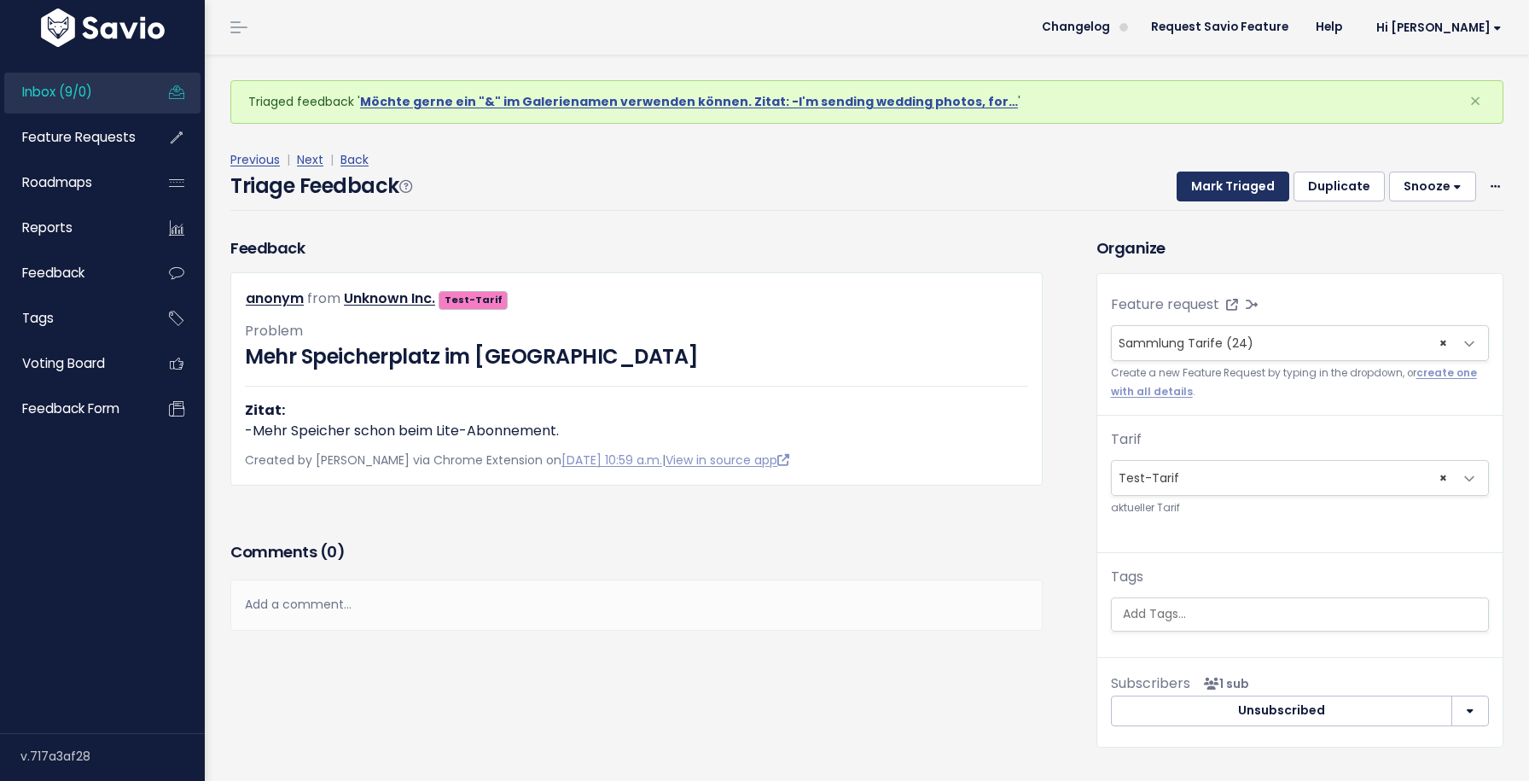
click at [1234, 186] on button "Mark Triaged" at bounding box center [1233, 186] width 113 height 31
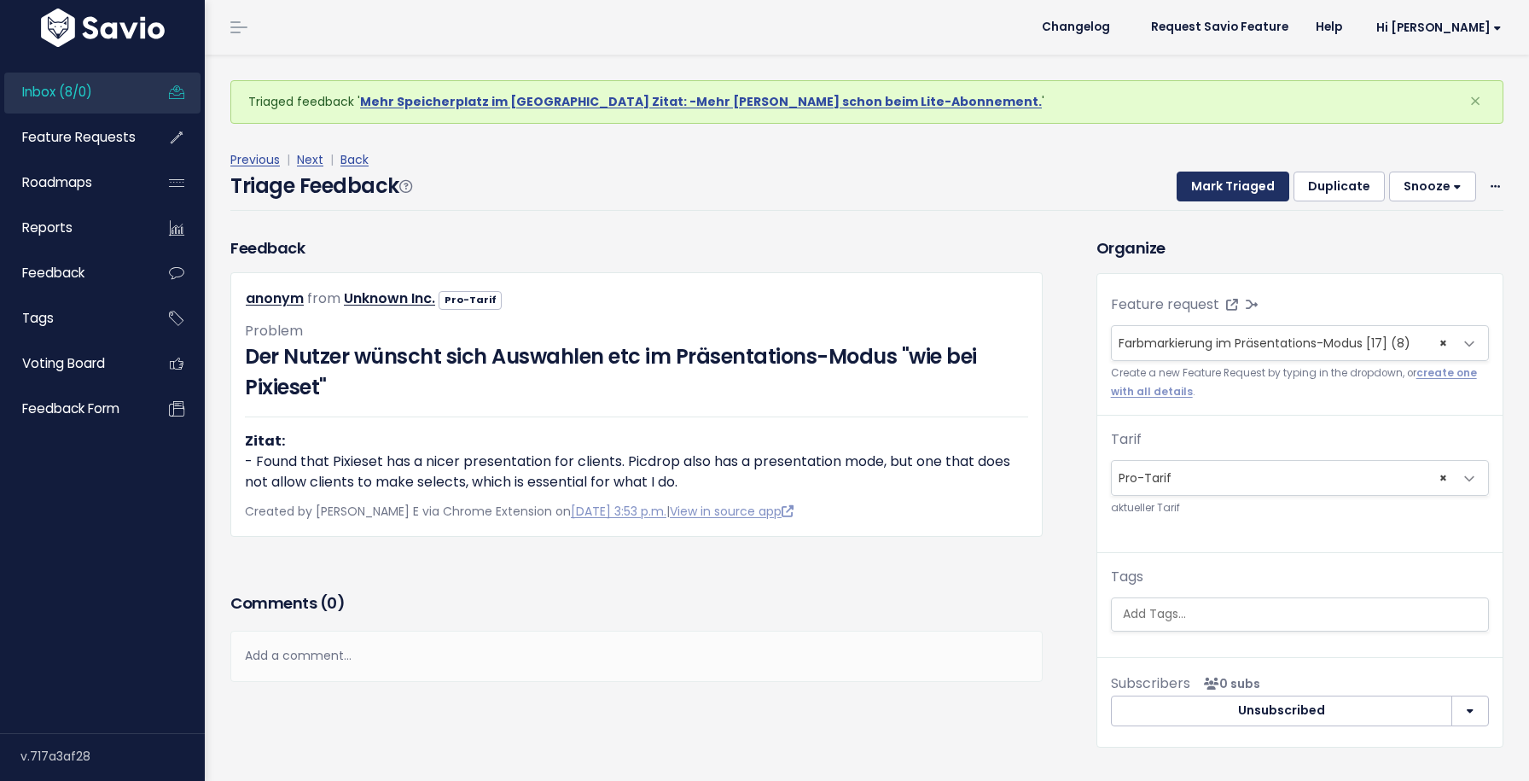
click at [1234, 186] on button "Mark Triaged" at bounding box center [1233, 186] width 113 height 31
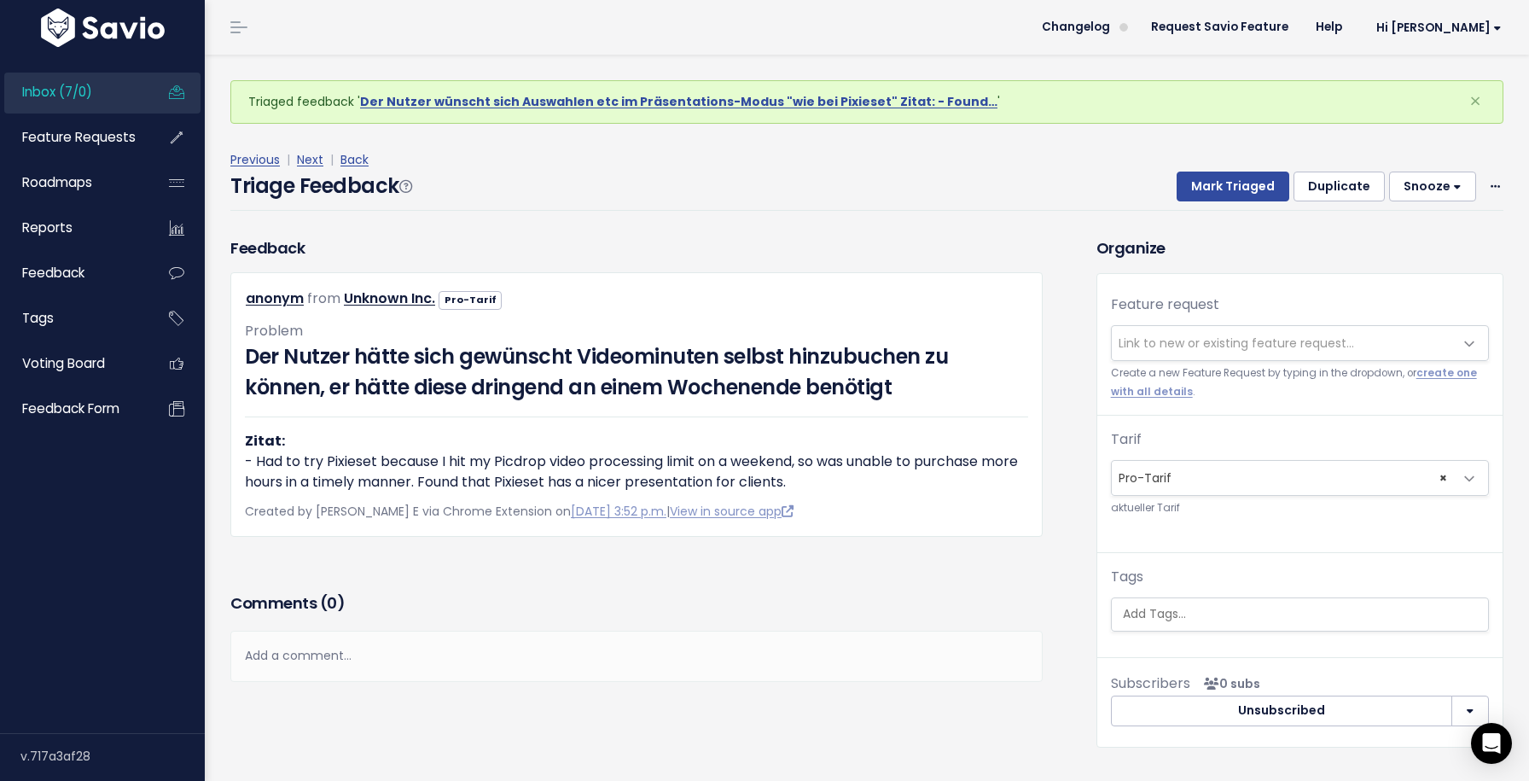
click at [1235, 346] on span "Link to new or existing feature request..." at bounding box center [1236, 342] width 235 height 17
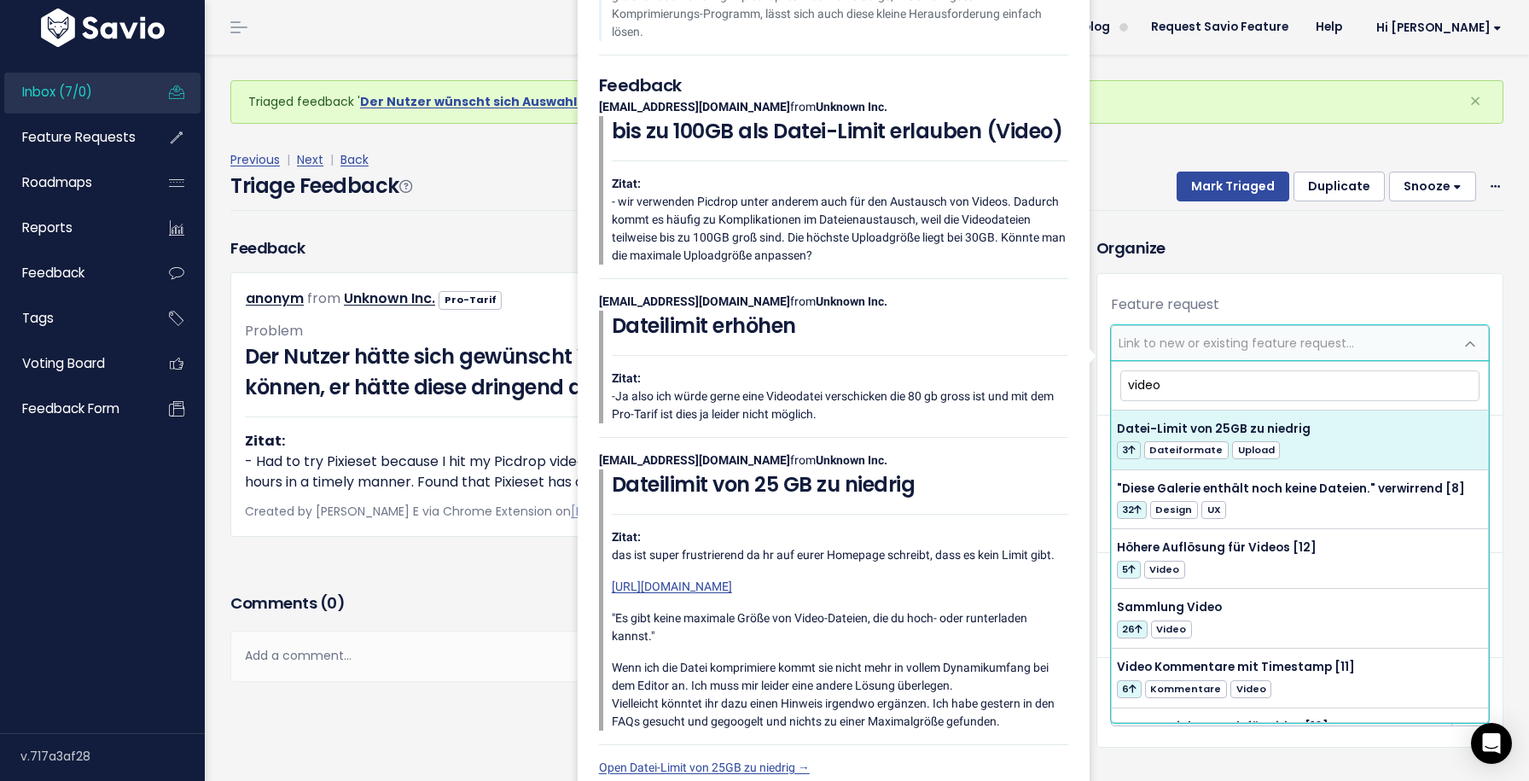
click at [1191, 383] on input "video" at bounding box center [1299, 385] width 359 height 30
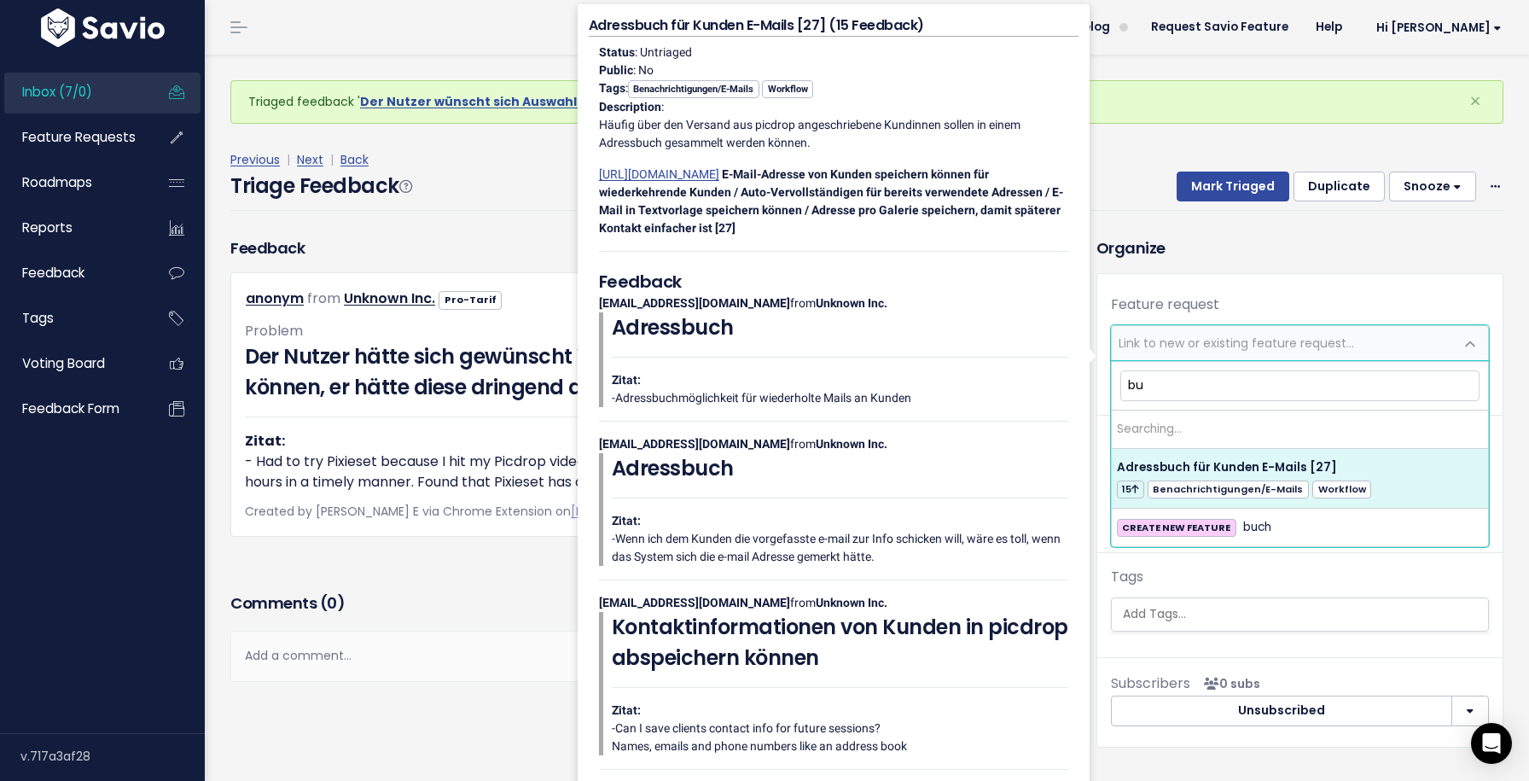
type input "b"
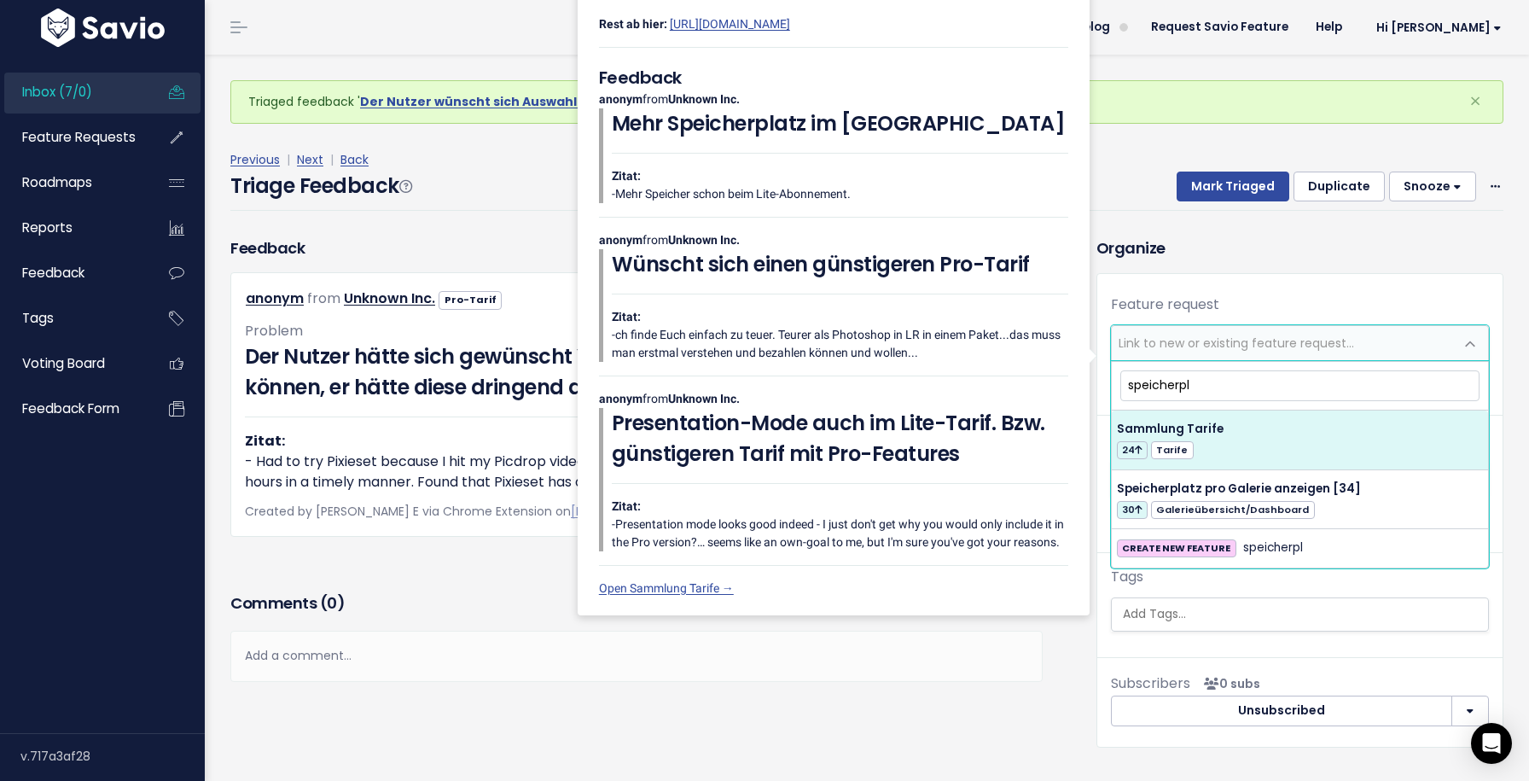
click at [1212, 377] on input "speicherpl" at bounding box center [1299, 385] width 359 height 30
type input "speicherpl"
select select "42687"
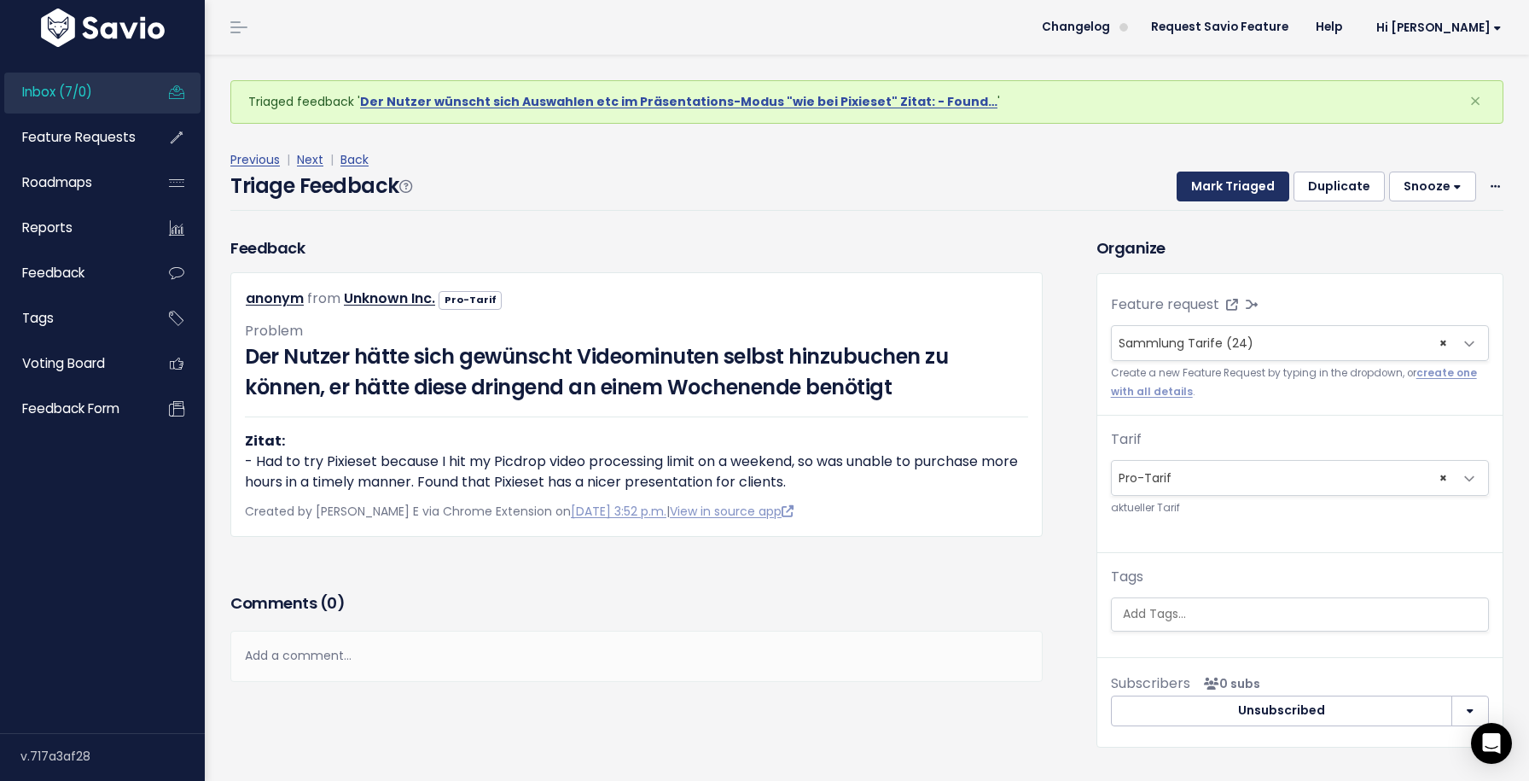
click at [1224, 193] on button "Mark Triaged" at bounding box center [1233, 186] width 113 height 31
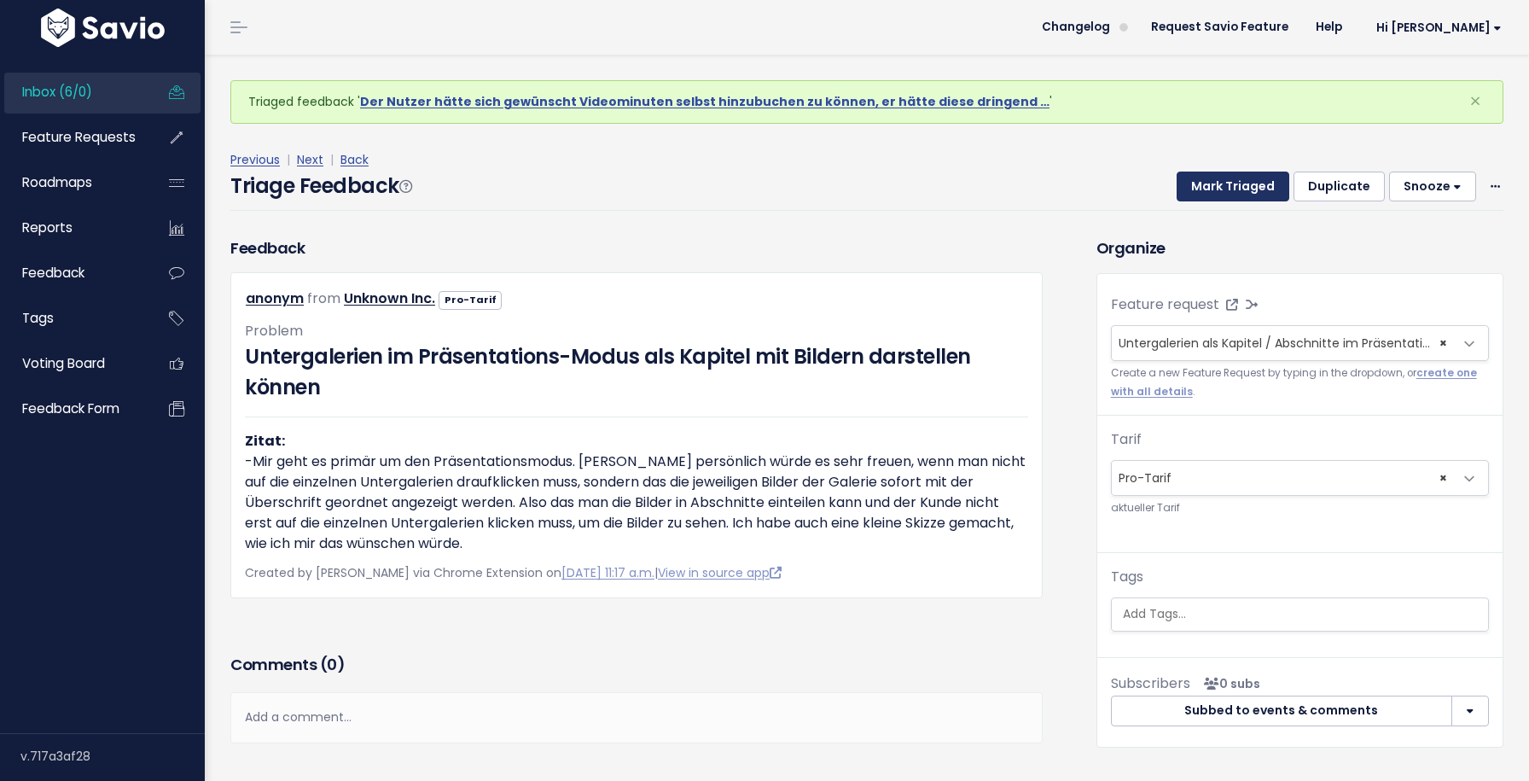
click at [1224, 193] on button "Mark Triaged" at bounding box center [1233, 186] width 113 height 31
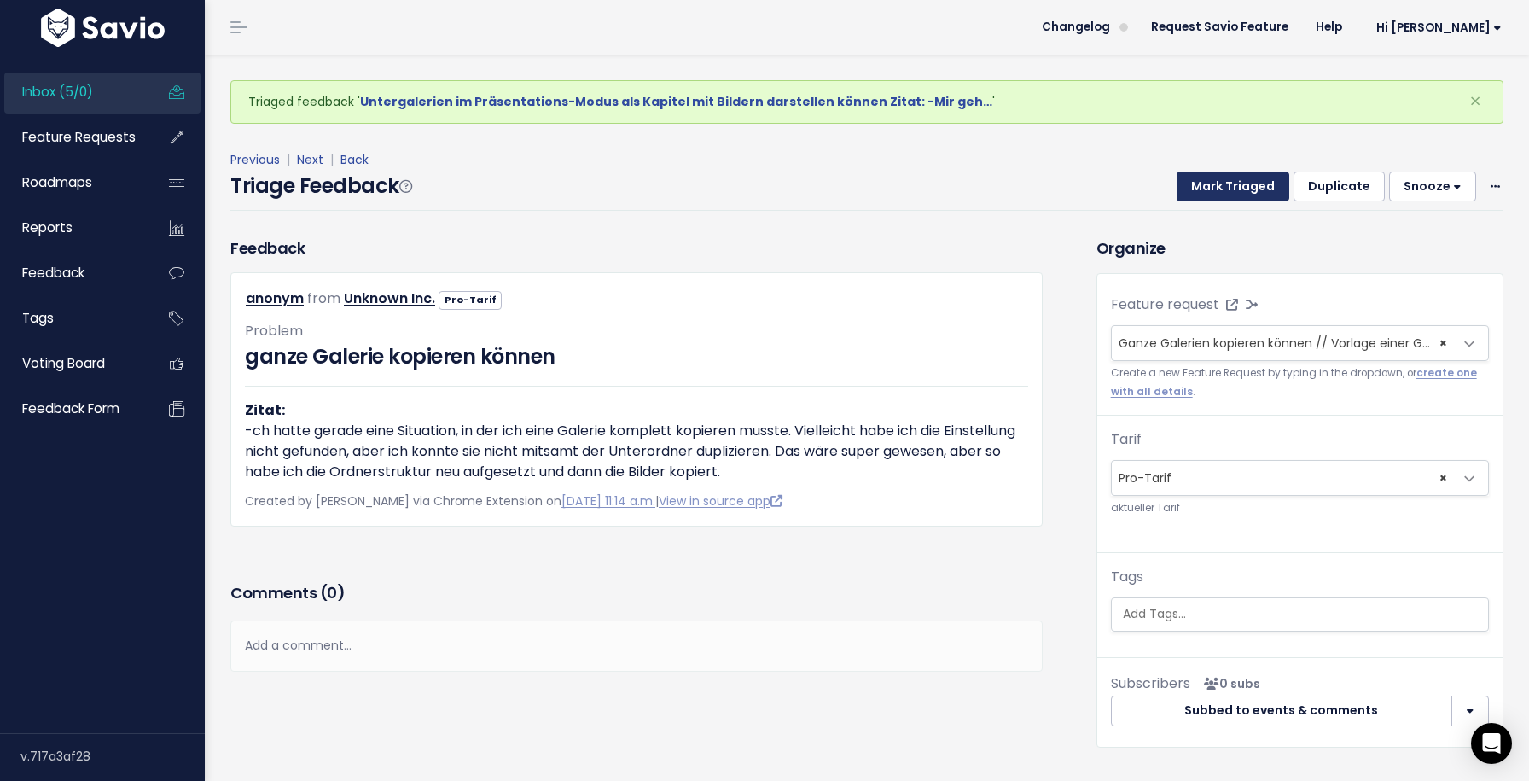
click at [1229, 184] on button "Mark Triaged" at bounding box center [1233, 186] width 113 height 31
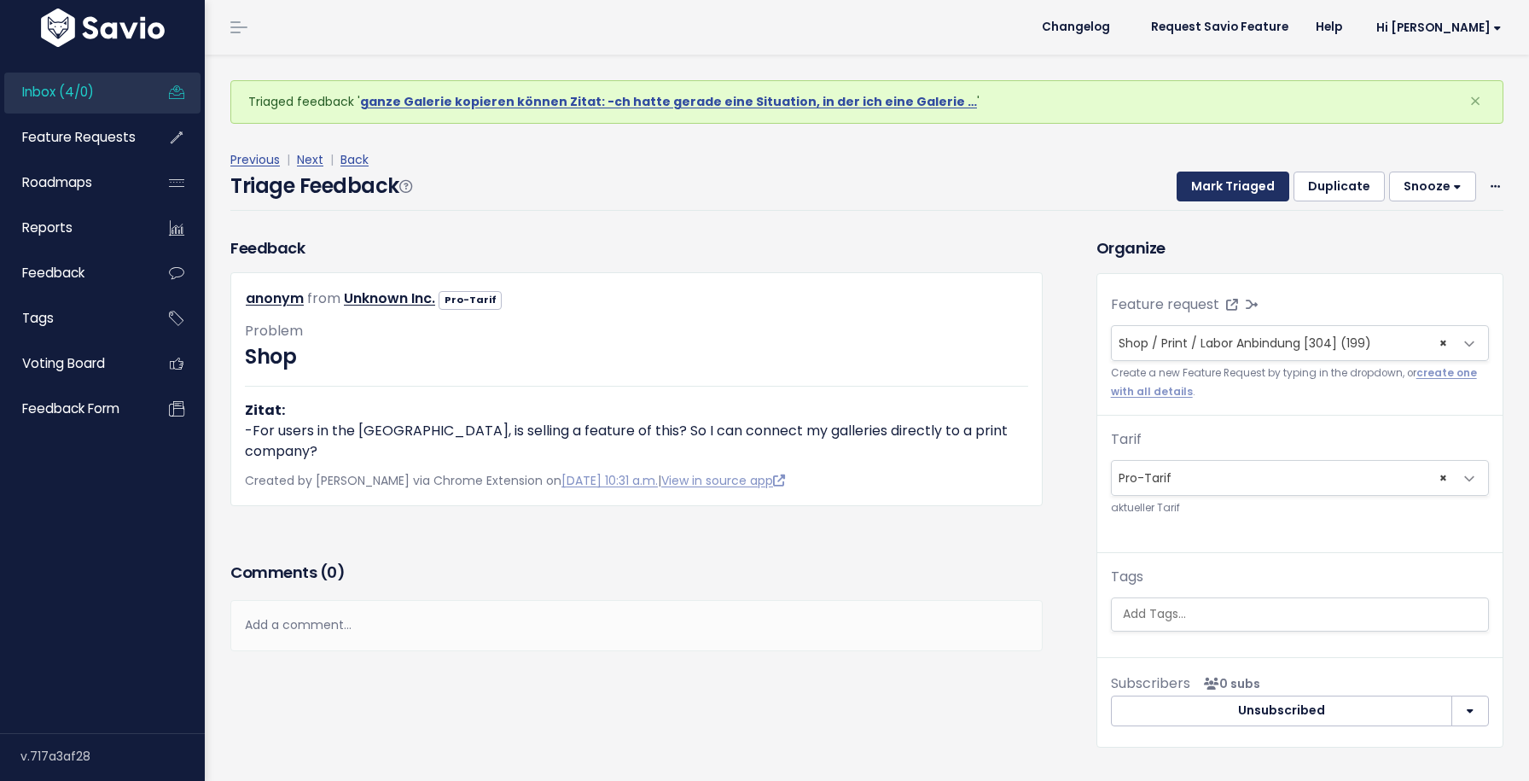
click at [1229, 184] on button "Mark Triaged" at bounding box center [1233, 186] width 113 height 31
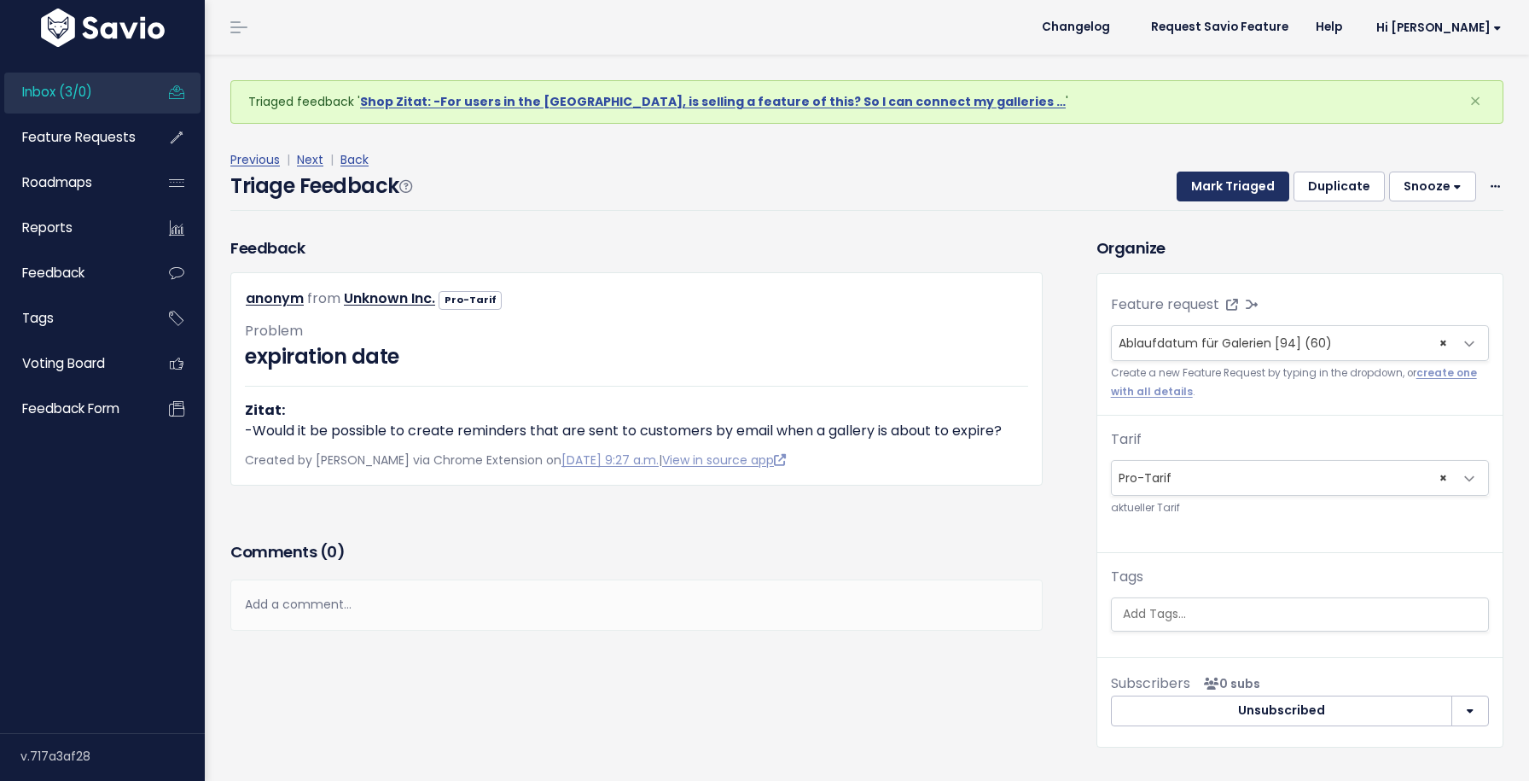
click at [1229, 184] on button "Mark Triaged" at bounding box center [1233, 186] width 113 height 31
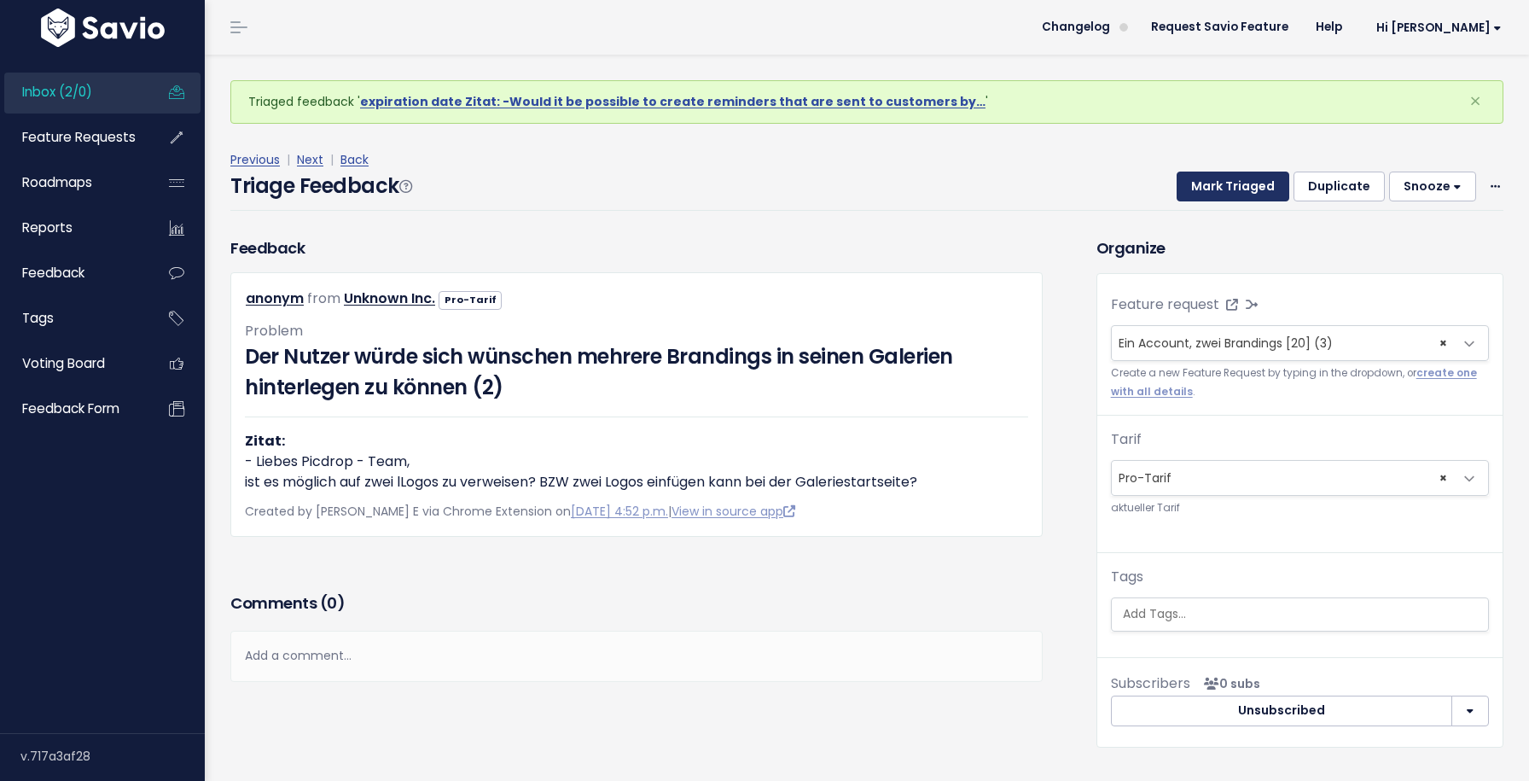
click at [1229, 184] on button "Mark Triaged" at bounding box center [1233, 186] width 113 height 31
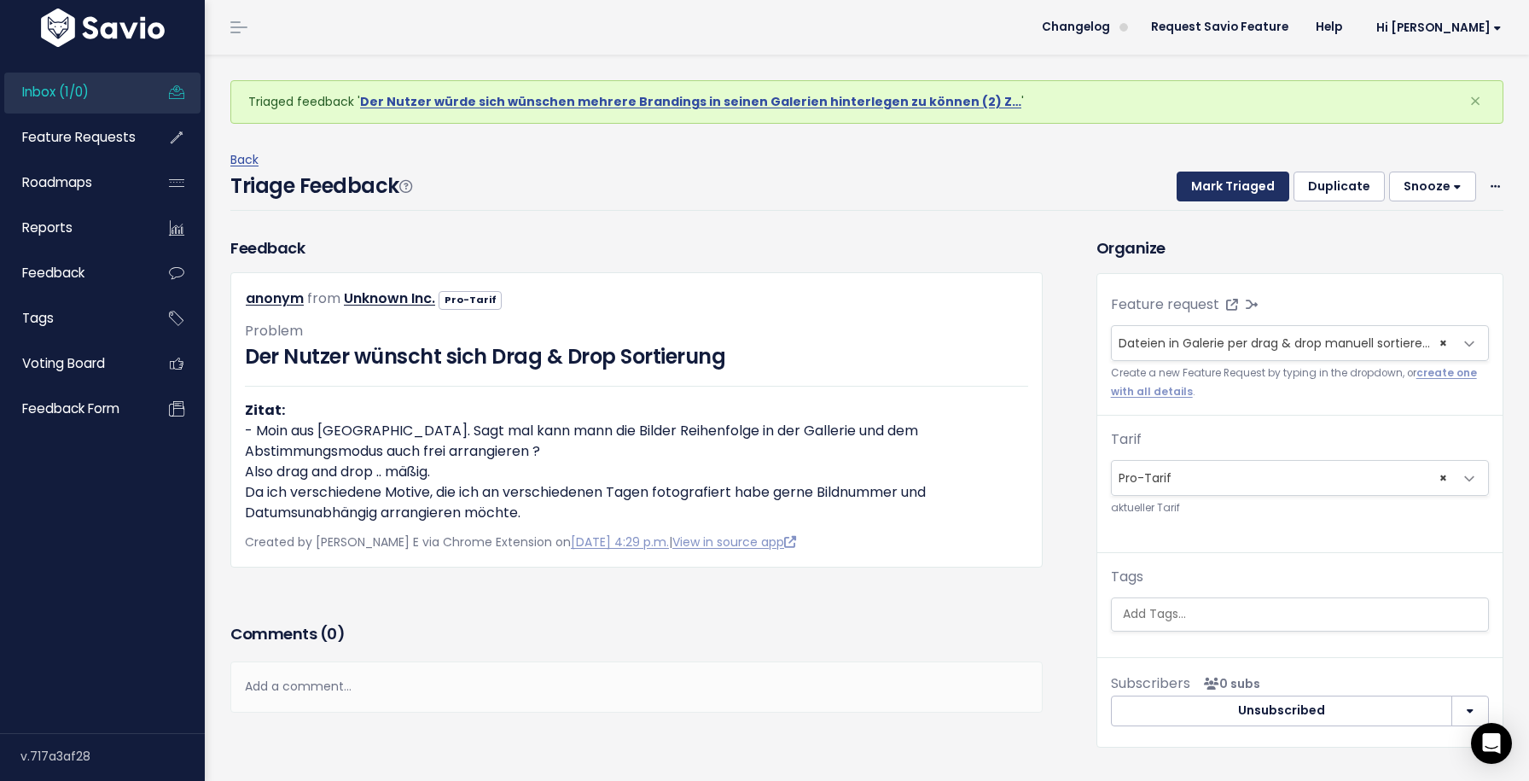
click at [1229, 184] on button "Mark Triaged" at bounding box center [1233, 186] width 113 height 31
